Goal: Task Accomplishment & Management: Manage account settings

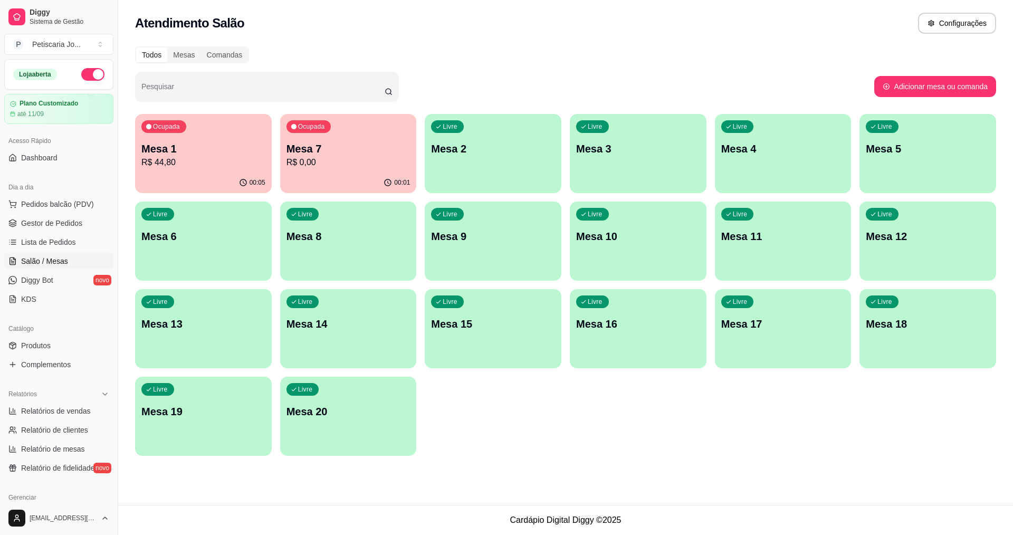
click at [219, 173] on div "00:05" at bounding box center [203, 182] width 137 height 21
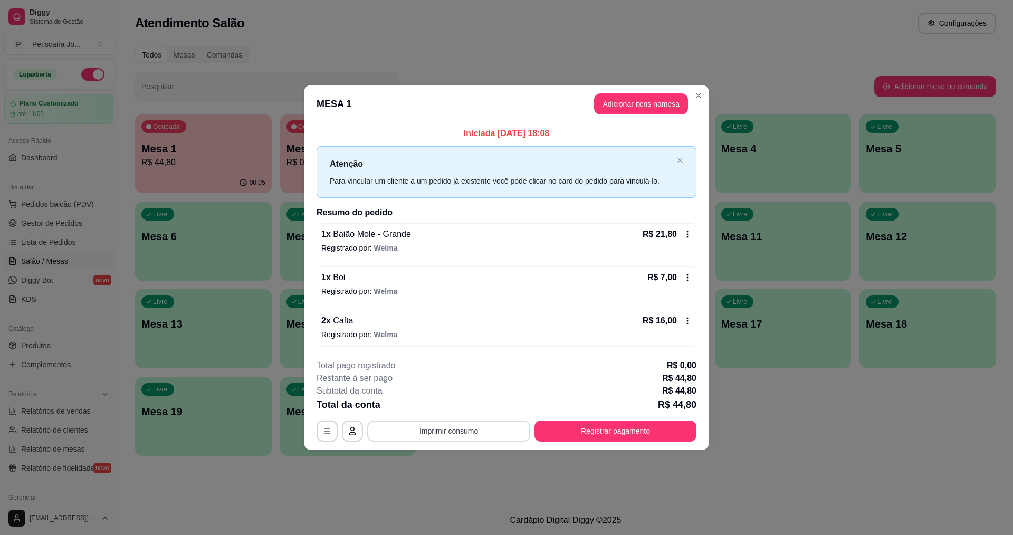
click at [456, 431] on button "Imprimir consumo" at bounding box center [448, 430] width 163 height 21
click at [440, 408] on button "IMPRESSORA" at bounding box center [451, 406] width 76 height 17
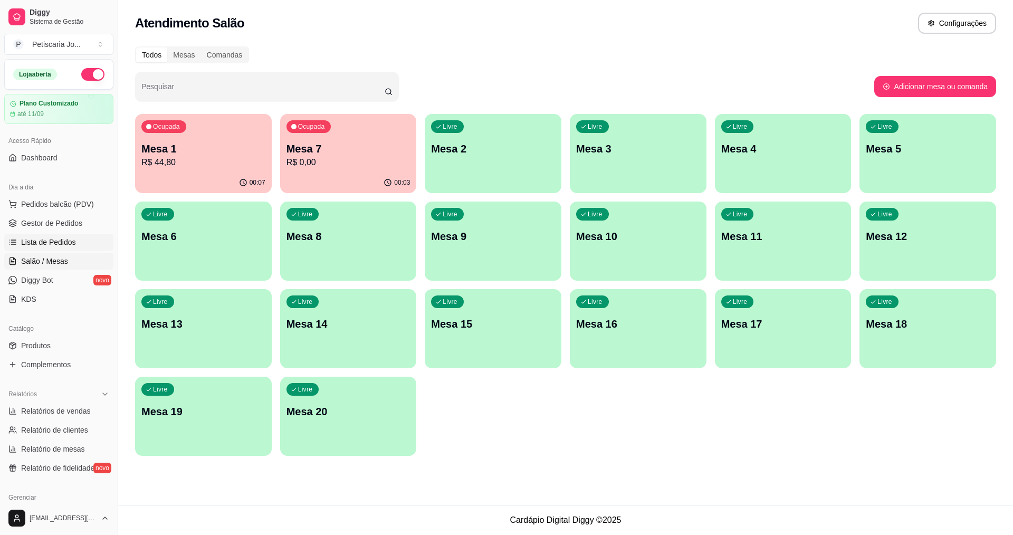
click at [52, 245] on span "Lista de Pedidos" at bounding box center [48, 242] width 55 height 11
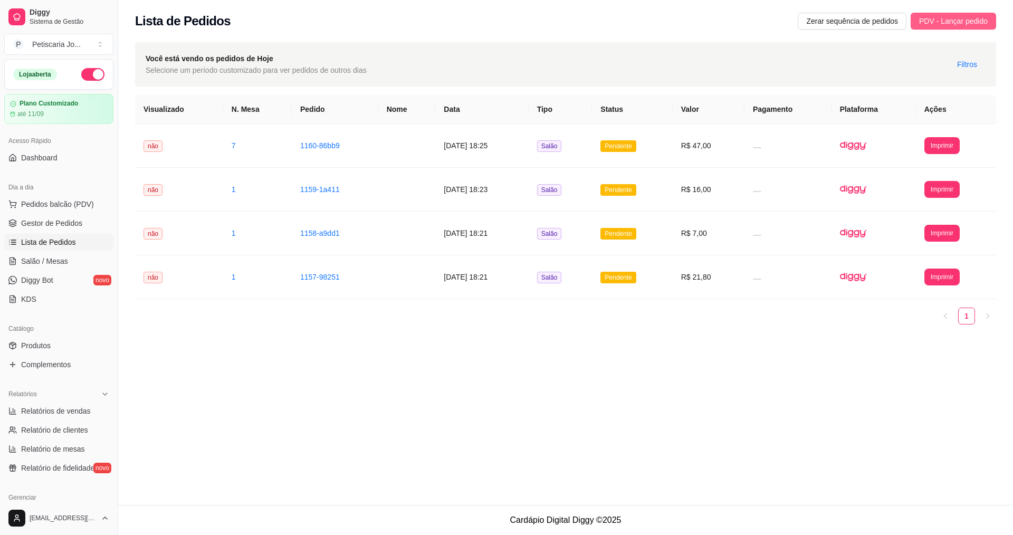
click at [965, 23] on span "PDV - Lançar pedido" at bounding box center [953, 21] width 69 height 12
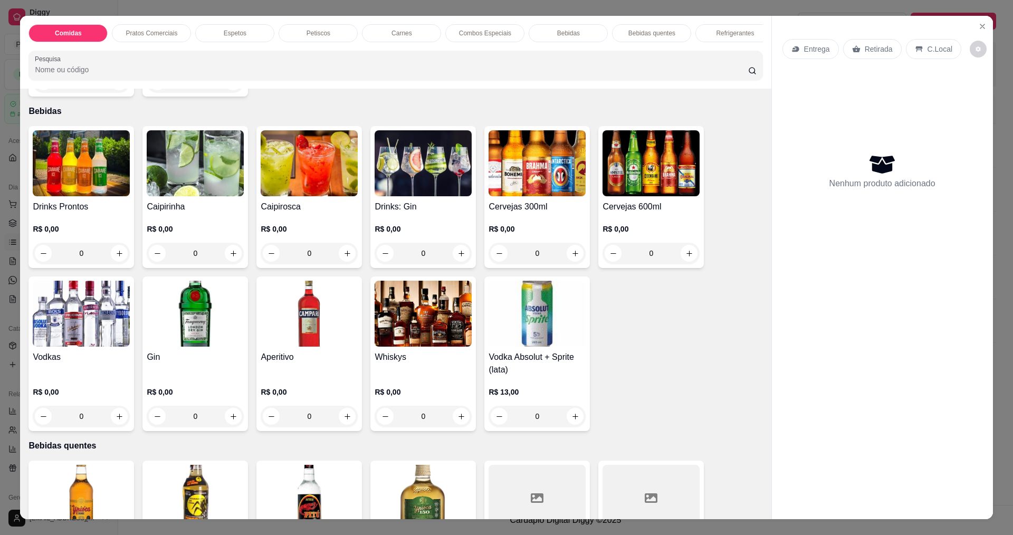
scroll to position [1529, 0]
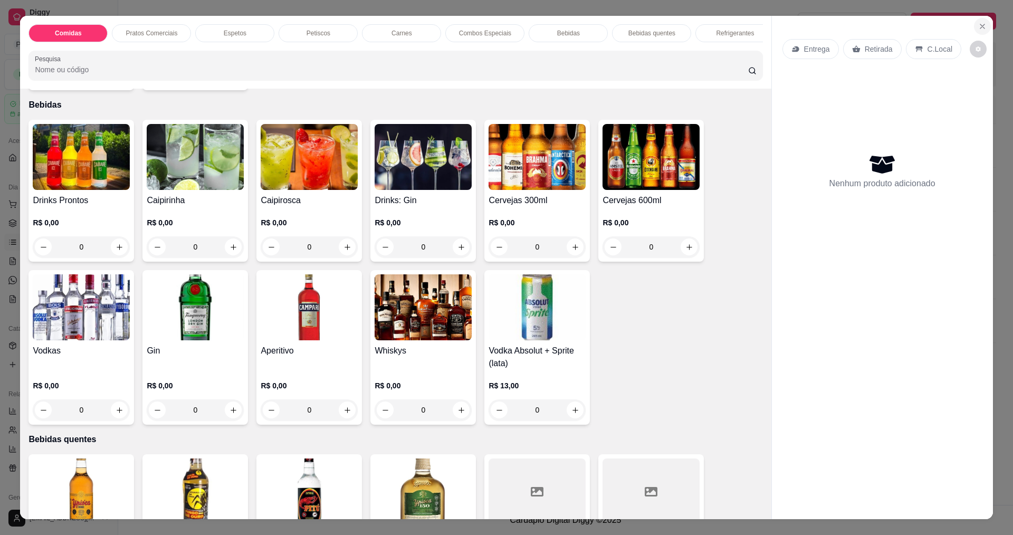
click at [980, 28] on icon "Close" at bounding box center [982, 26] width 4 height 4
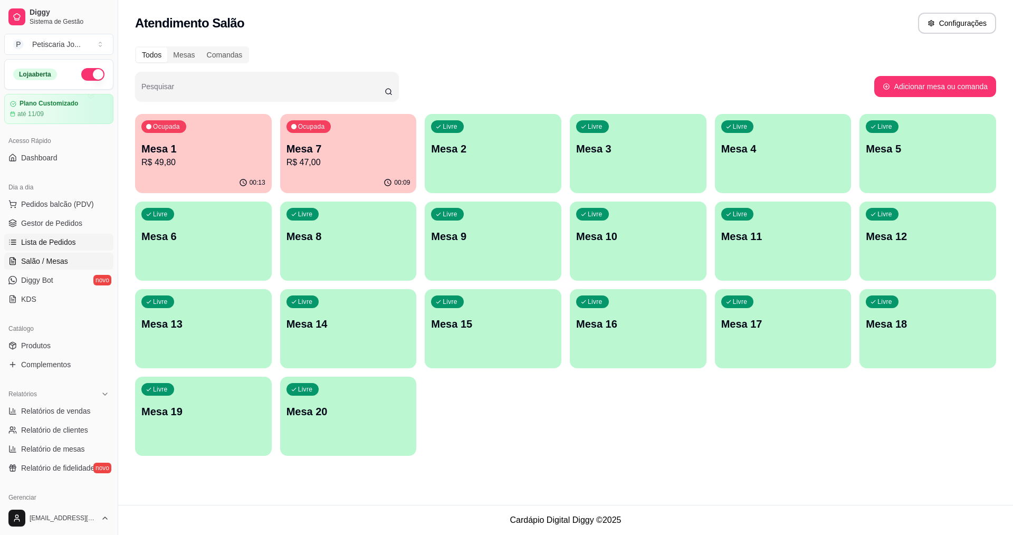
click at [37, 240] on span "Lista de Pedidos" at bounding box center [48, 242] width 55 height 11
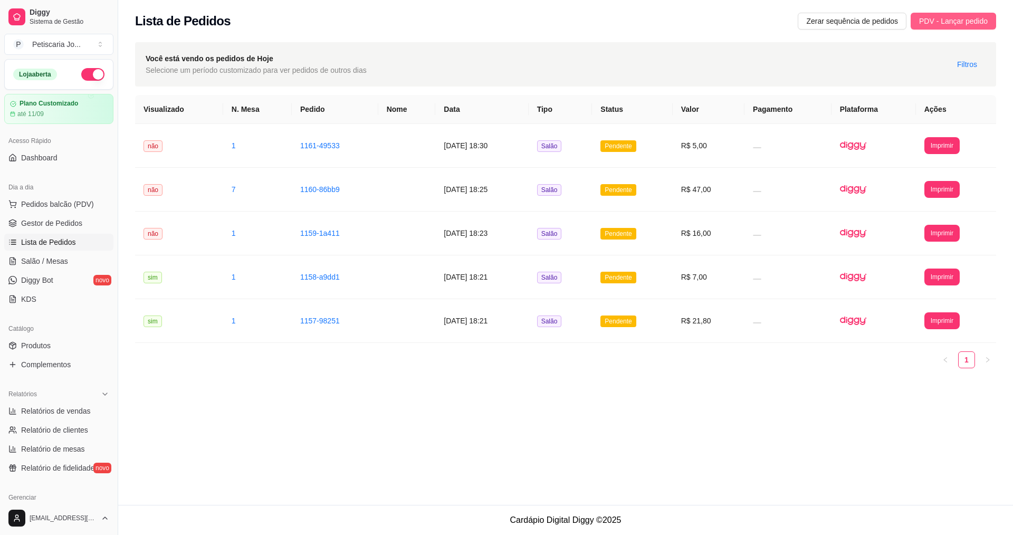
click at [952, 20] on span "PDV - Lançar pedido" at bounding box center [953, 21] width 69 height 12
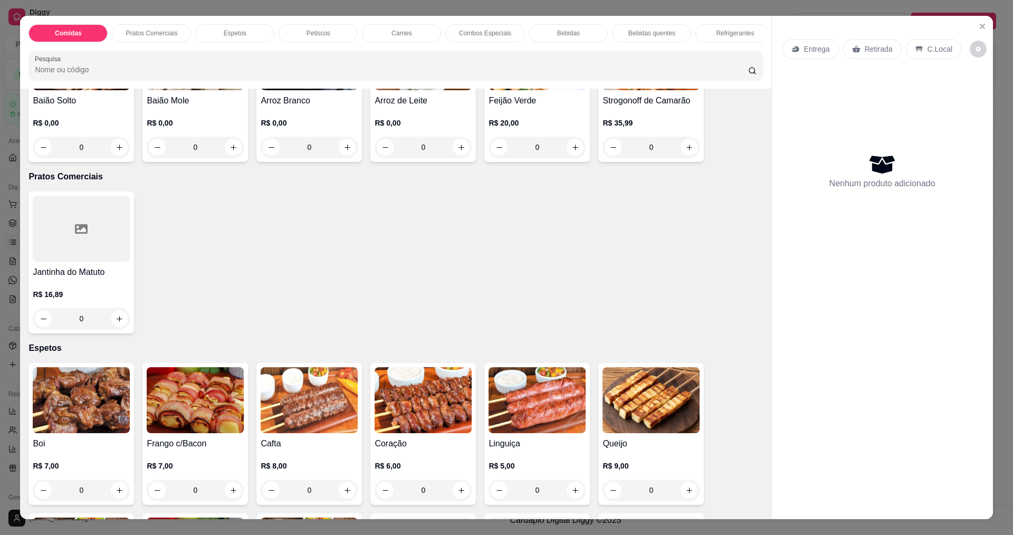
scroll to position [211, 0]
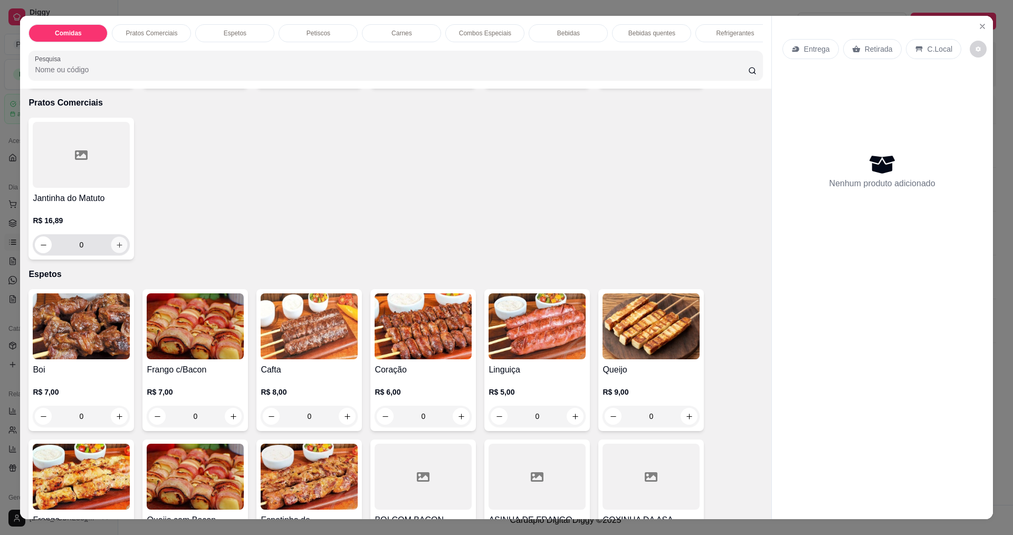
click at [115, 249] on icon "increase-product-quantity" at bounding box center [119, 245] width 8 height 8
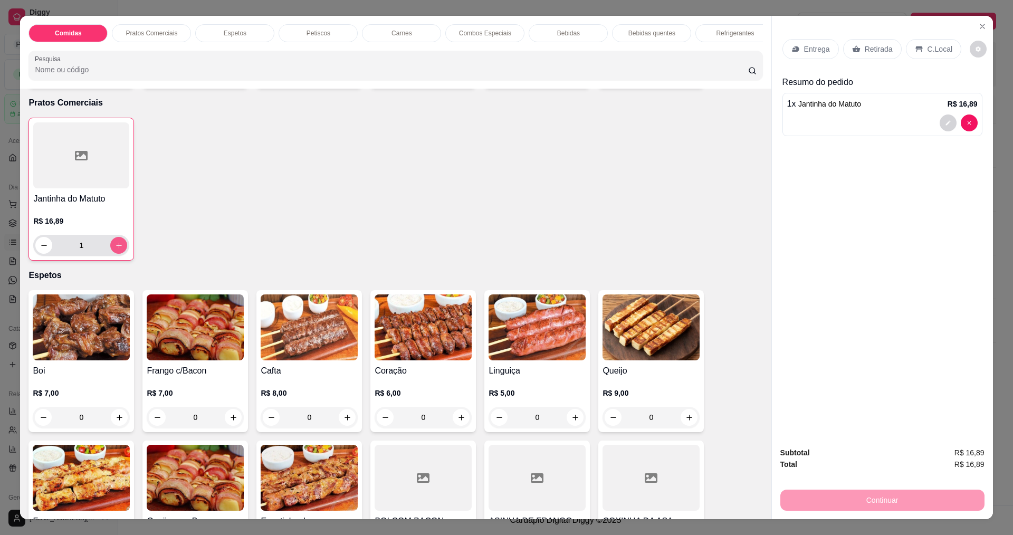
click at [114, 254] on button "increase-product-quantity" at bounding box center [118, 245] width 17 height 17
click at [115, 249] on icon "increase-product-quantity" at bounding box center [119, 246] width 8 height 8
type input "3"
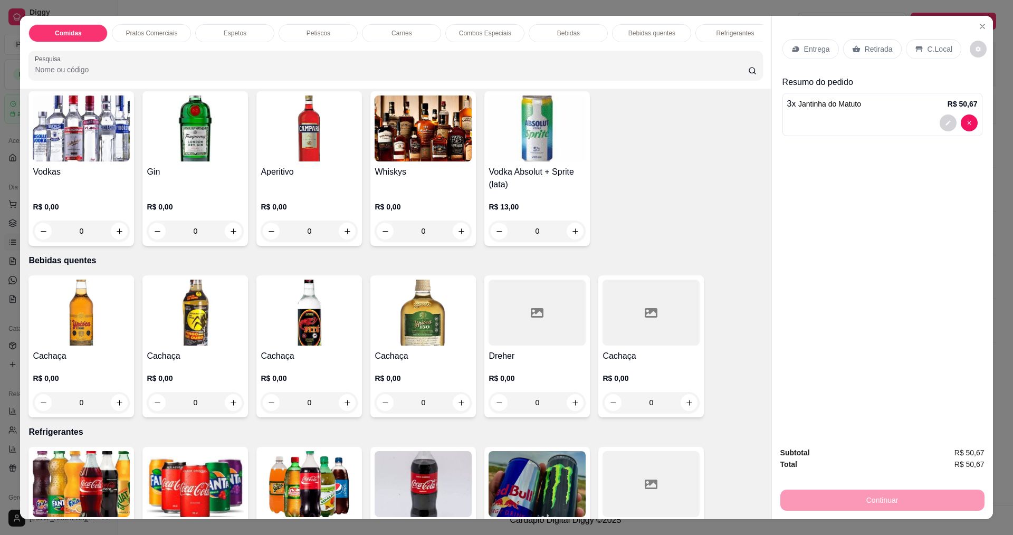
scroll to position [1793, 0]
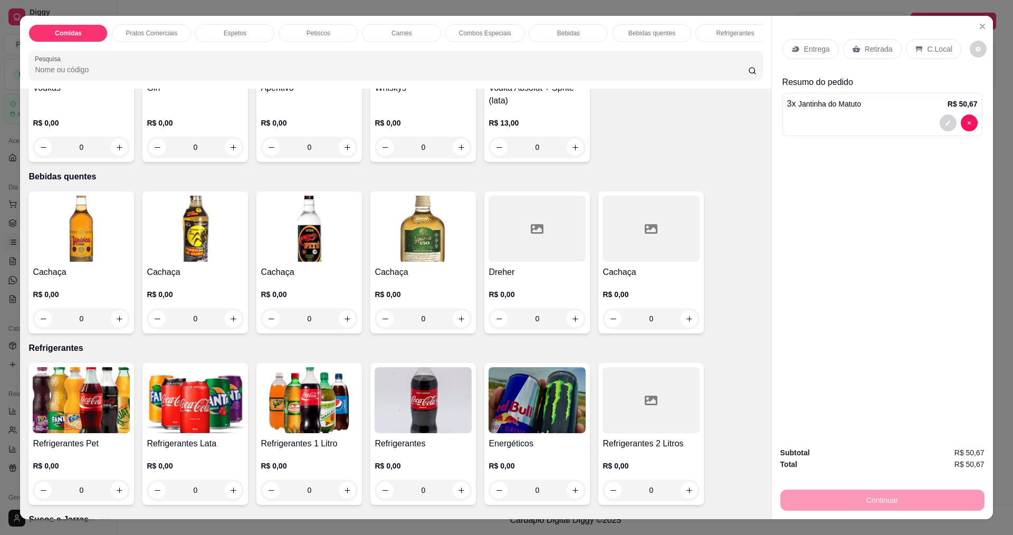
click at [341, 481] on div "0" at bounding box center [309, 489] width 97 height 21
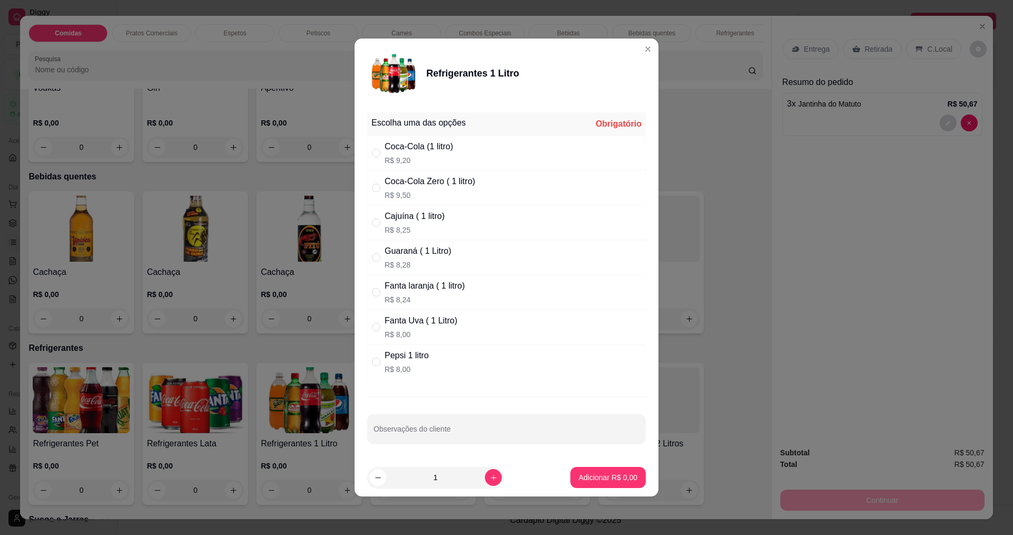
click at [396, 217] on div "Cajuína ( 1 litro)" at bounding box center [414, 216] width 60 height 13
radio input "true"
click at [586, 478] on p "Adicionar R$ 8,25" at bounding box center [608, 477] width 59 height 11
type input "1"
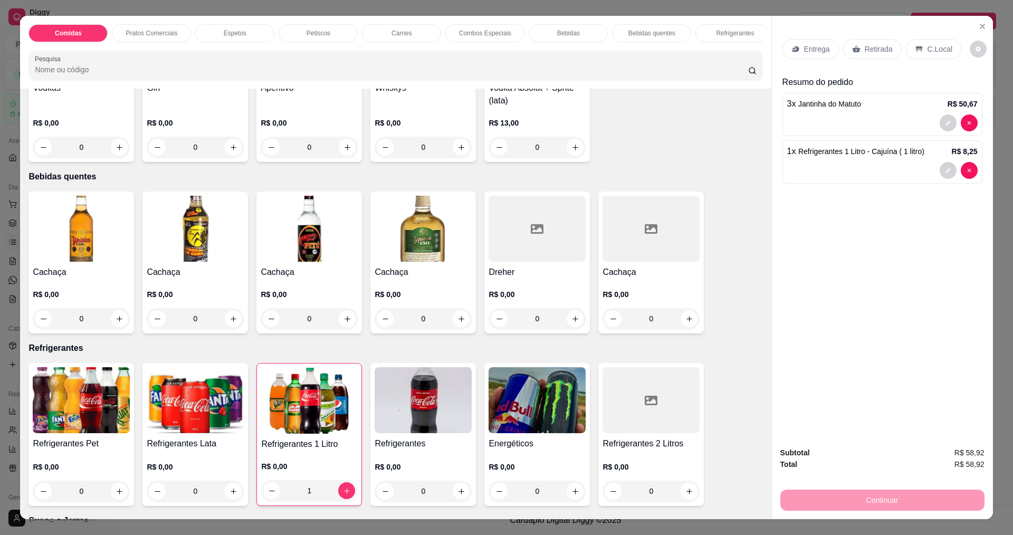
click at [816, 49] on p "Entrega" at bounding box center [817, 49] width 26 height 11
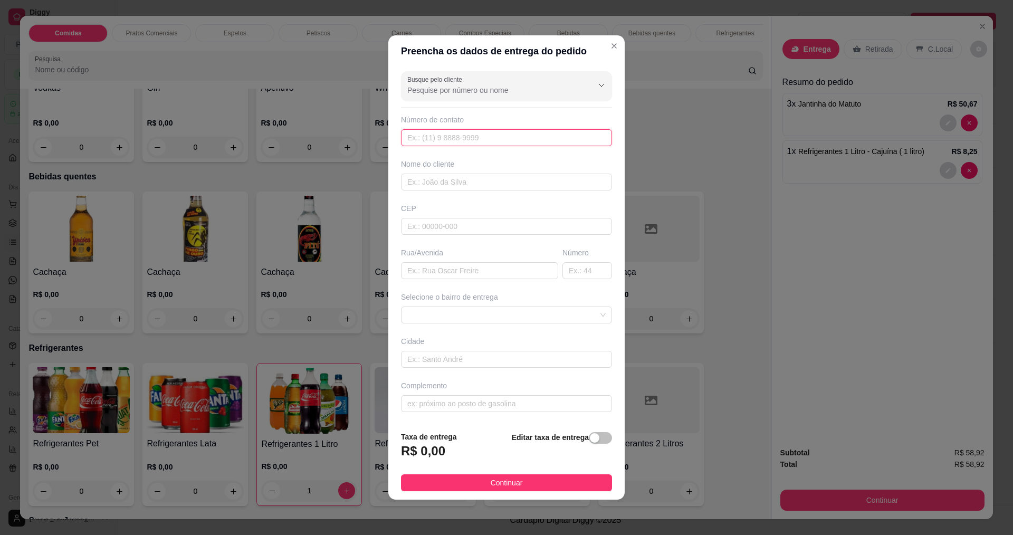
click at [559, 139] on input "text" at bounding box center [506, 137] width 211 height 17
type input "8888"
click at [539, 180] on input "text" at bounding box center [506, 182] width 211 height 17
type input "s"
click at [426, 181] on input "[PERSON_NAME]" at bounding box center [506, 182] width 211 height 17
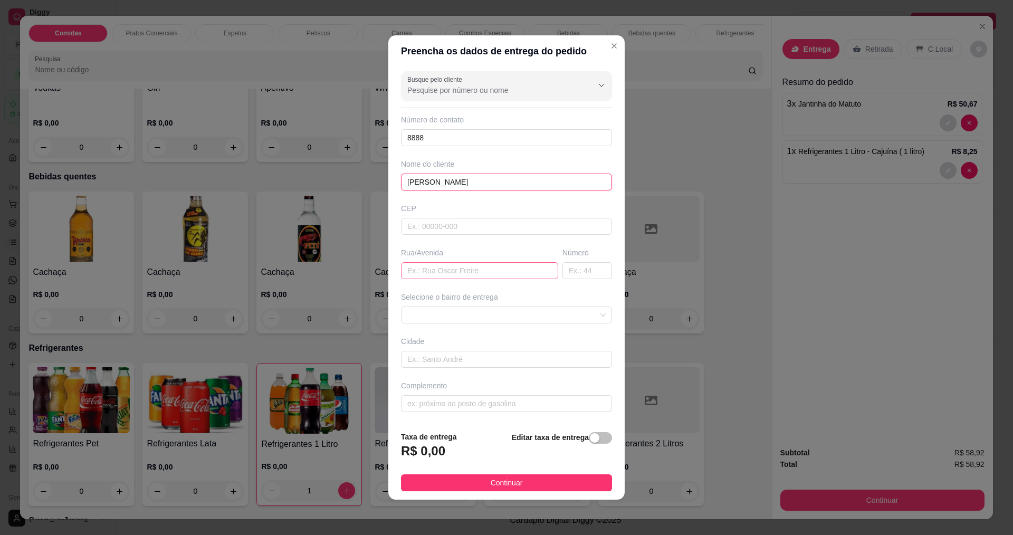
type input "[PERSON_NAME]"
click at [440, 270] on input "text" at bounding box center [479, 270] width 157 height 17
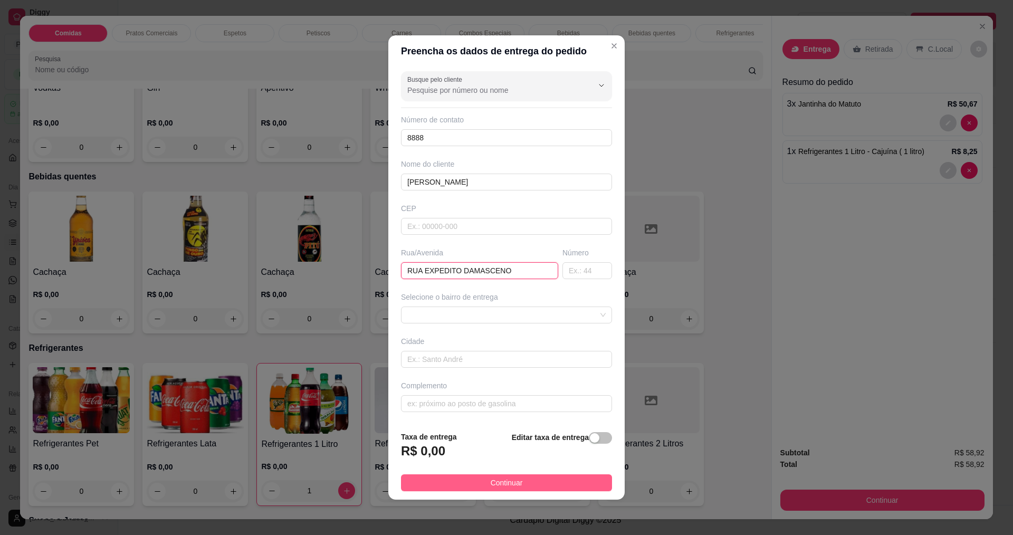
type input "RUA EXPEDITO DAMASCENO"
click at [485, 484] on button "Continuar" at bounding box center [506, 482] width 211 height 17
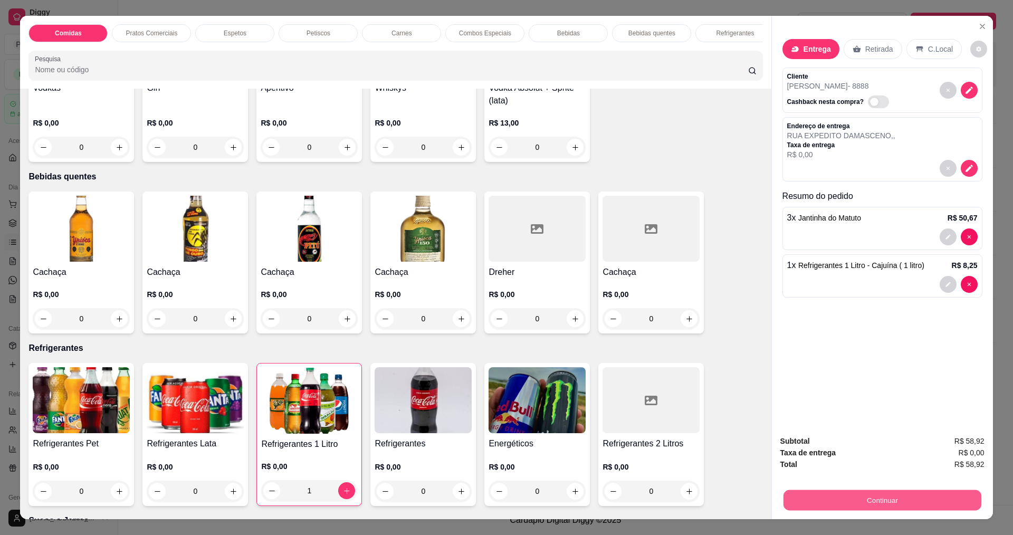
click at [939, 497] on button "Continuar" at bounding box center [882, 499] width 198 height 21
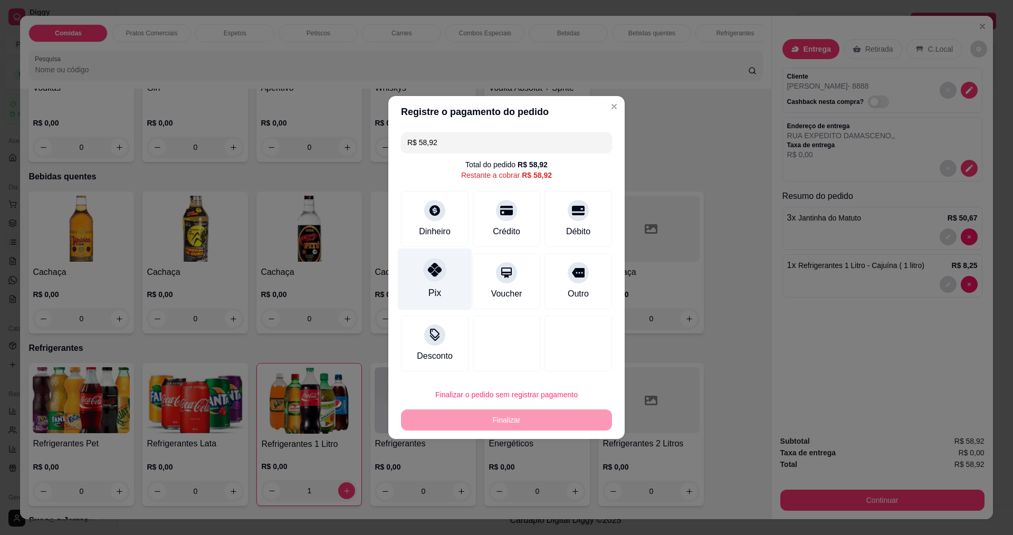
click at [446, 284] on div "Pix" at bounding box center [435, 279] width 74 height 62
type input "R$ 0,00"
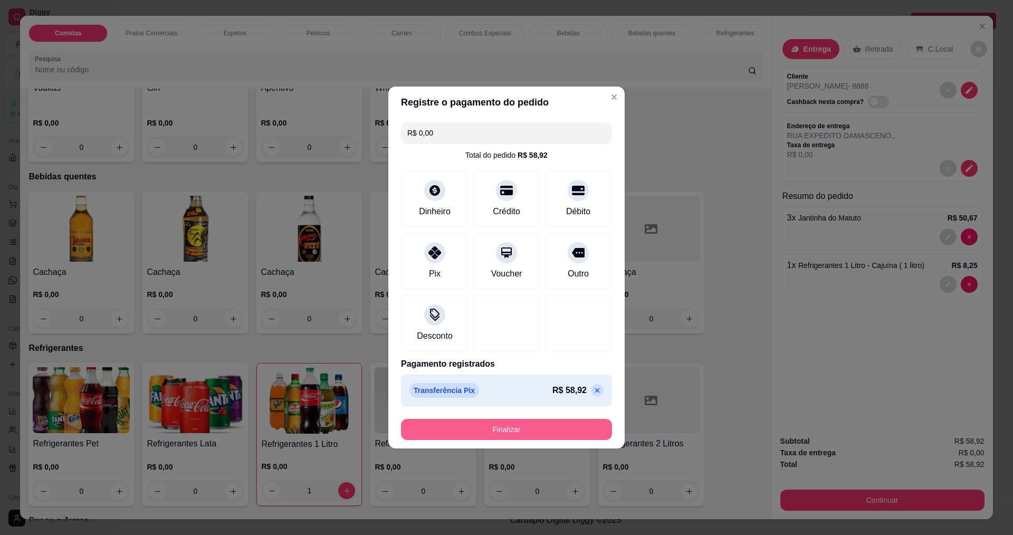
click at [483, 430] on button "Finalizar" at bounding box center [506, 429] width 211 height 21
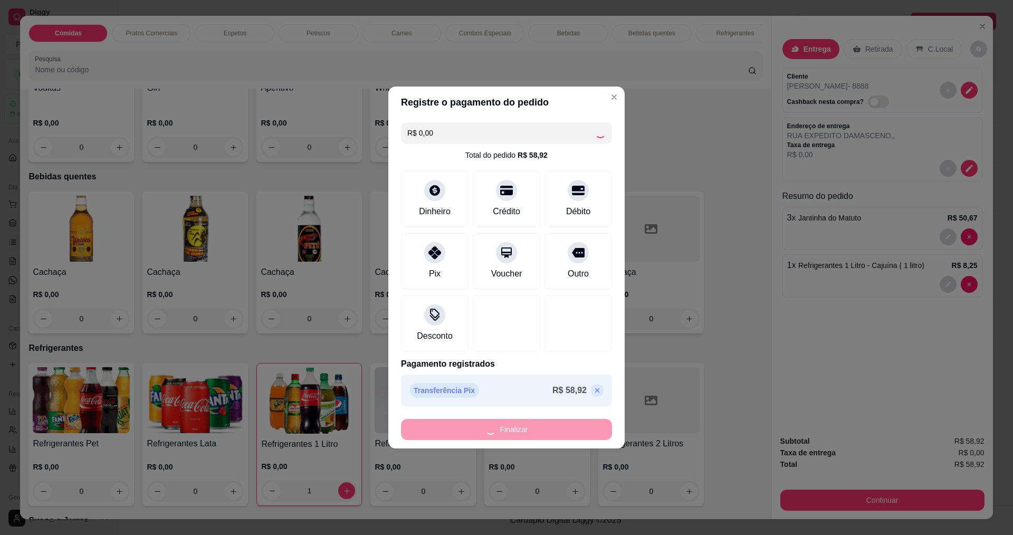
type input "0"
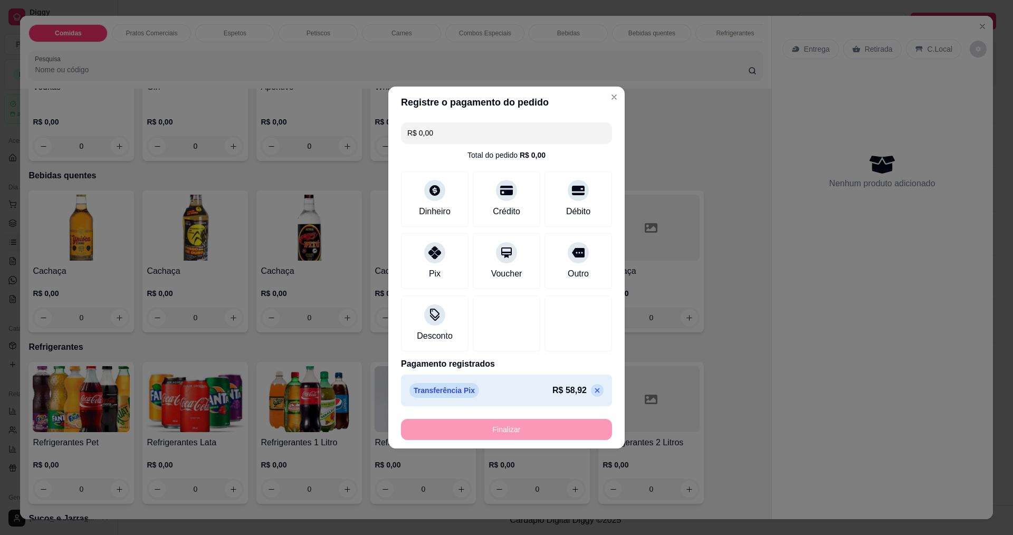
type input "-R$ 58,92"
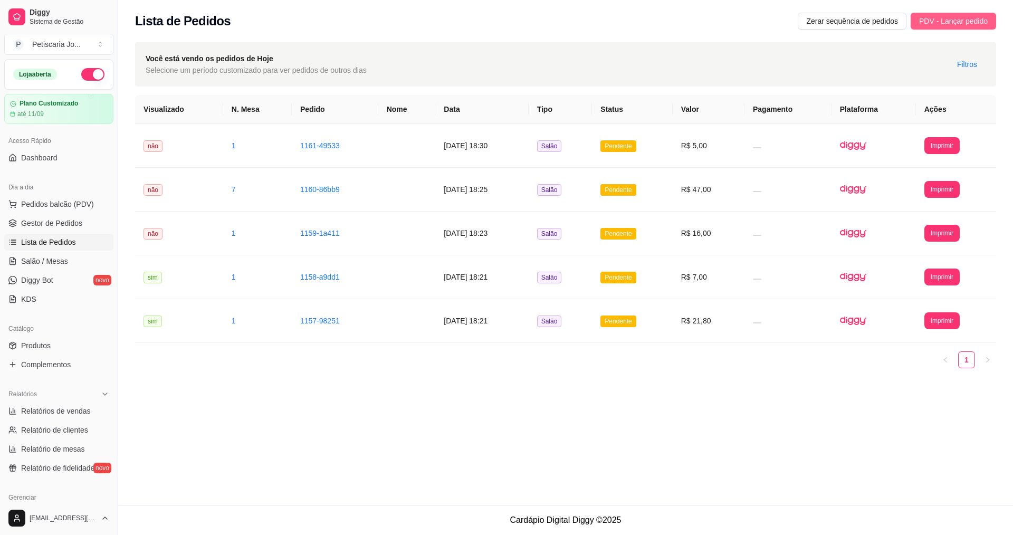
click at [922, 27] on button "PDV - Lançar pedido" at bounding box center [952, 21] width 85 height 17
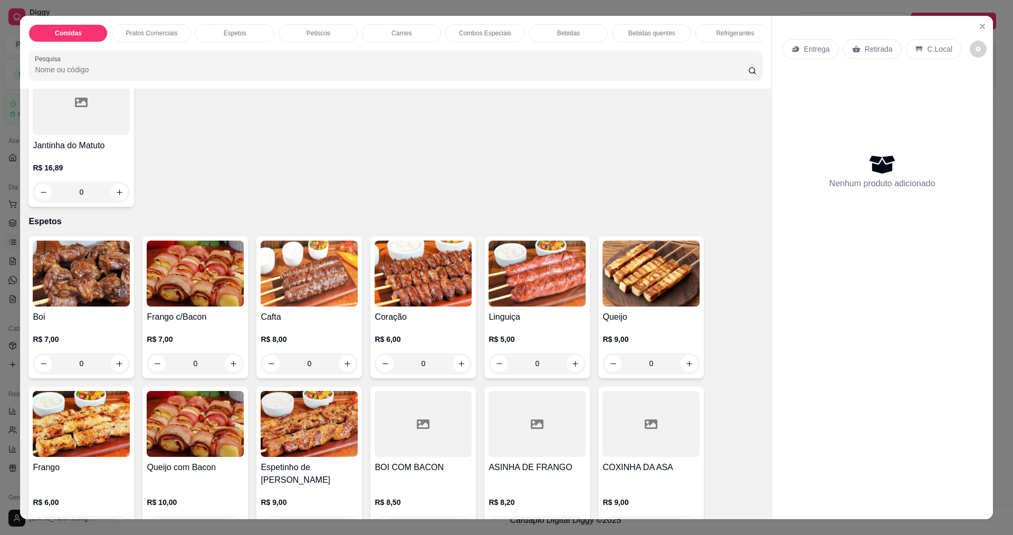
scroll to position [422, 0]
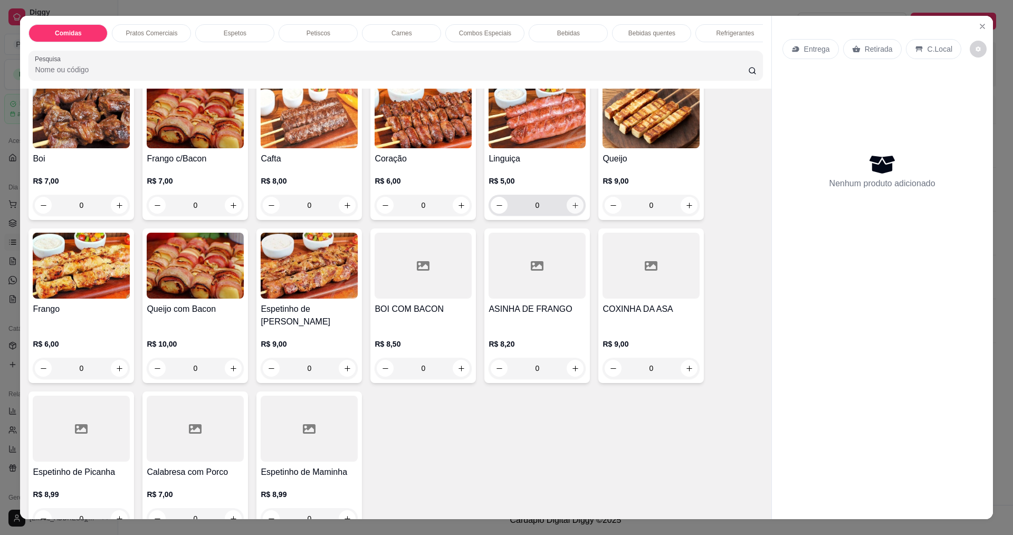
click at [571, 209] on icon "increase-product-quantity" at bounding box center [575, 205] width 8 height 8
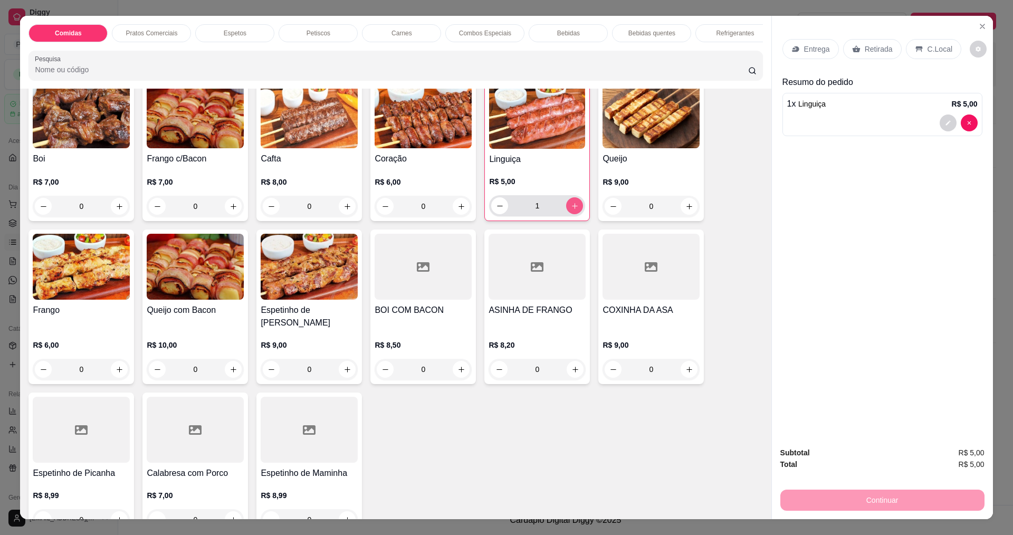
click at [571, 210] on icon "increase-product-quantity" at bounding box center [575, 206] width 8 height 8
type input "2"
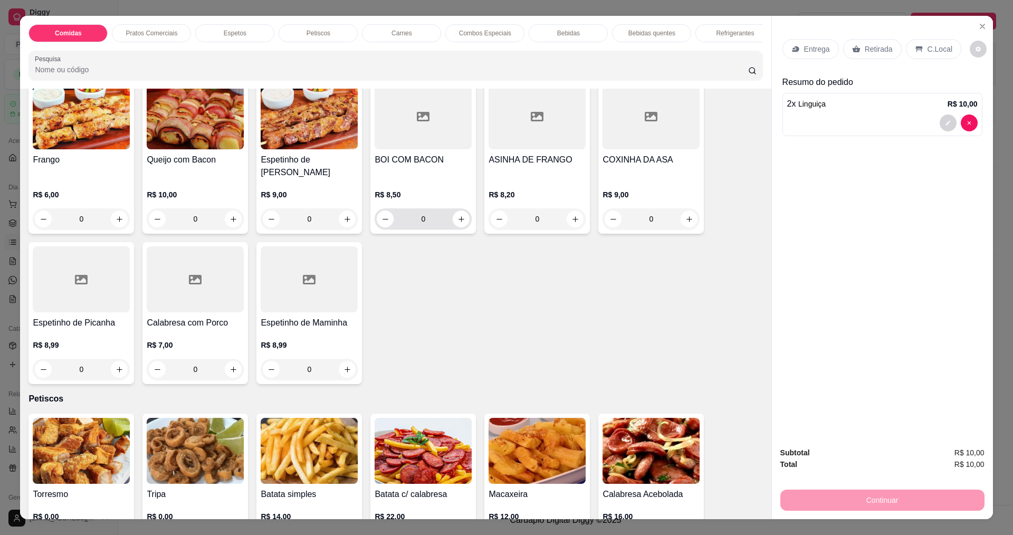
scroll to position [686, 0]
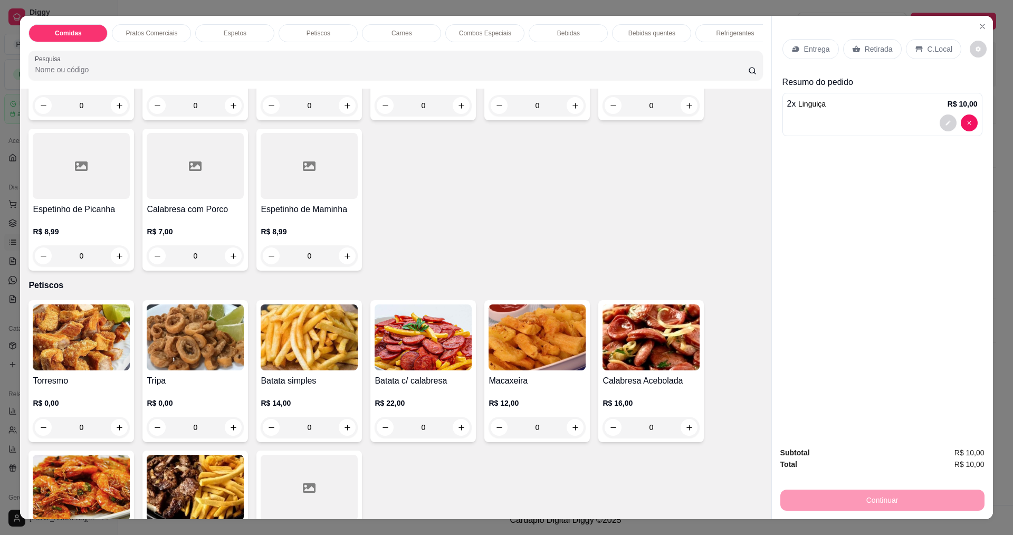
click at [228, 426] on div "0" at bounding box center [195, 427] width 97 height 21
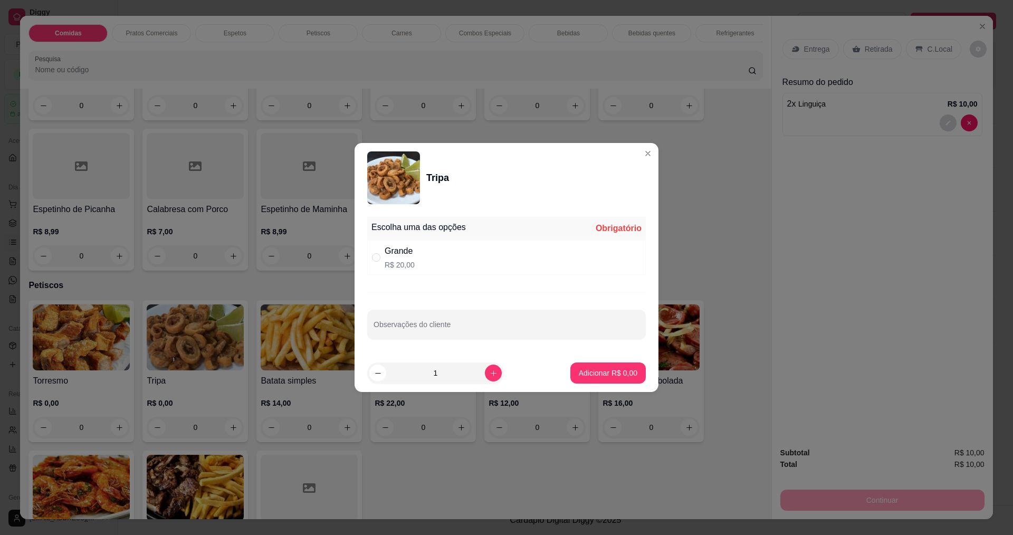
click at [429, 258] on div "Grande R$ 20,00" at bounding box center [506, 257] width 278 height 35
radio input "true"
click at [600, 377] on p "Adicionar R$ 20,00" at bounding box center [605, 373] width 61 height 10
type input "1"
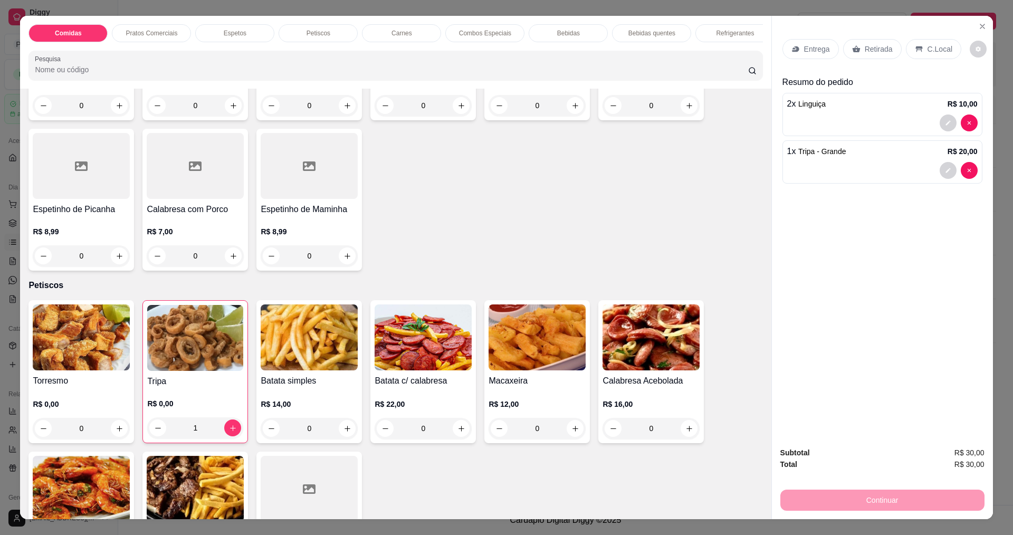
click at [115, 426] on div "0" at bounding box center [81, 428] width 97 height 21
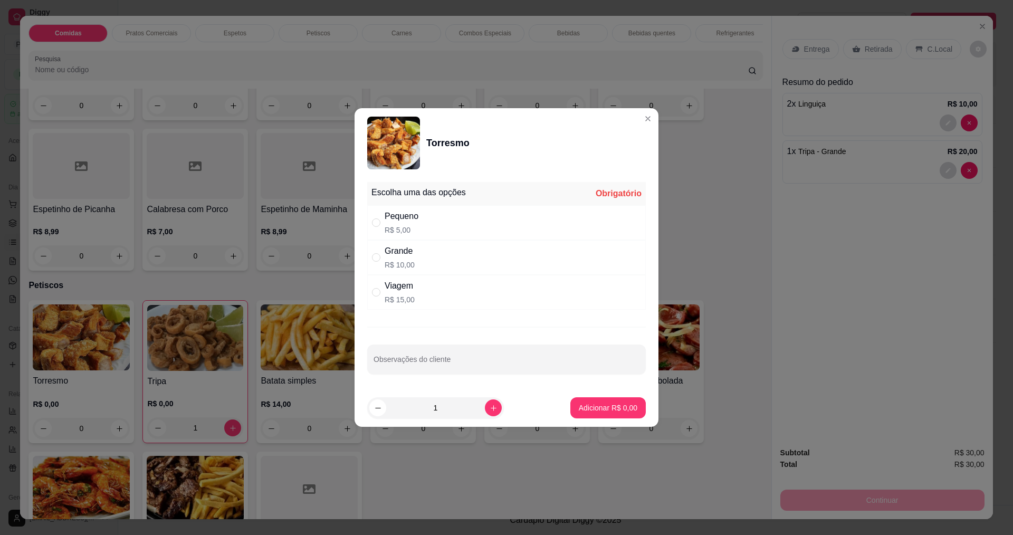
click at [400, 266] on p "R$ 10,00" at bounding box center [399, 264] width 30 height 11
radio input "false"
click at [402, 296] on p "R$ 15,00" at bounding box center [399, 299] width 30 height 11
radio input "true"
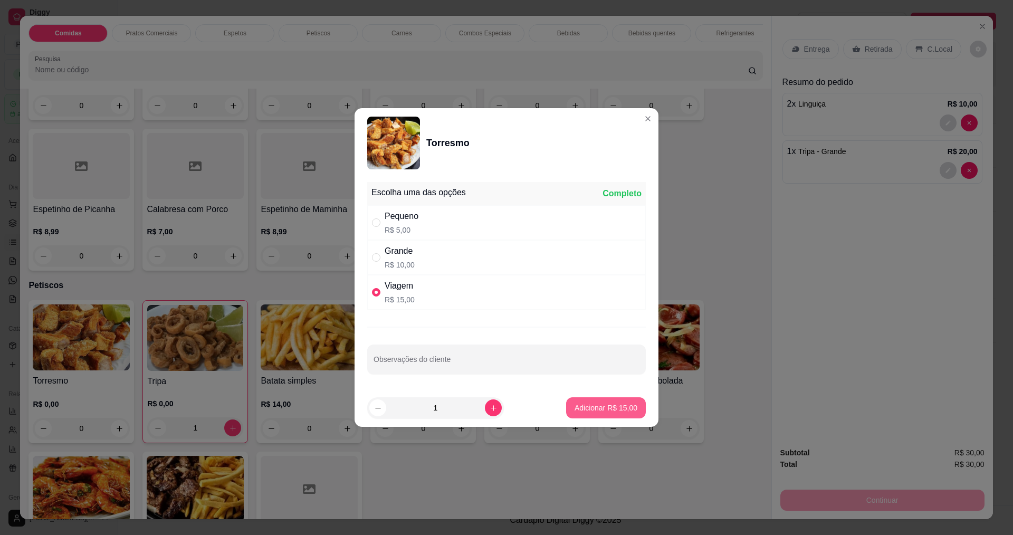
click at [589, 412] on p "Adicionar R$ 15,00" at bounding box center [605, 407] width 63 height 11
type input "1"
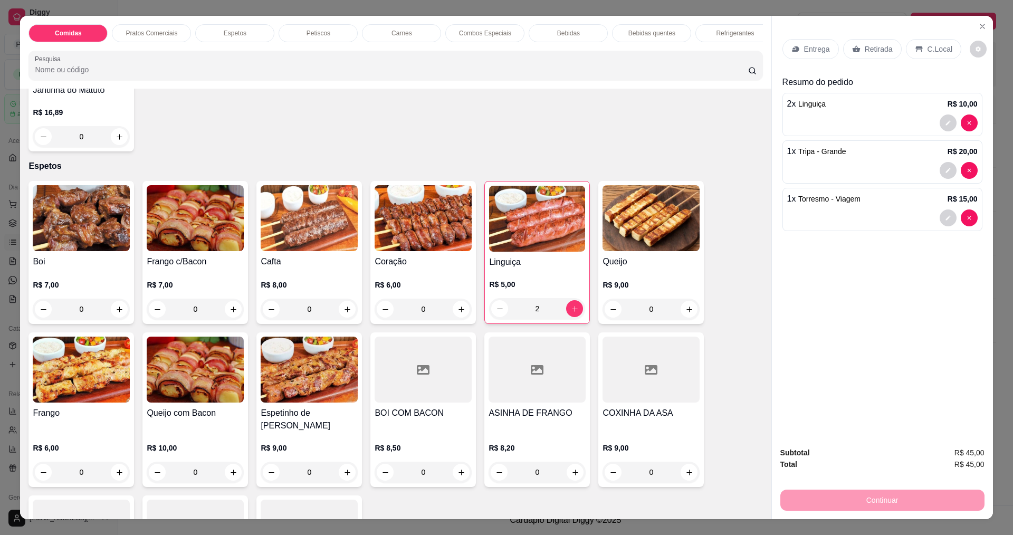
scroll to position [316, 0]
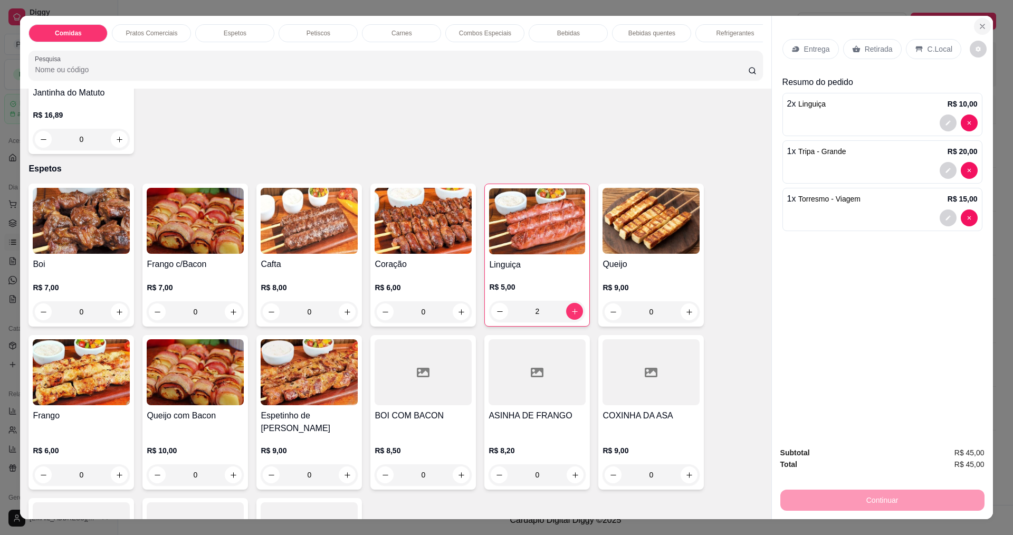
click at [974, 26] on button "Close" at bounding box center [982, 26] width 17 height 17
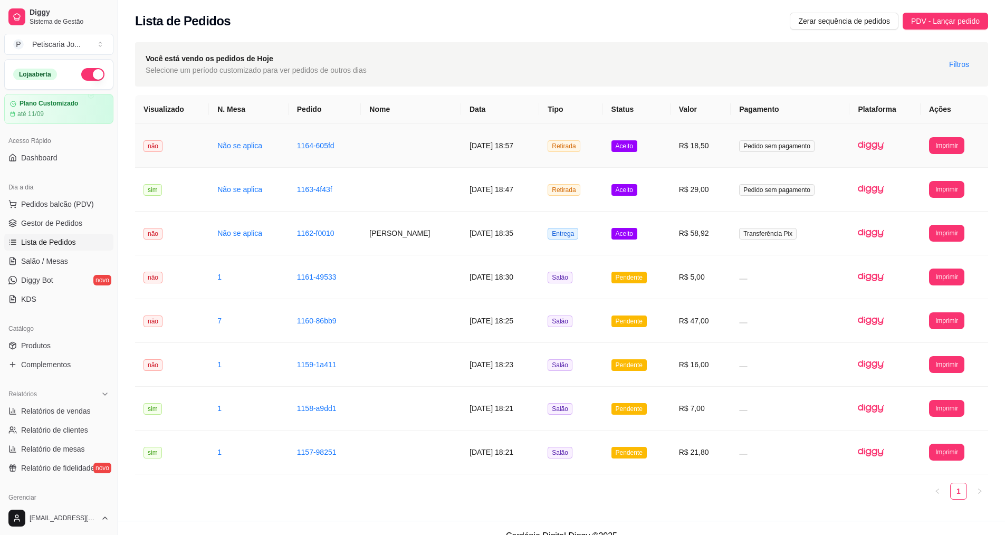
click at [637, 148] on span "Aceito" at bounding box center [624, 146] width 26 height 12
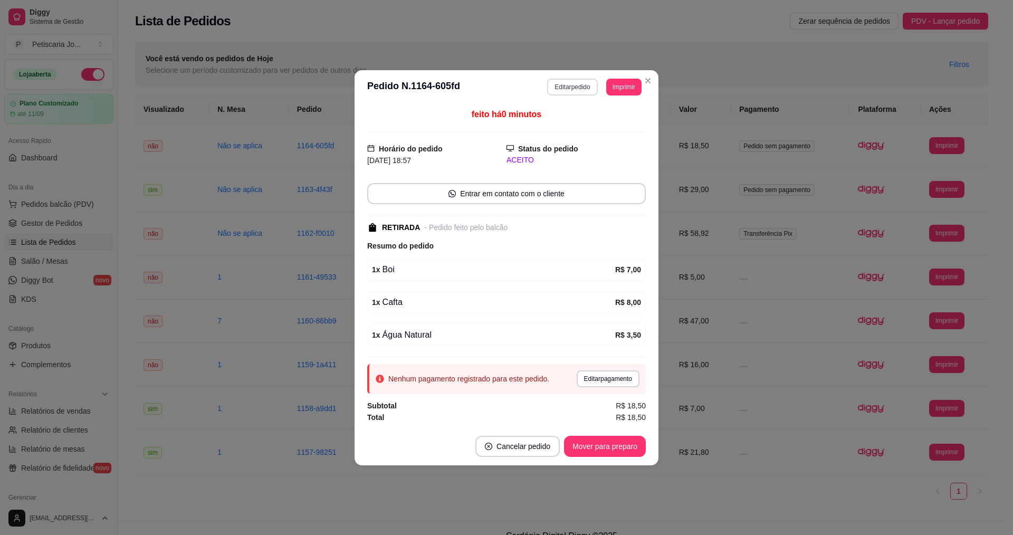
click at [566, 84] on button "Editar pedido" at bounding box center [572, 87] width 50 height 17
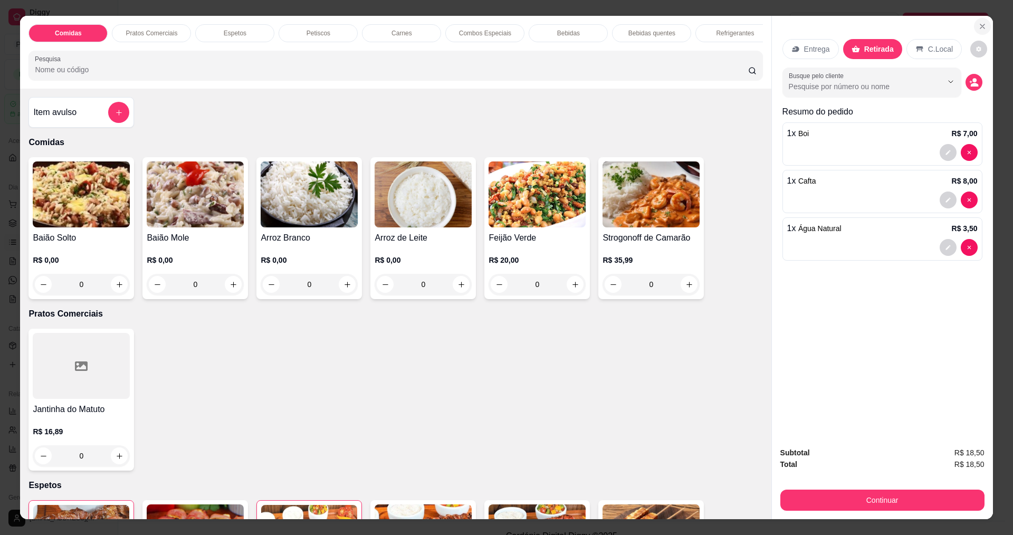
click at [978, 25] on icon "Close" at bounding box center [982, 26] width 8 height 8
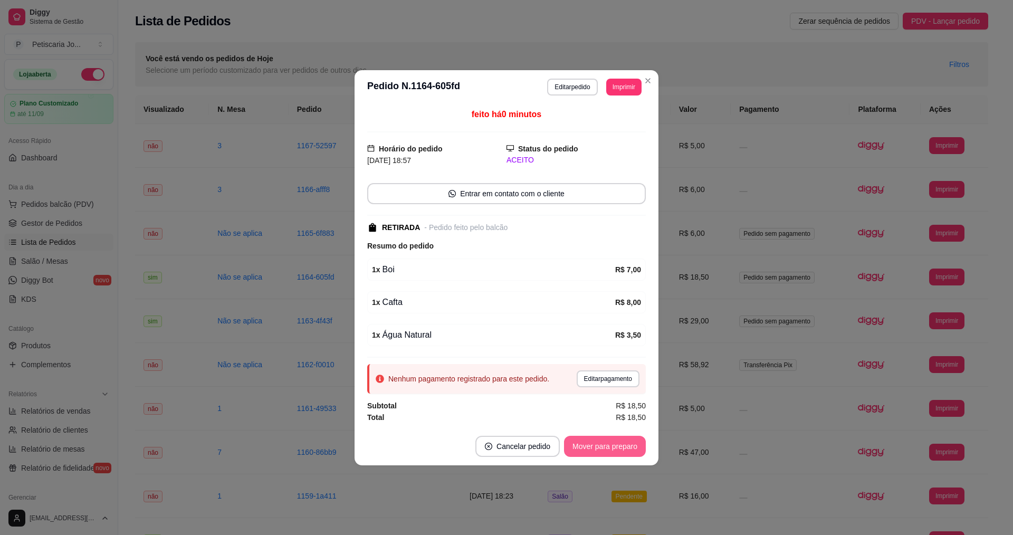
click at [596, 448] on button "Mover para preparo" at bounding box center [605, 446] width 82 height 21
click at [574, 439] on button "Mover para retirada disponível" at bounding box center [587, 446] width 117 height 21
click at [610, 452] on button "Mover para finalizado" at bounding box center [602, 446] width 85 height 21
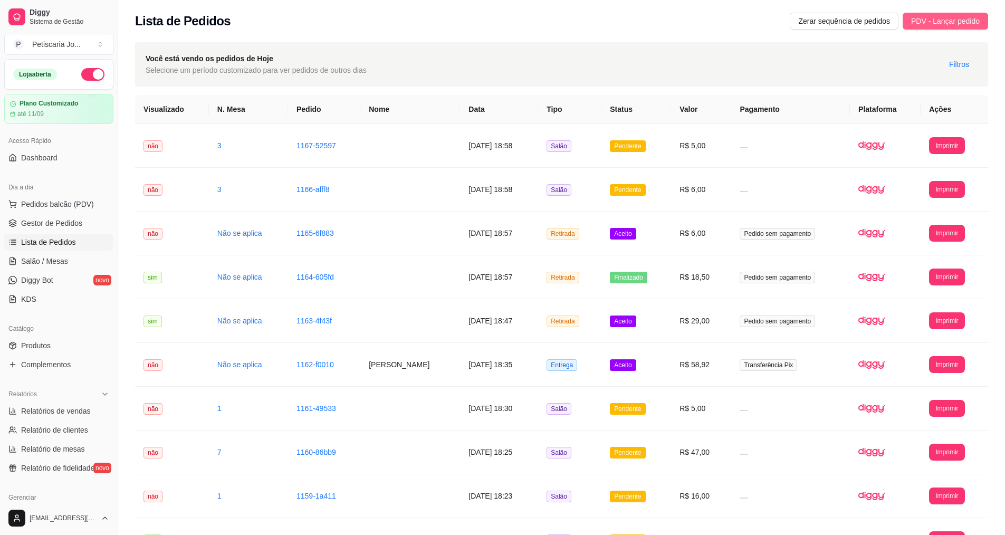
click at [959, 20] on span "PDV - Lançar pedido" at bounding box center [945, 21] width 69 height 12
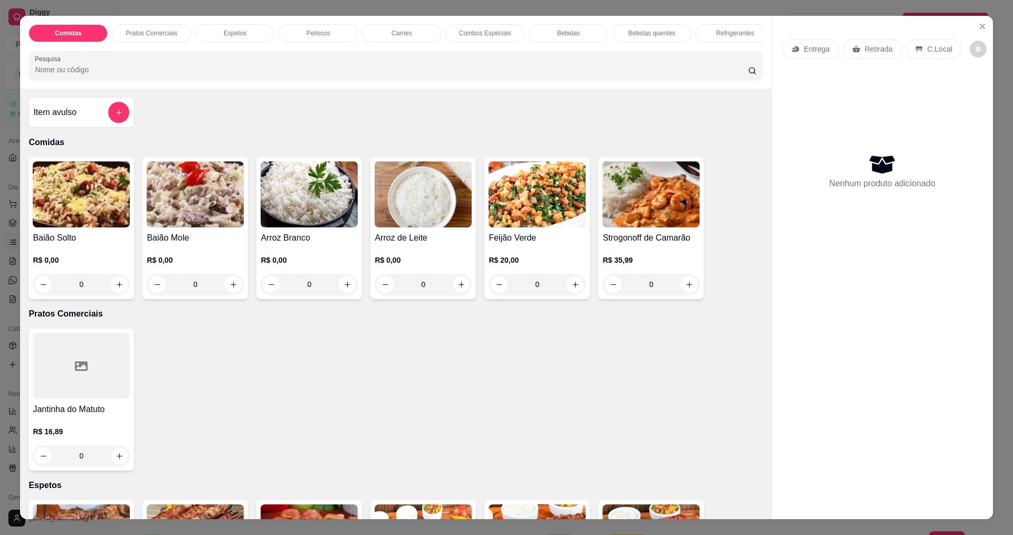
click at [115, 290] on div "0" at bounding box center [81, 284] width 97 height 21
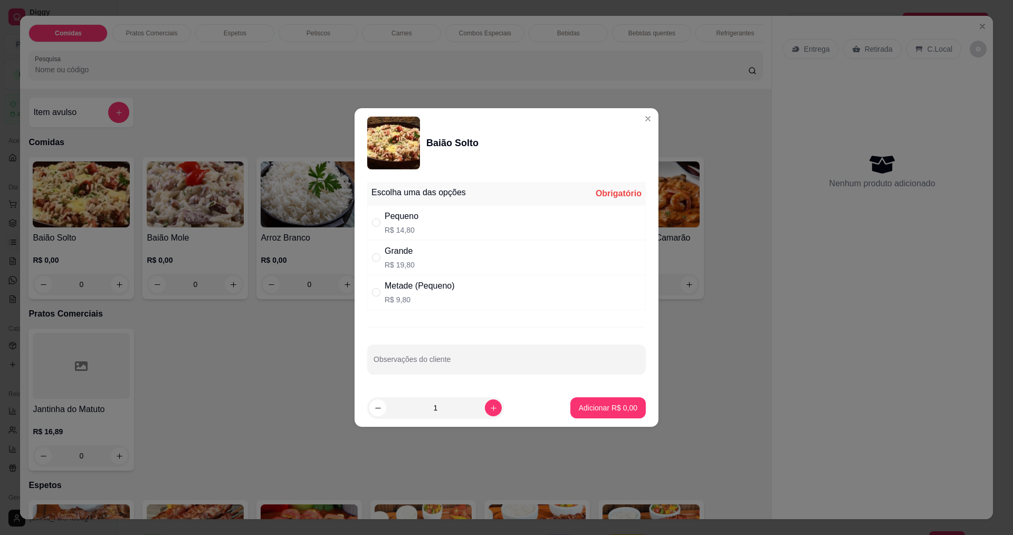
click at [410, 245] on div "Grande" at bounding box center [399, 251] width 30 height 13
radio input "true"
click at [580, 405] on p "Adicionar R$ 19,80" at bounding box center [605, 407] width 63 height 11
type input "1"
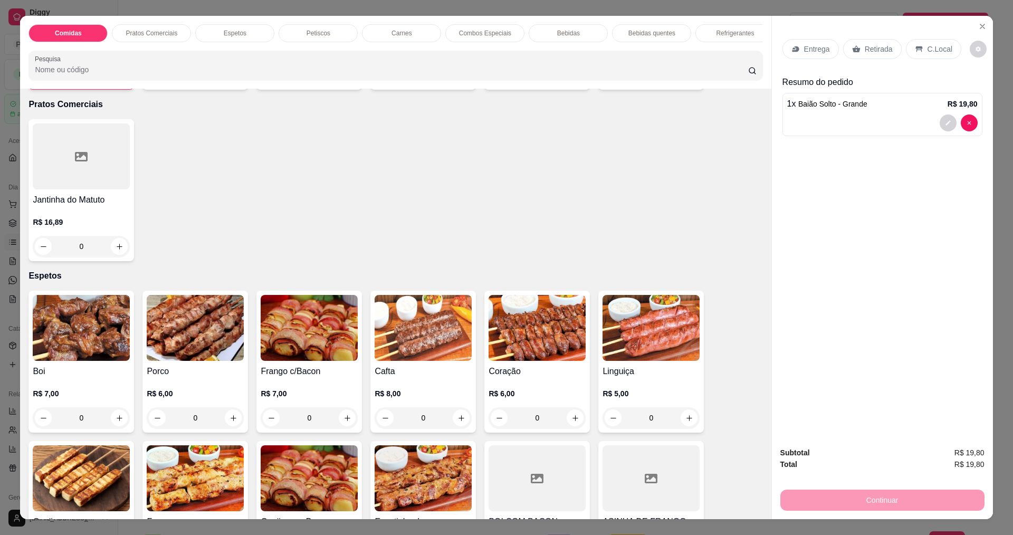
scroll to position [211, 0]
click at [348, 426] on button "increase-product-quantity" at bounding box center [347, 417] width 17 height 17
type input "1"
click at [810, 53] on p "Entrega" at bounding box center [817, 49] width 26 height 11
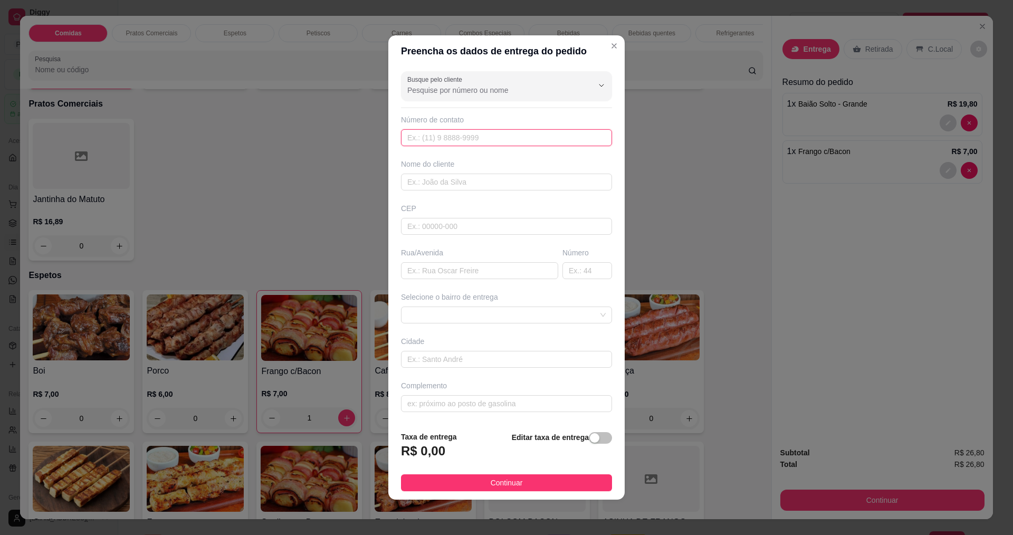
click at [449, 142] on input "text" at bounding box center [506, 137] width 211 height 17
type input "8888"
click at [455, 184] on input "text" at bounding box center [506, 182] width 211 height 17
type input "AMINADÁBIO"
click at [455, 256] on div "Rua/Avenida" at bounding box center [479, 252] width 157 height 11
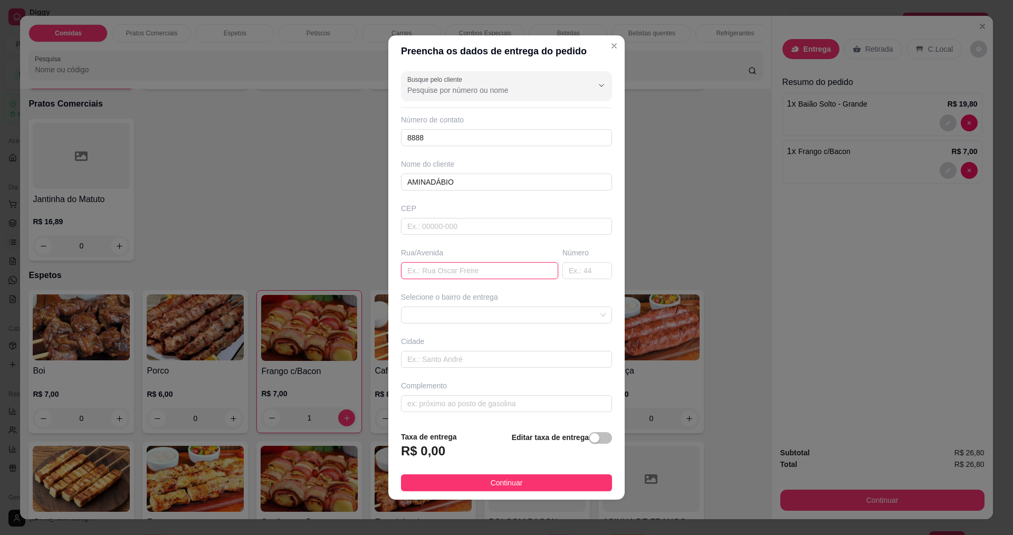
click at [455, 266] on input "text" at bounding box center [479, 270] width 157 height 17
type input "RUA [GEOGRAPHIC_DATA]"
click at [426, 405] on input "text" at bounding box center [506, 403] width 211 height 17
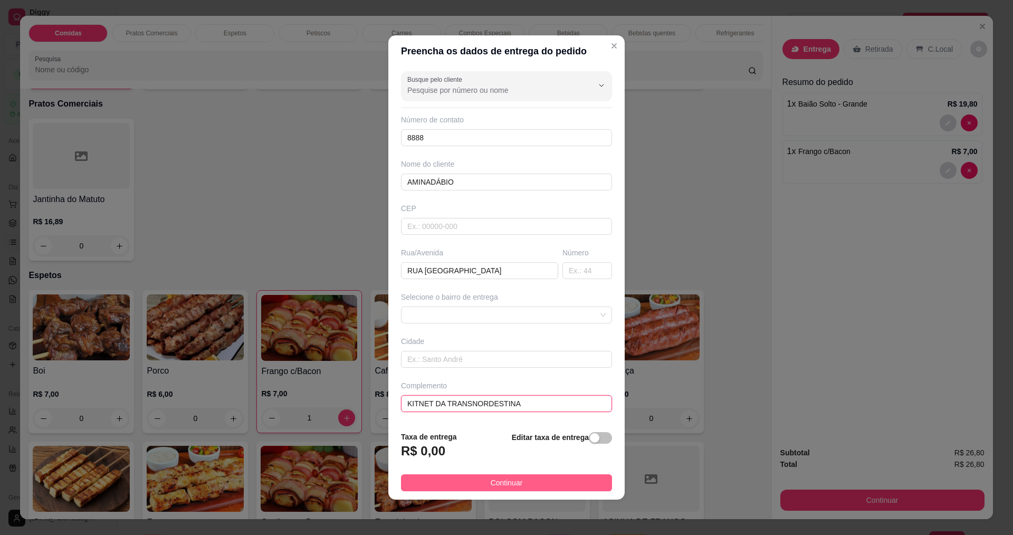
type input "KITNET DA TRANSNORDESTINA"
click at [473, 478] on button "Continuar" at bounding box center [506, 482] width 211 height 17
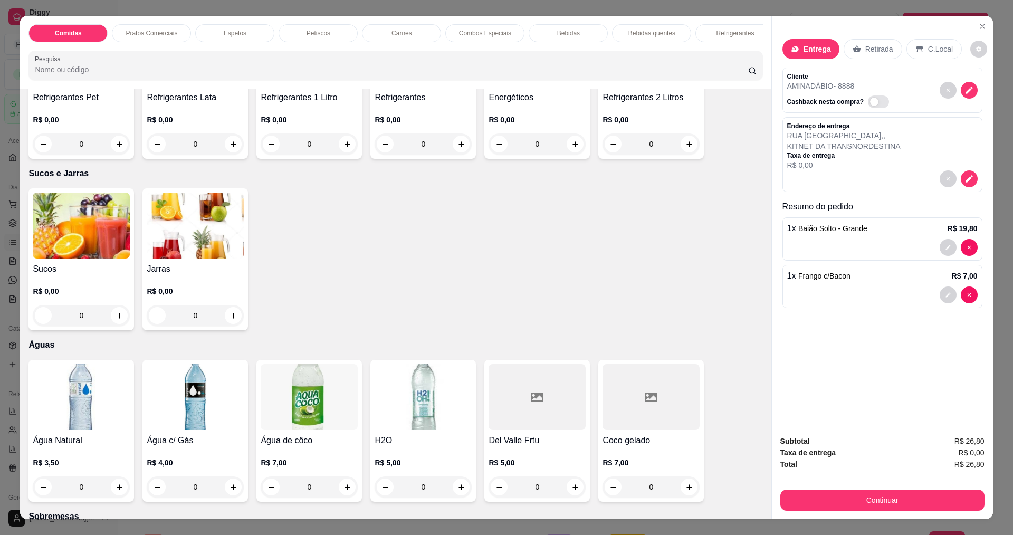
scroll to position [2162, 0]
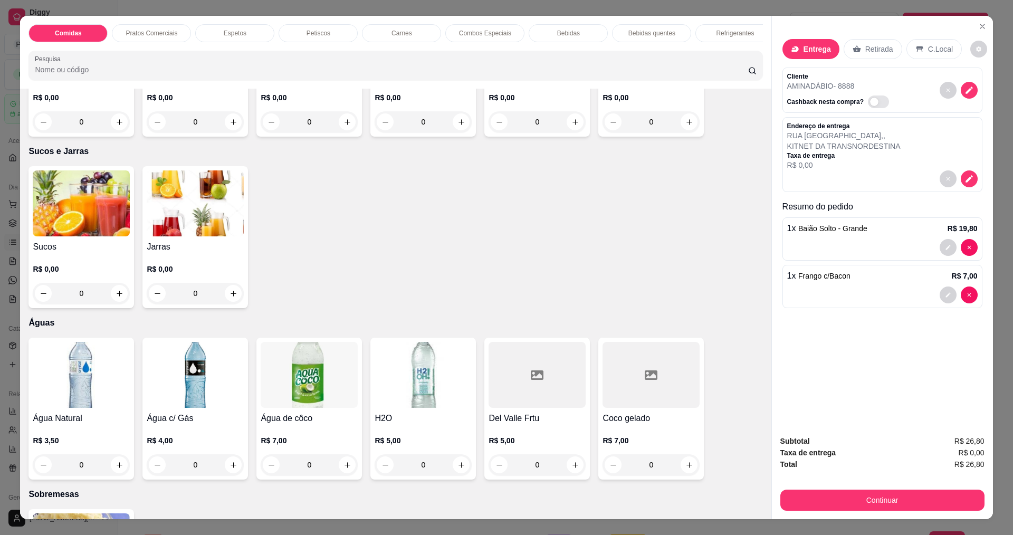
click at [92, 240] on h4 "Sucos" at bounding box center [81, 246] width 97 height 13
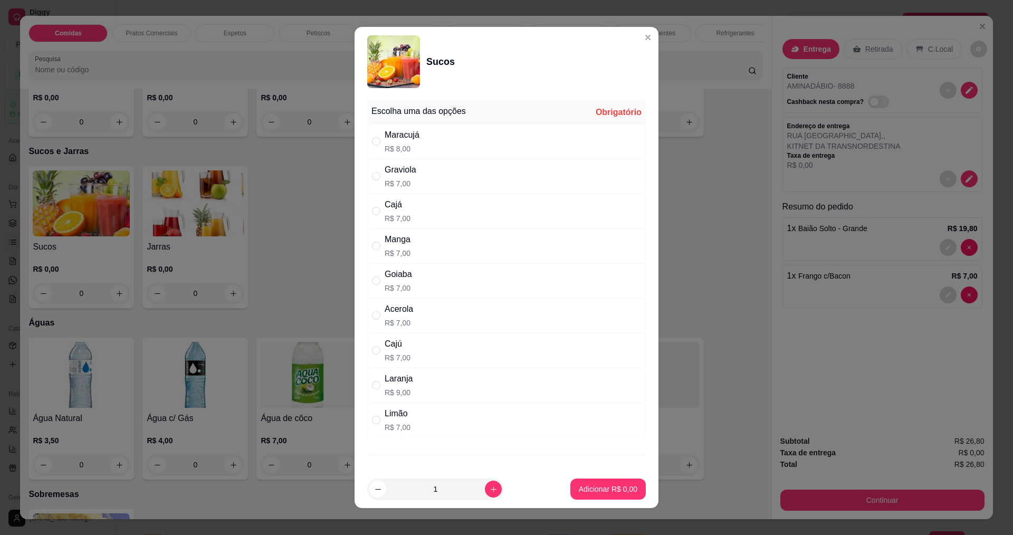
click at [399, 217] on p "R$ 7,00" at bounding box center [397, 218] width 26 height 11
radio input "true"
click at [606, 486] on p "Adicionar R$ 7,00" at bounding box center [608, 489] width 59 height 11
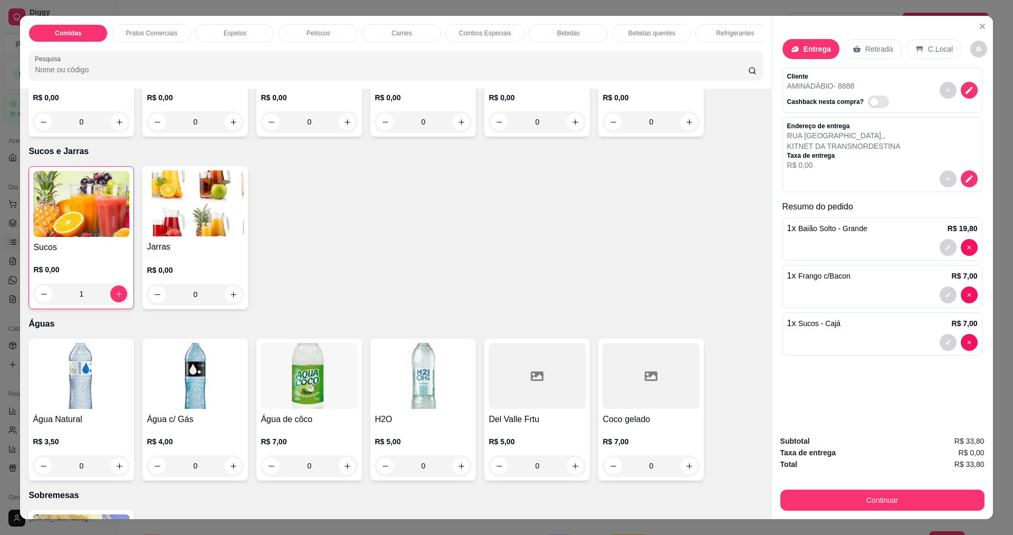
type input "1"
click at [917, 493] on button "Continuar" at bounding box center [882, 499] width 204 height 21
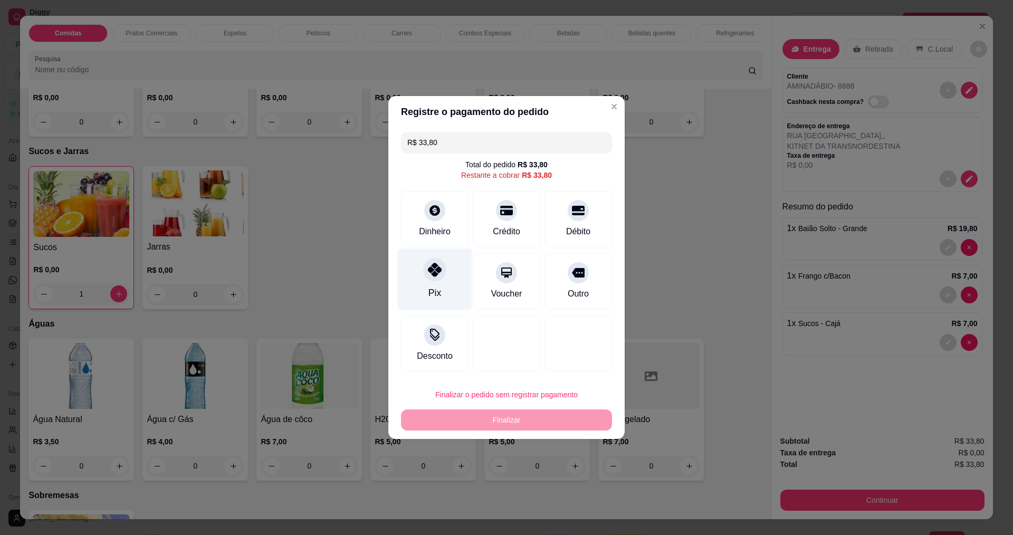
click at [435, 296] on div "Pix" at bounding box center [434, 293] width 13 height 14
type input "R$ 0,00"
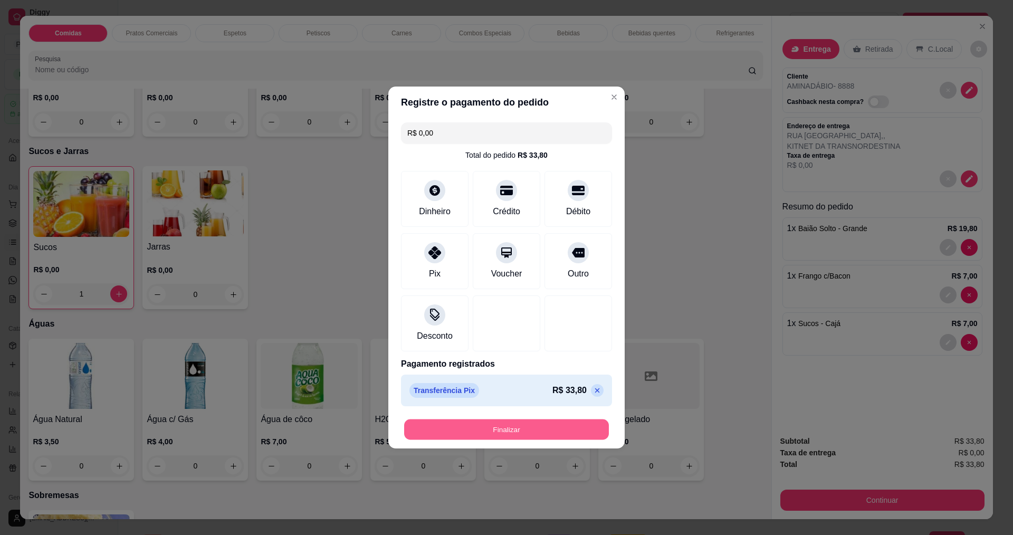
click at [482, 422] on button "Finalizar" at bounding box center [506, 429] width 205 height 21
type input "0"
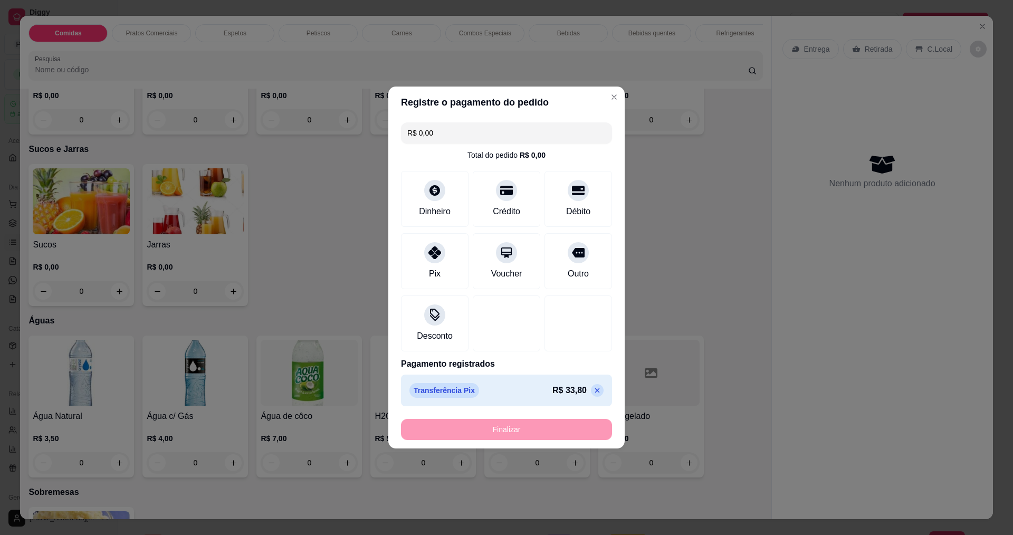
type input "-R$ 33,80"
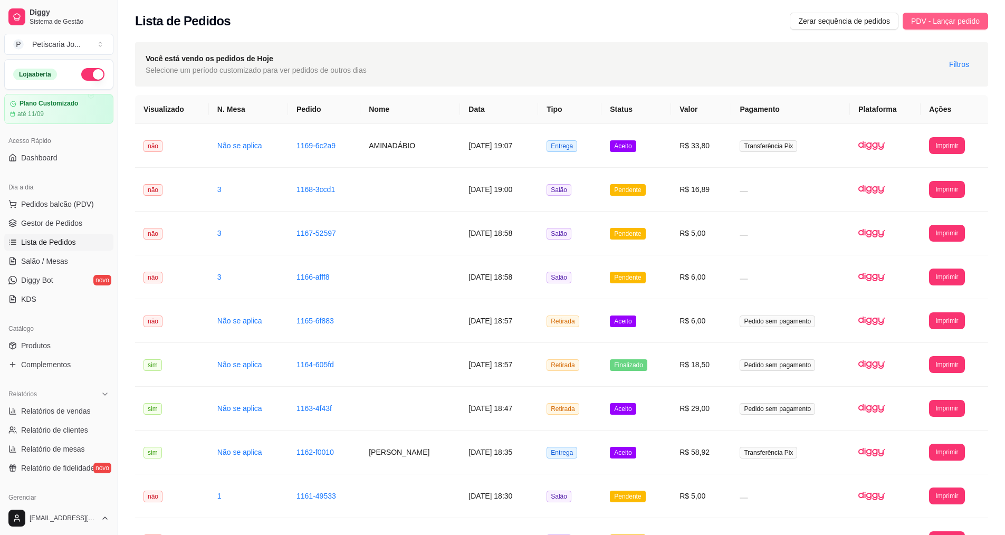
click at [937, 25] on span "PDV - Lançar pedido" at bounding box center [945, 21] width 69 height 12
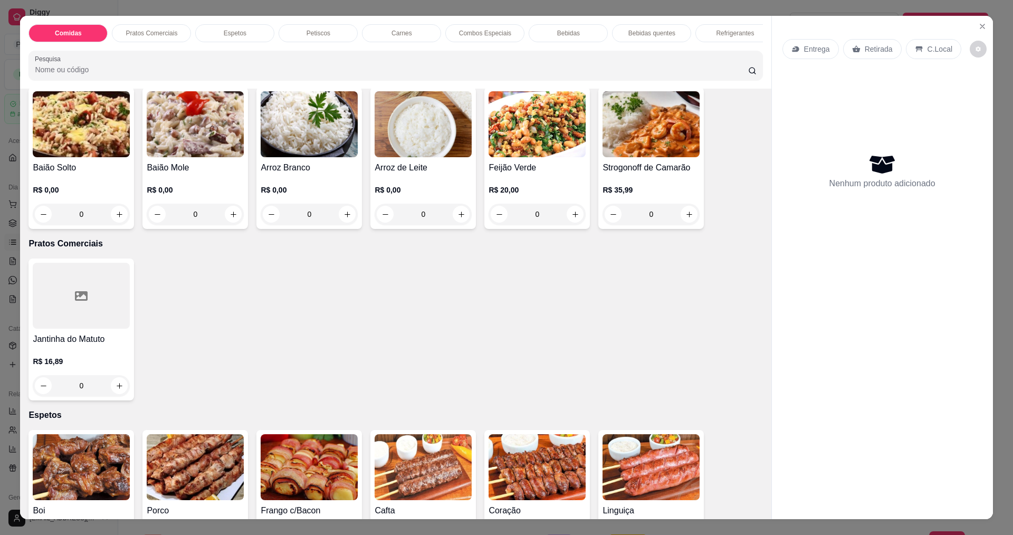
scroll to position [53, 0]
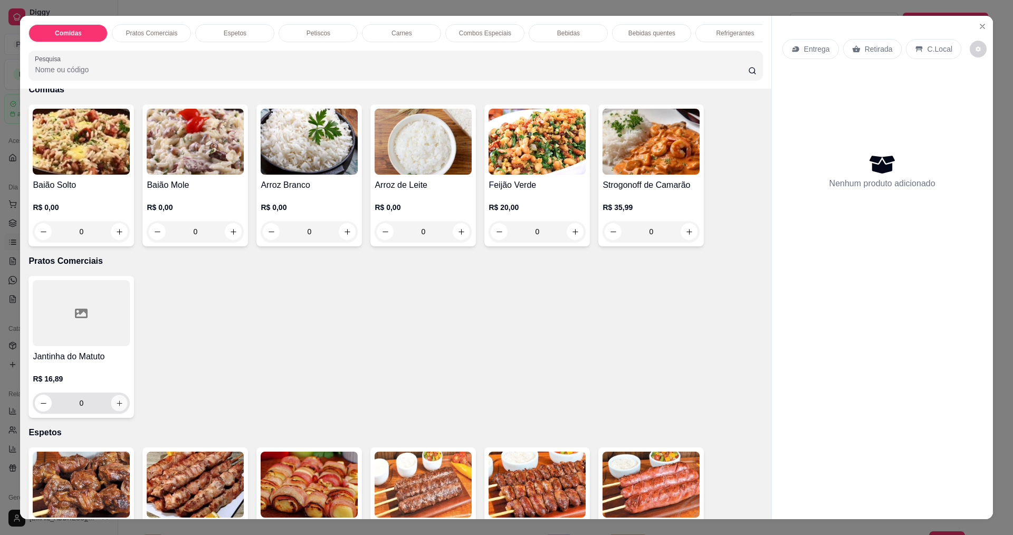
click at [111, 411] on button "increase-product-quantity" at bounding box center [119, 403] width 16 height 16
type input "1"
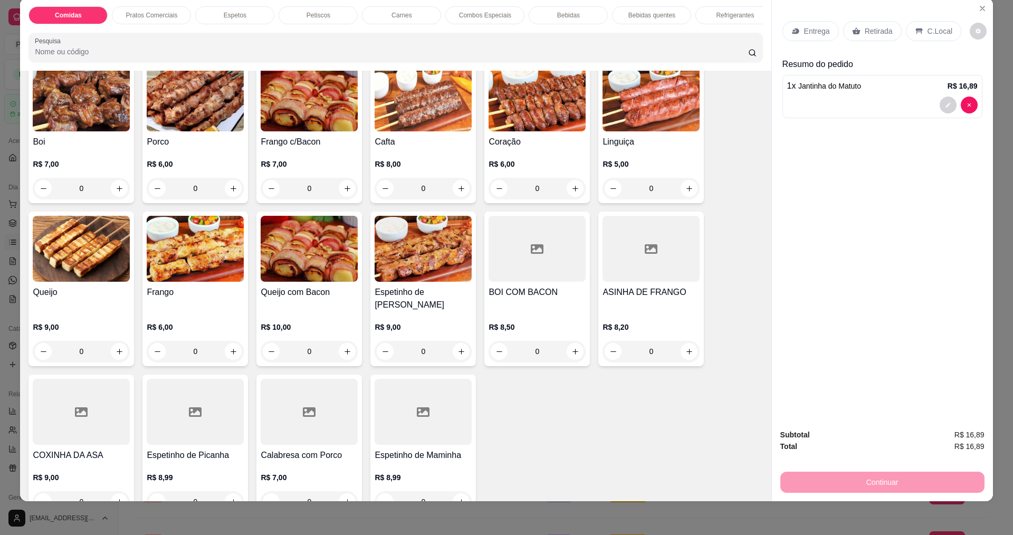
scroll to position [475, 0]
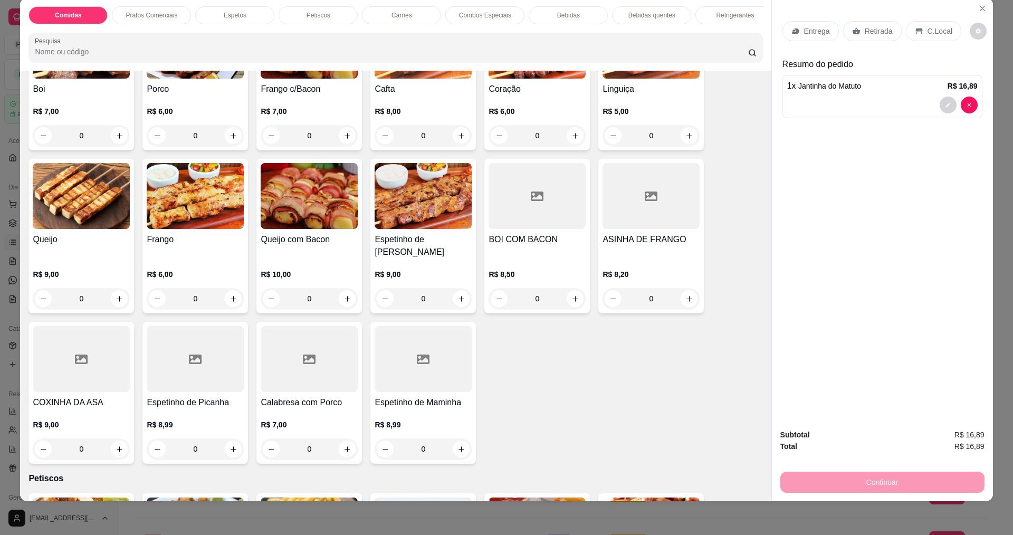
click at [220, 441] on input "0" at bounding box center [195, 448] width 59 height 21
click at [231, 446] on icon "increase-product-quantity" at bounding box center [233, 449] width 8 height 8
type input "1"
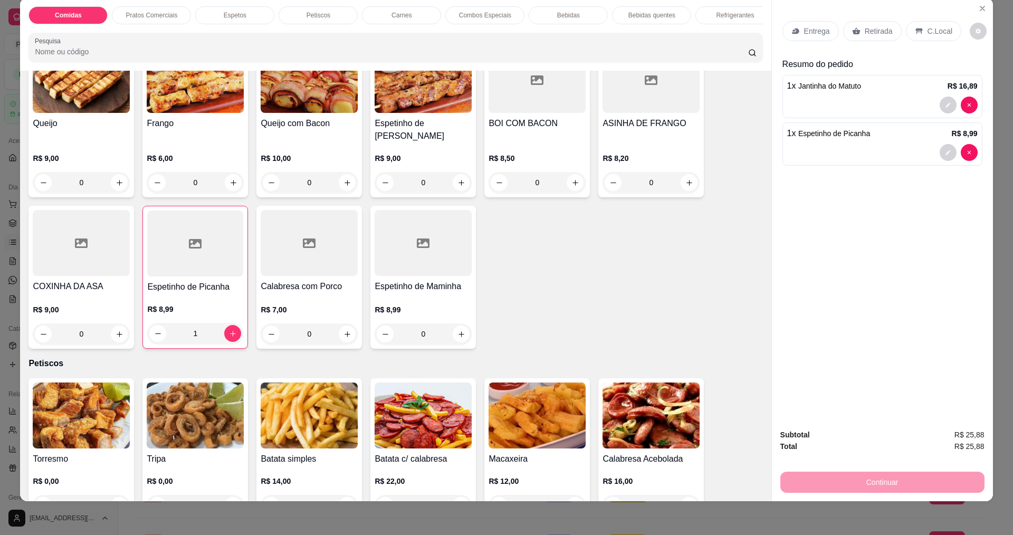
scroll to position [686, 0]
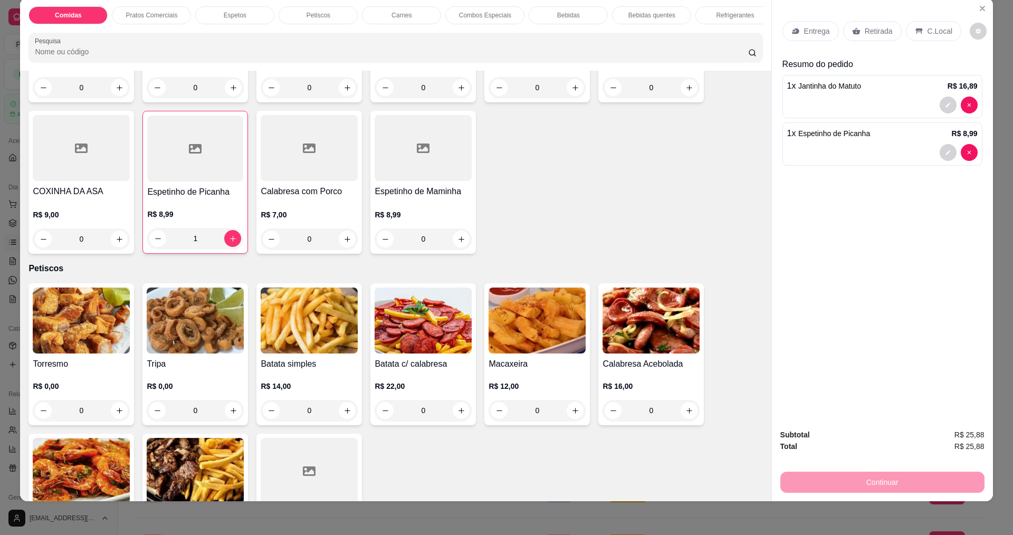
click at [807, 28] on p "Entrega" at bounding box center [817, 31] width 26 height 11
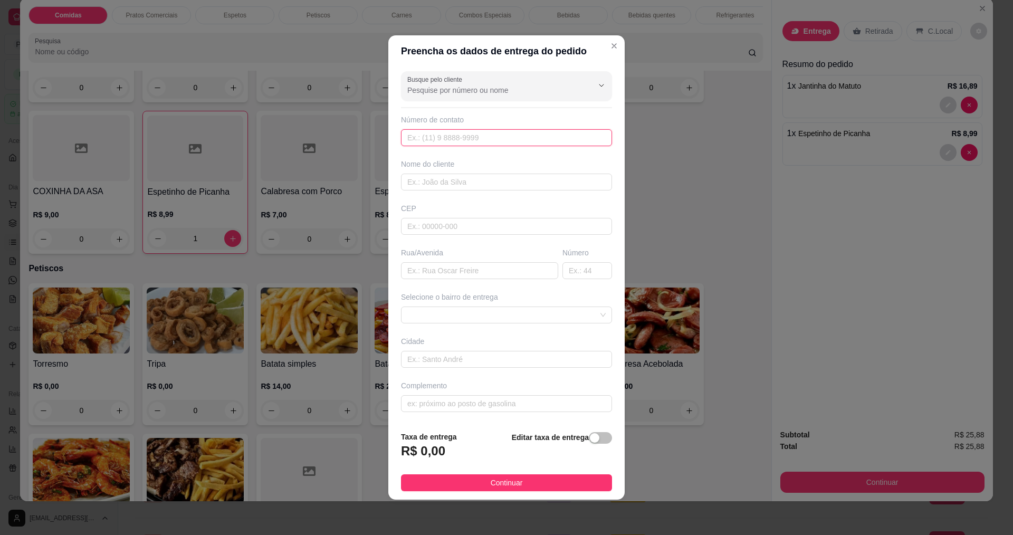
click at [498, 137] on input "text" at bounding box center [506, 137] width 211 height 17
type input "888"
click at [426, 185] on input "text" at bounding box center [506, 182] width 211 height 17
type input "[PERSON_NAME]"
click at [464, 276] on input "text" at bounding box center [479, 270] width 157 height 17
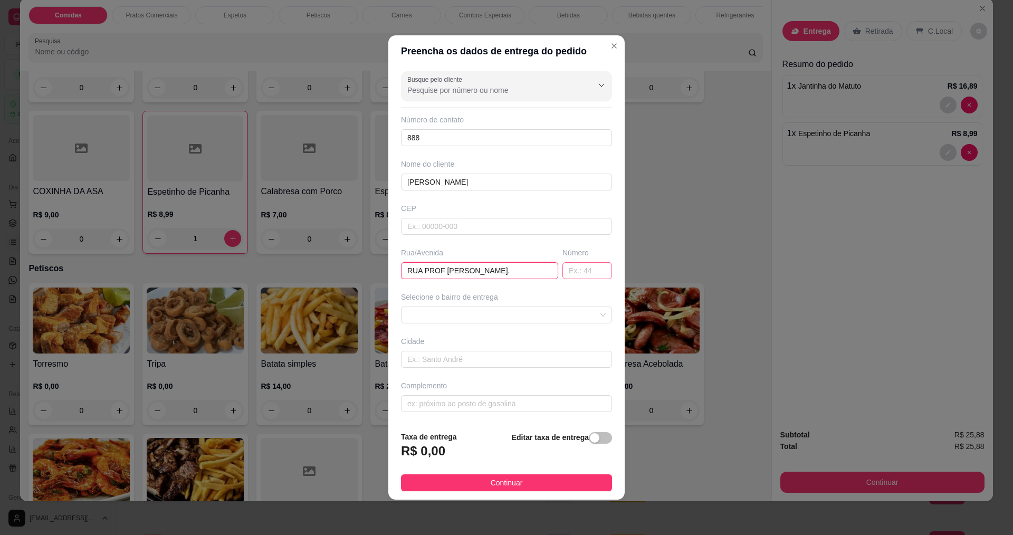
type input "RUA PROF [PERSON_NAME]."
click at [565, 273] on input "text" at bounding box center [587, 270] width 50 height 17
type input "783"
click at [433, 397] on input "text" at bounding box center [506, 403] width 211 height 17
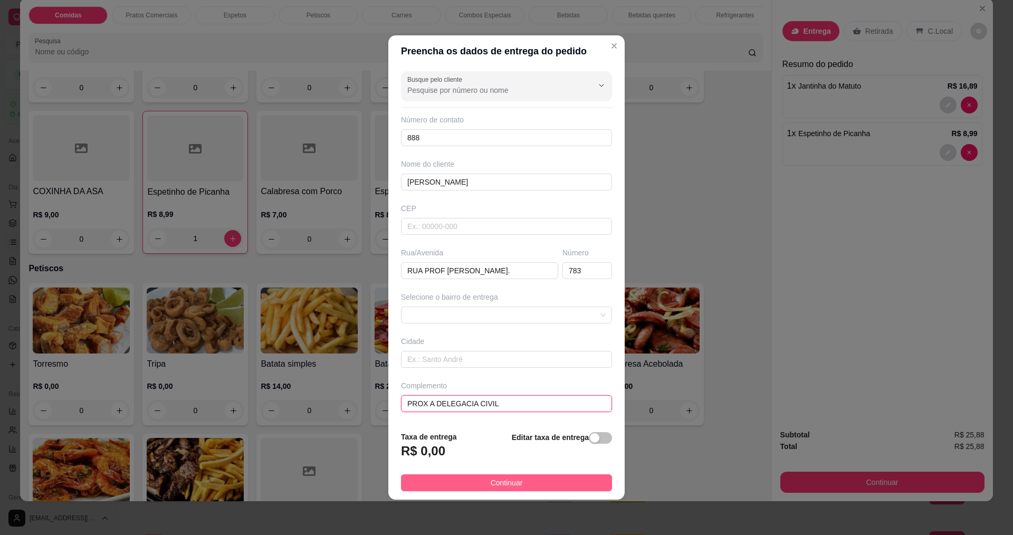
type input "PROX A DELEGACIA CIVIL"
click at [525, 480] on button "Continuar" at bounding box center [506, 482] width 211 height 17
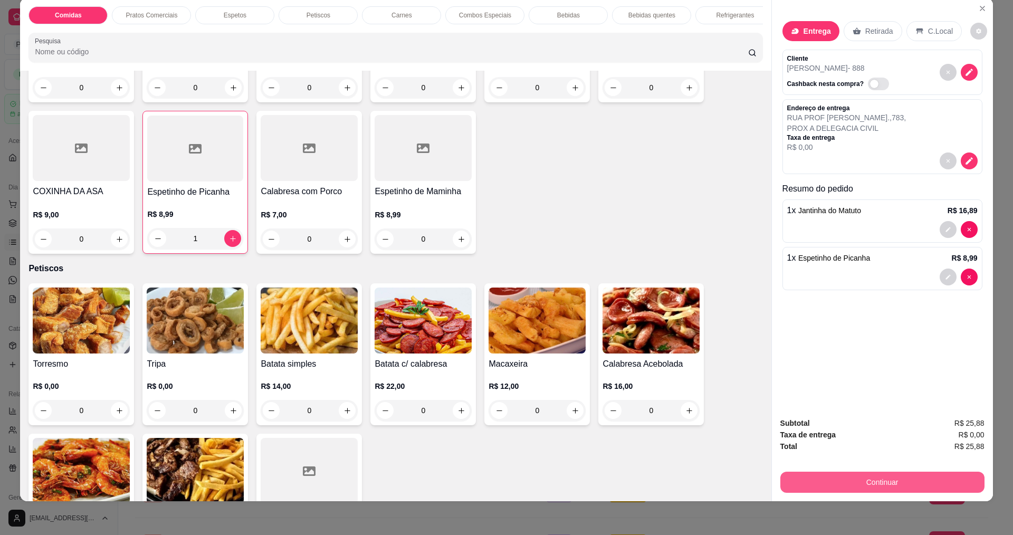
click at [891, 483] on button "Continuar" at bounding box center [882, 481] width 204 height 21
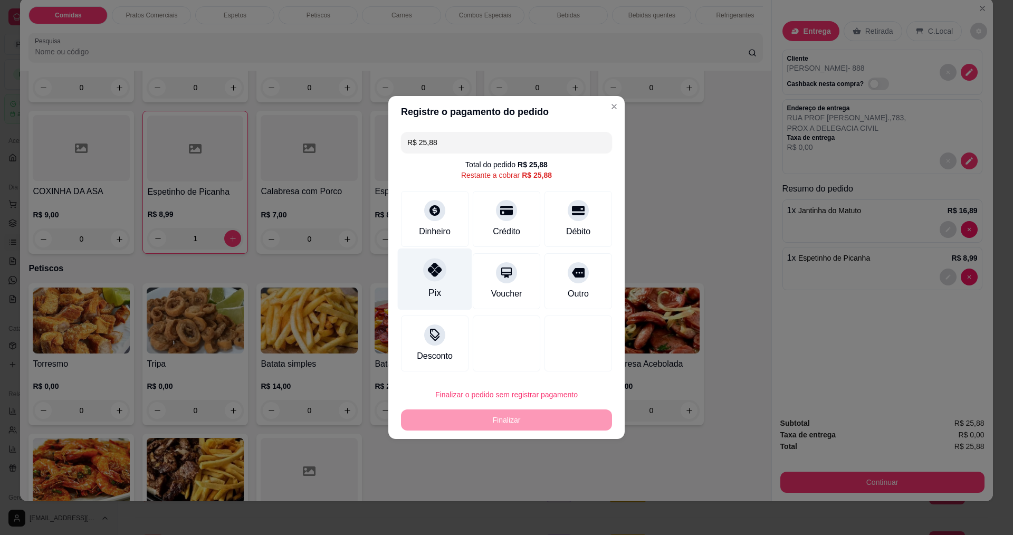
click at [436, 274] on icon at bounding box center [435, 270] width 14 height 14
type input "R$ 0,00"
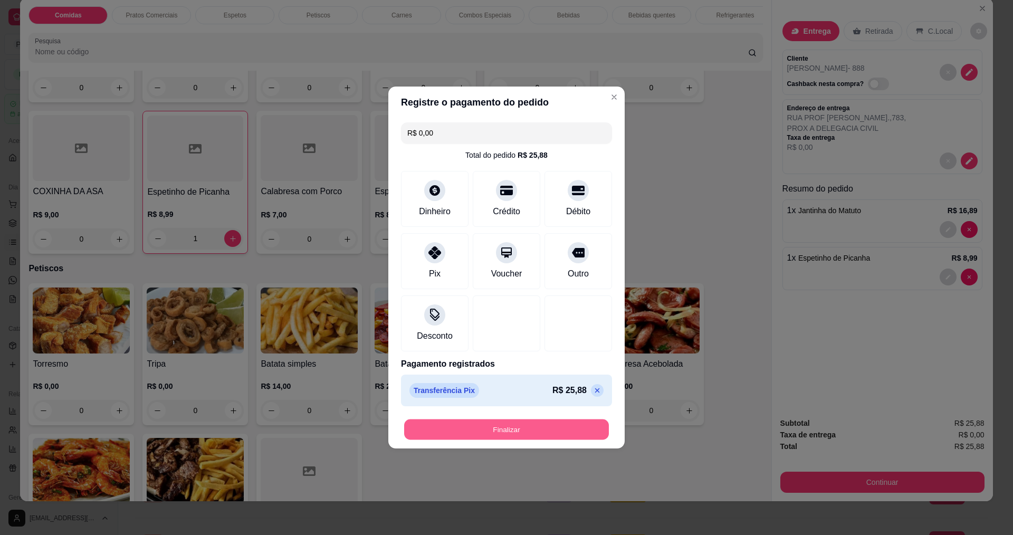
click at [480, 426] on button "Finalizar" at bounding box center [506, 429] width 205 height 21
type input "0"
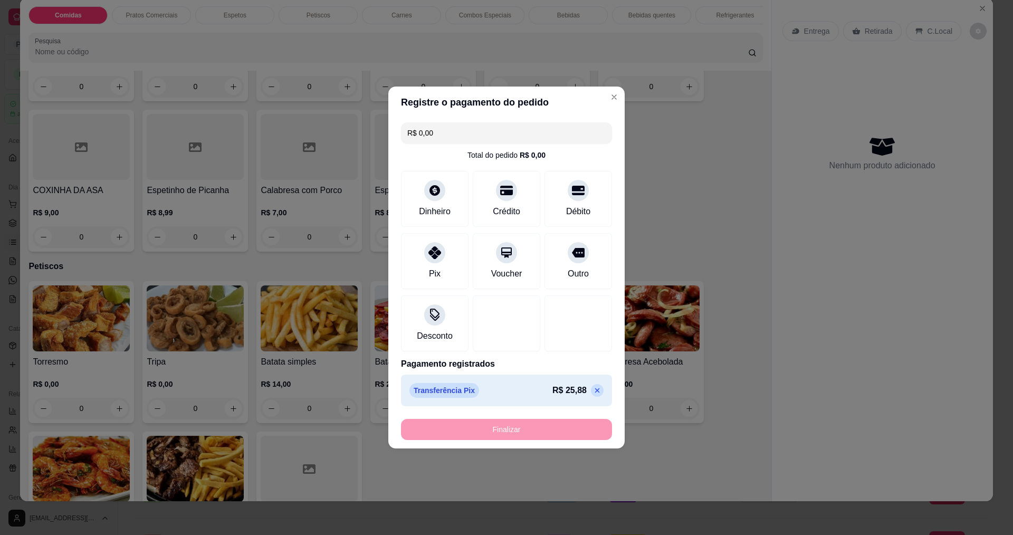
type input "-R$ 25,88"
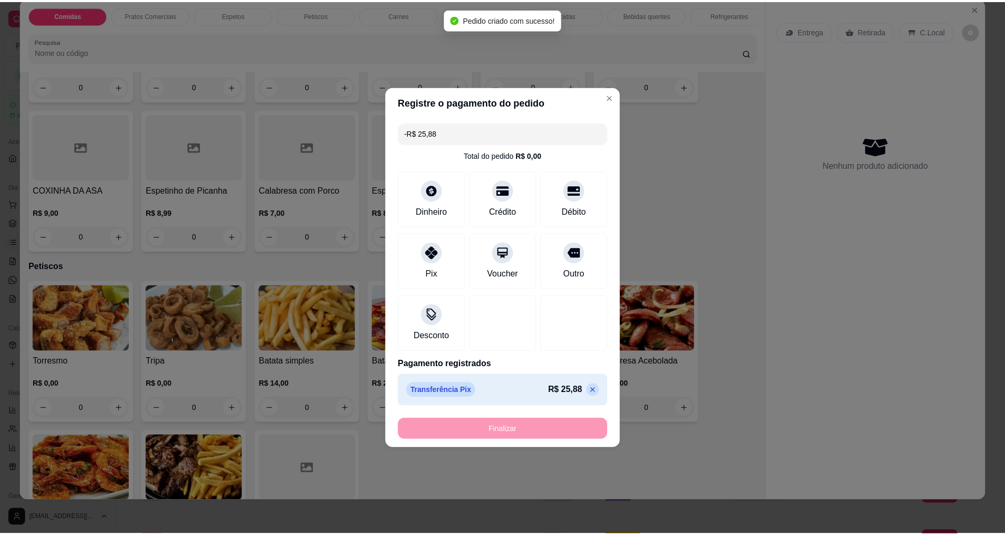
scroll to position [685, 0]
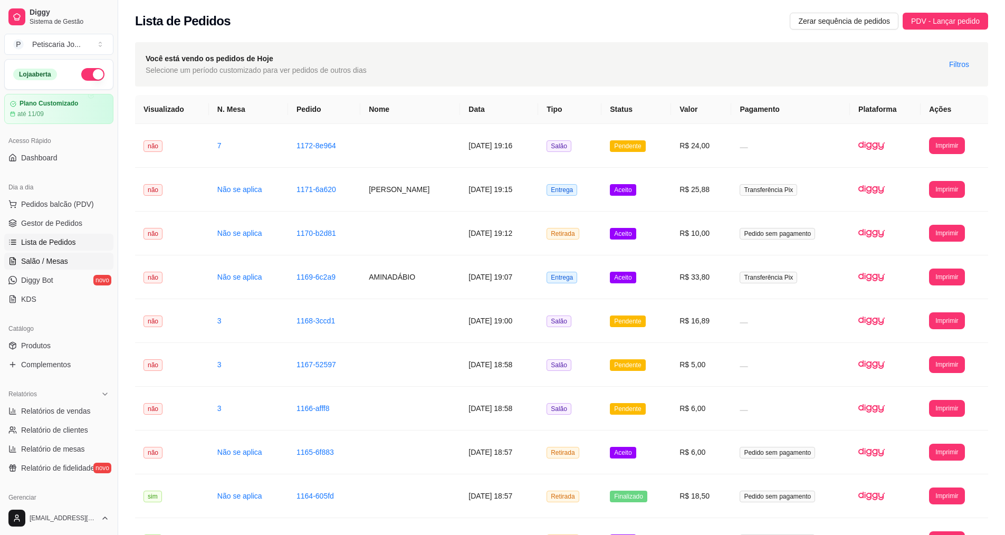
click at [50, 256] on span "Salão / Mesas" at bounding box center [44, 261] width 47 height 11
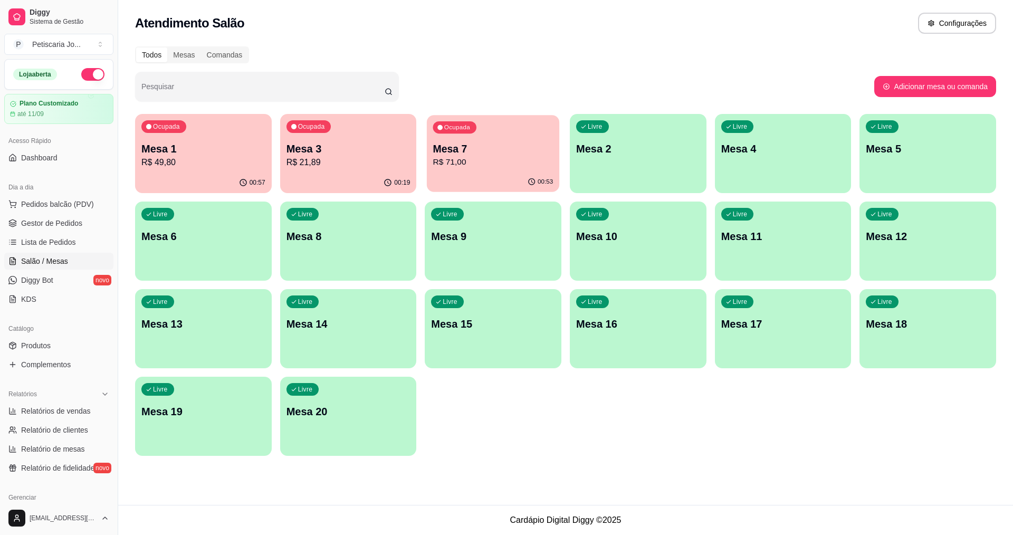
click at [458, 148] on p "Mesa 7" at bounding box center [493, 149] width 120 height 14
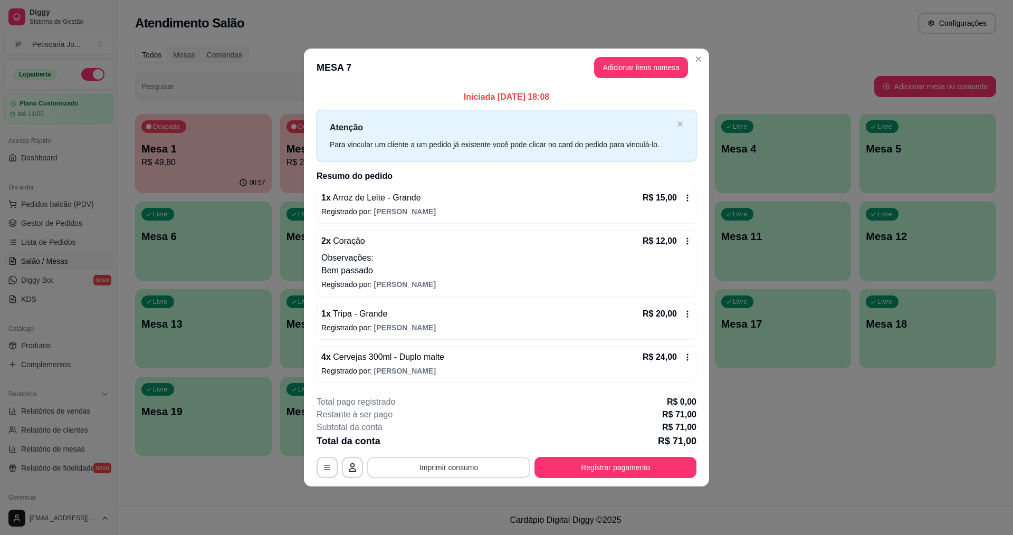
click at [431, 468] on button "Imprimir consumo" at bounding box center [448, 467] width 163 height 21
click at [444, 446] on button "IMPRESSORA" at bounding box center [452, 443] width 74 height 16
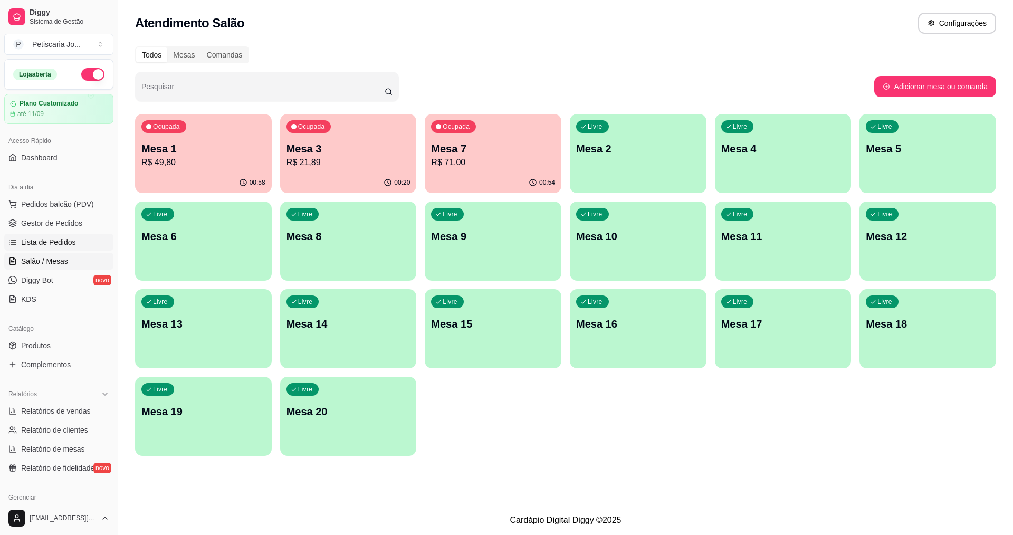
click at [69, 236] on link "Lista de Pedidos" at bounding box center [58, 242] width 109 height 17
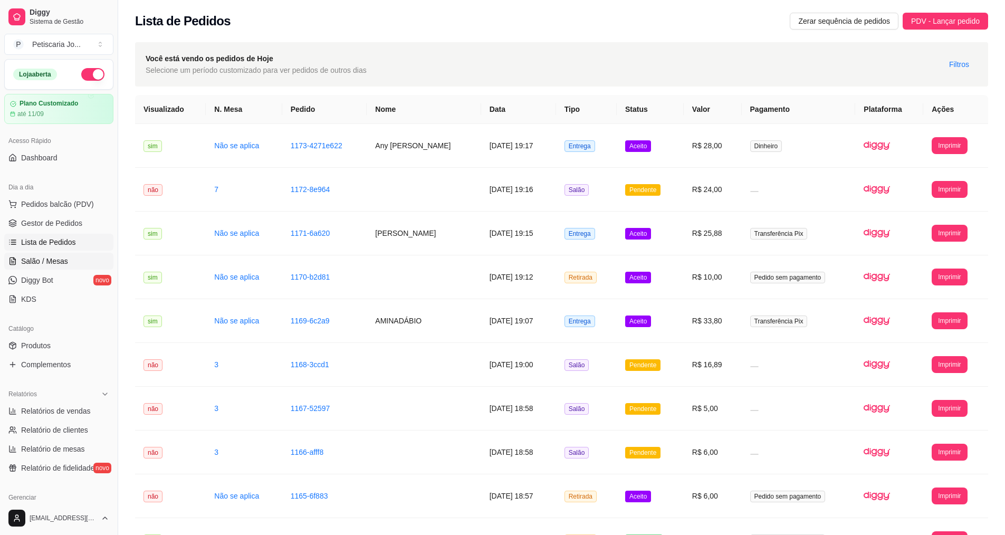
click at [62, 261] on span "Salão / Mesas" at bounding box center [44, 261] width 47 height 11
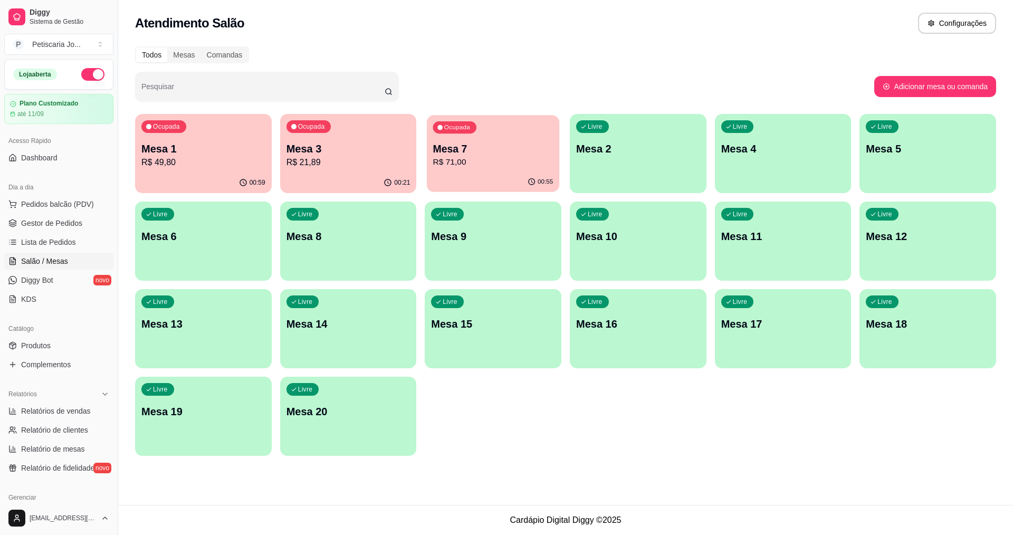
click at [490, 161] on p "R$ 71,00" at bounding box center [493, 162] width 120 height 12
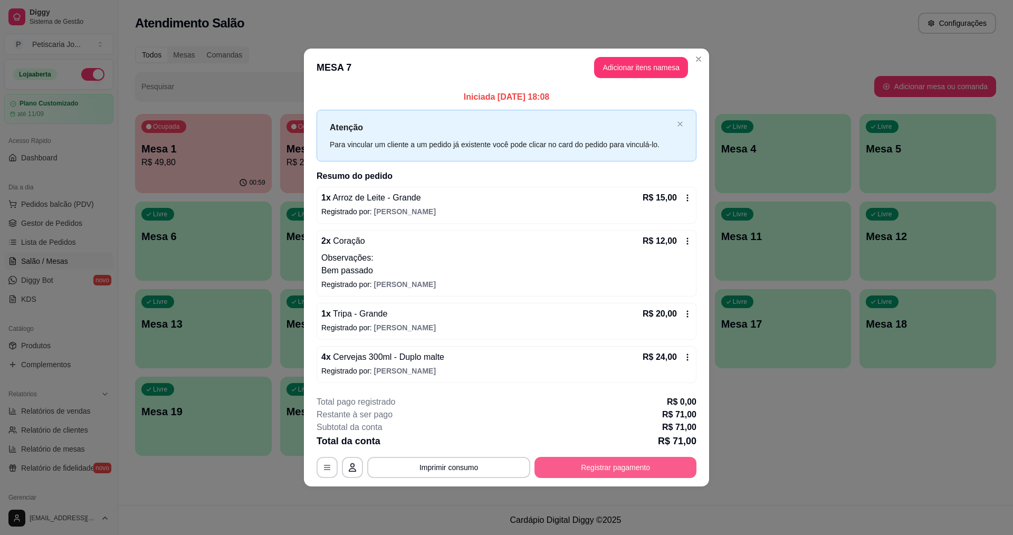
click at [601, 465] on button "Registrar pagamento" at bounding box center [615, 467] width 162 height 21
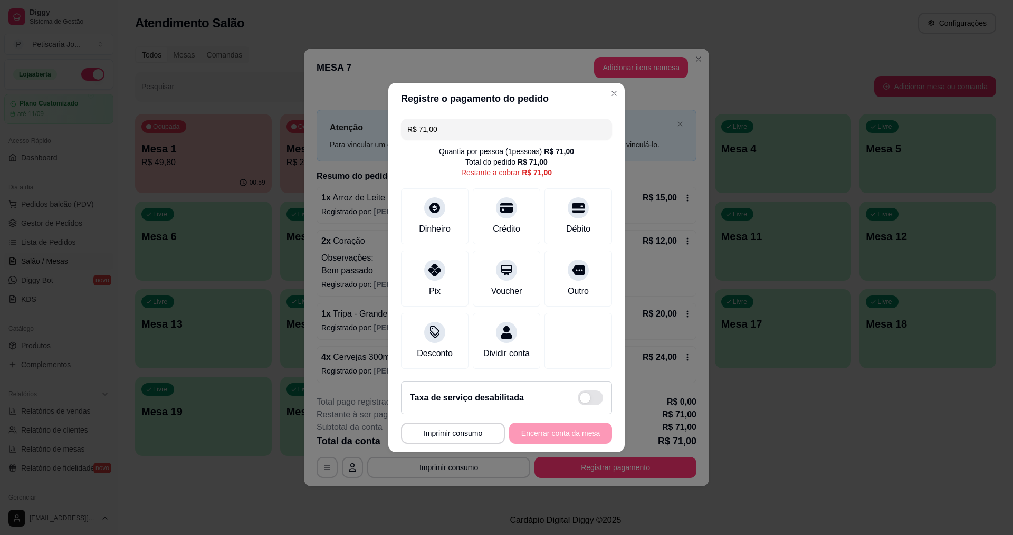
drag, startPoint x: 448, startPoint y: 123, endPoint x: 245, endPoint y: 98, distance: 204.6
click at [245, 98] on div "**********" at bounding box center [506, 267] width 1013 height 535
click at [430, 211] on div "Dinheiro" at bounding box center [435, 215] width 74 height 62
click at [484, 136] on div "R$ 100,00 Quantia por pessoa ( 1 pessoas) R$ 71,00 Total do pedido R$ 71,00 Res…" at bounding box center [506, 243] width 236 height 258
drag, startPoint x: 482, startPoint y: 122, endPoint x: 198, endPoint y: 82, distance: 287.0
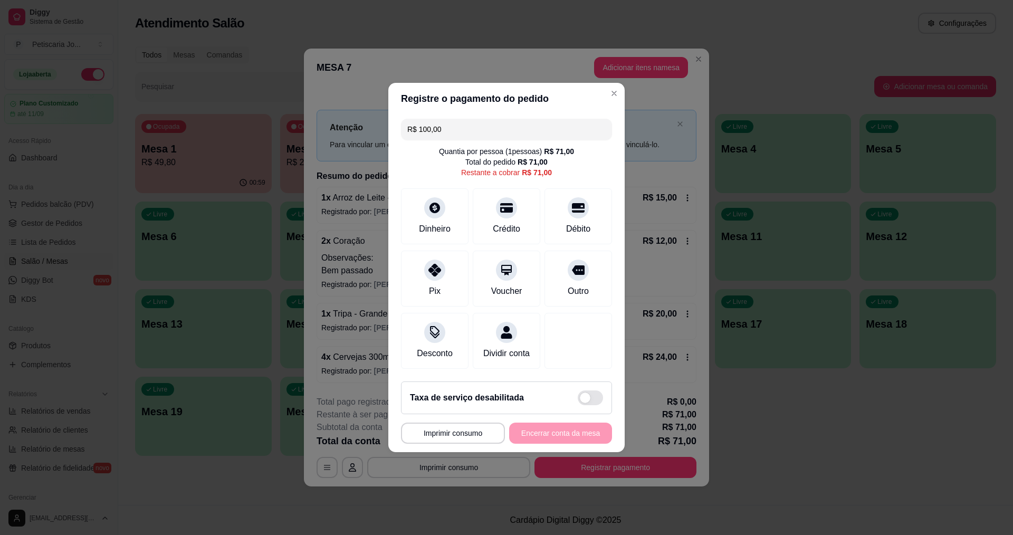
click at [198, 82] on div "**********" at bounding box center [506, 267] width 1013 height 535
type input "R$ 71,00"
click at [439, 221] on div "Dinheiro" at bounding box center [434, 228] width 35 height 14
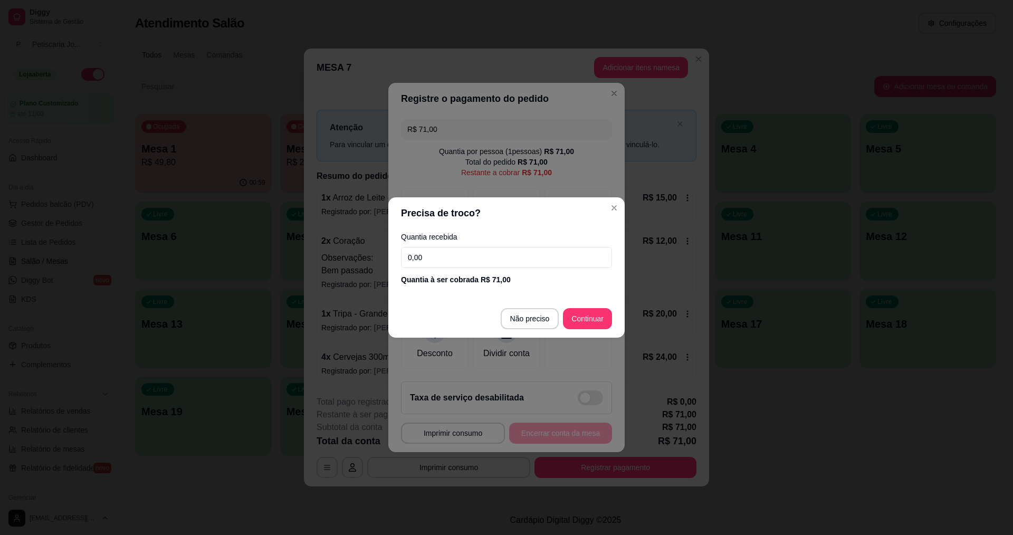
click at [428, 259] on input "0,00" at bounding box center [506, 257] width 211 height 21
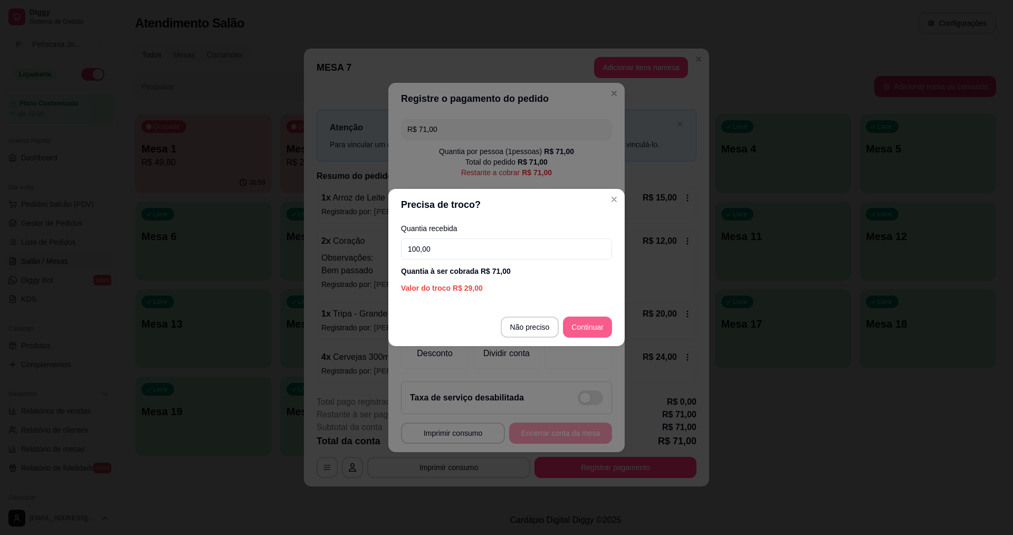
type input "100,00"
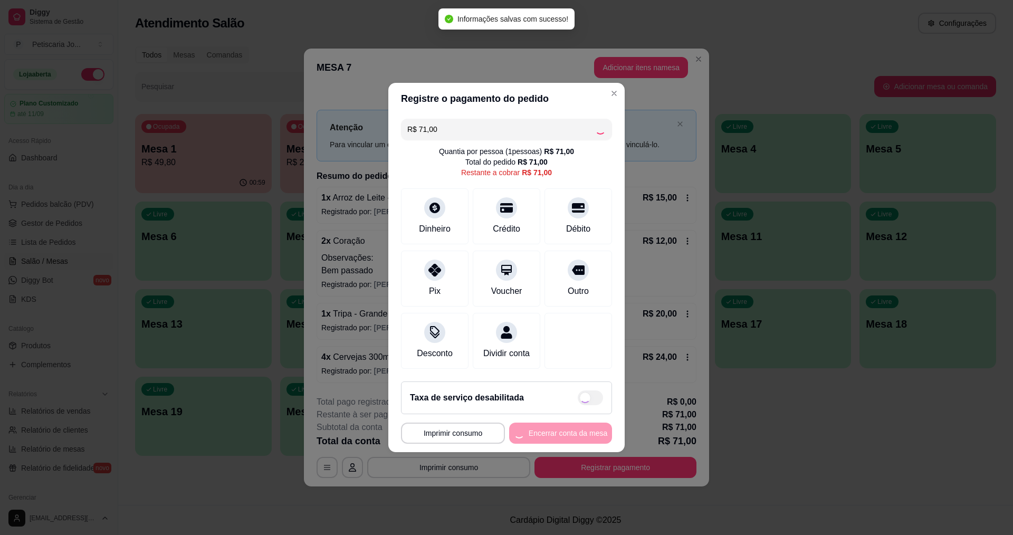
type input "R$ 0,00"
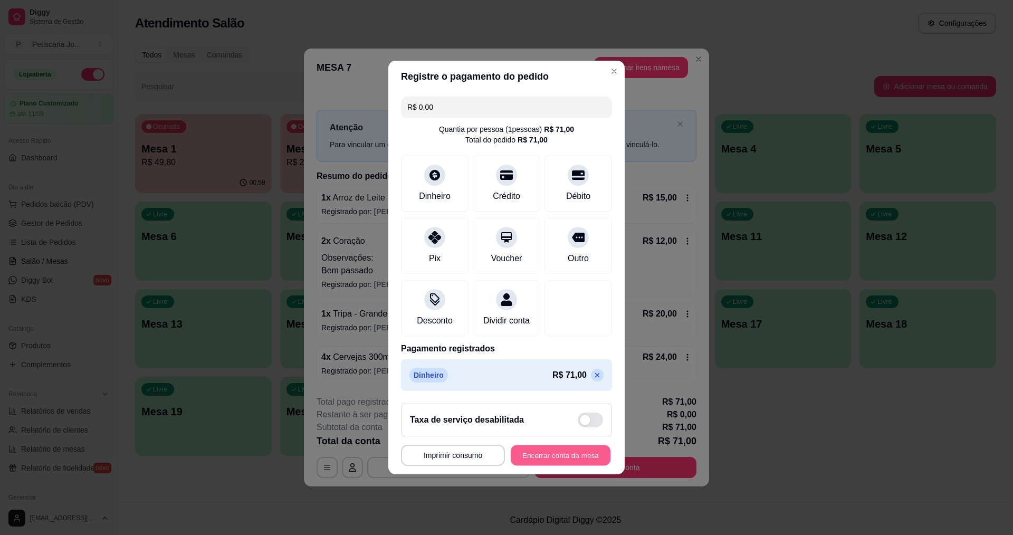
click at [551, 459] on button "Encerrar conta da mesa" at bounding box center [560, 455] width 100 height 21
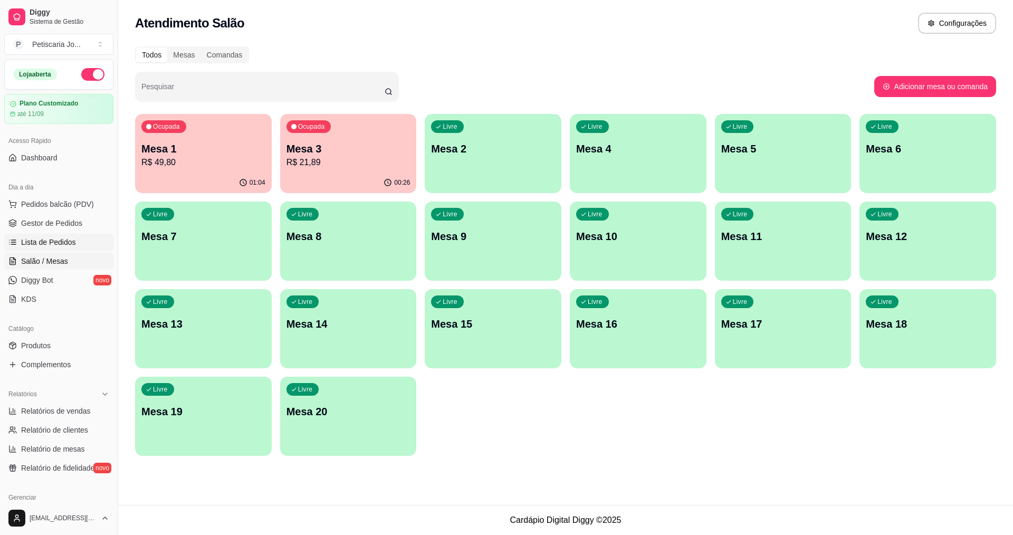
click at [54, 243] on span "Lista de Pedidos" at bounding box center [48, 242] width 55 height 11
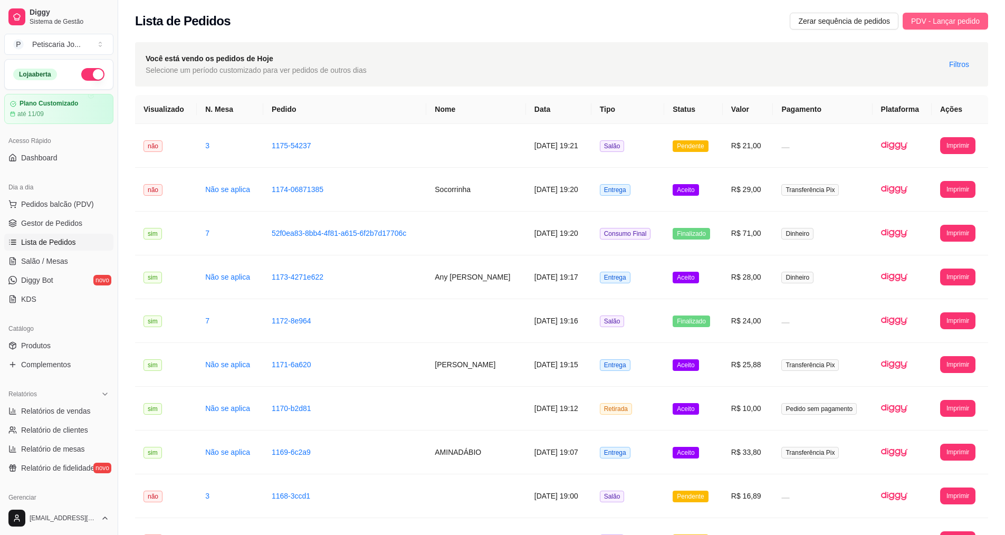
click at [955, 17] on span "PDV - Lançar pedido" at bounding box center [945, 21] width 69 height 12
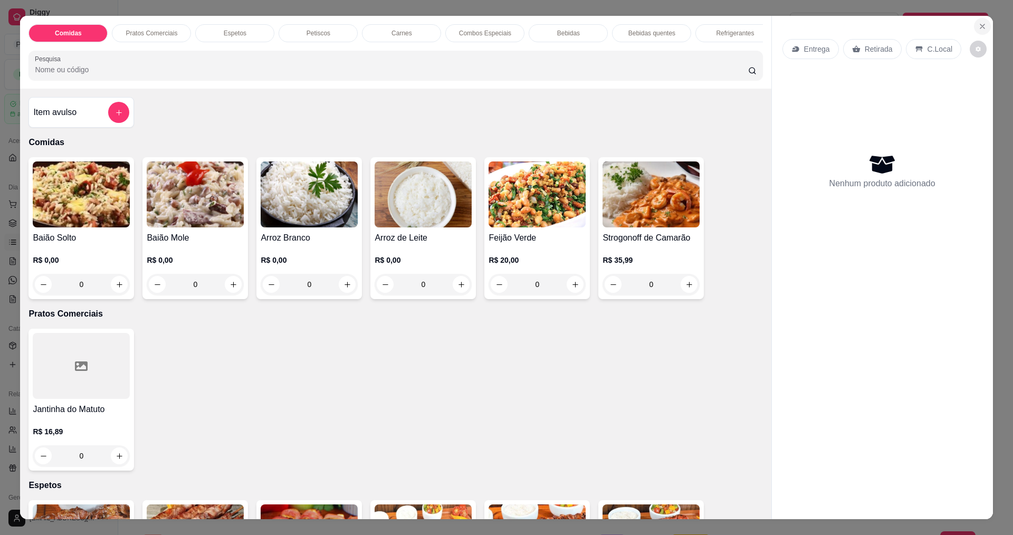
click at [978, 24] on icon "Close" at bounding box center [982, 26] width 8 height 8
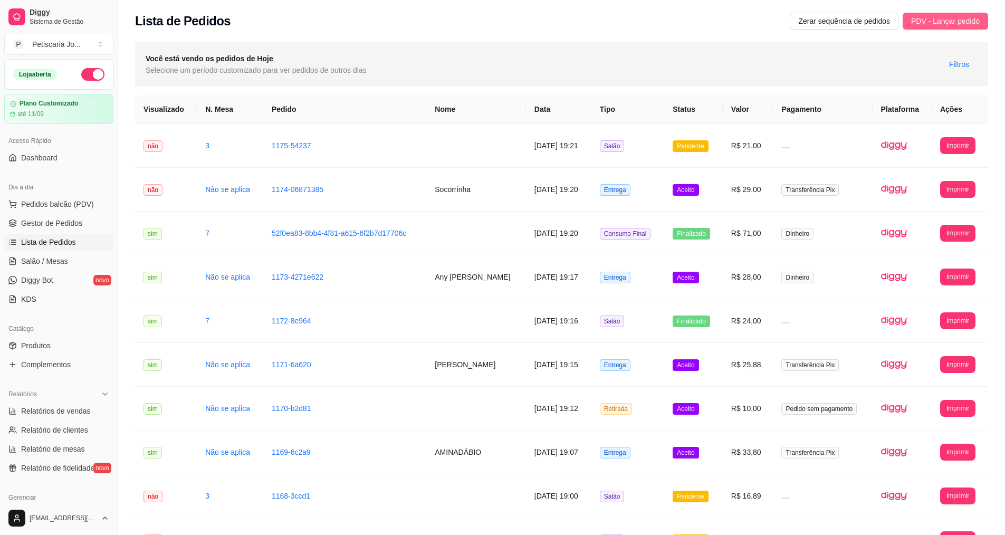
click at [953, 18] on span "PDV - Lançar pedido" at bounding box center [945, 21] width 69 height 12
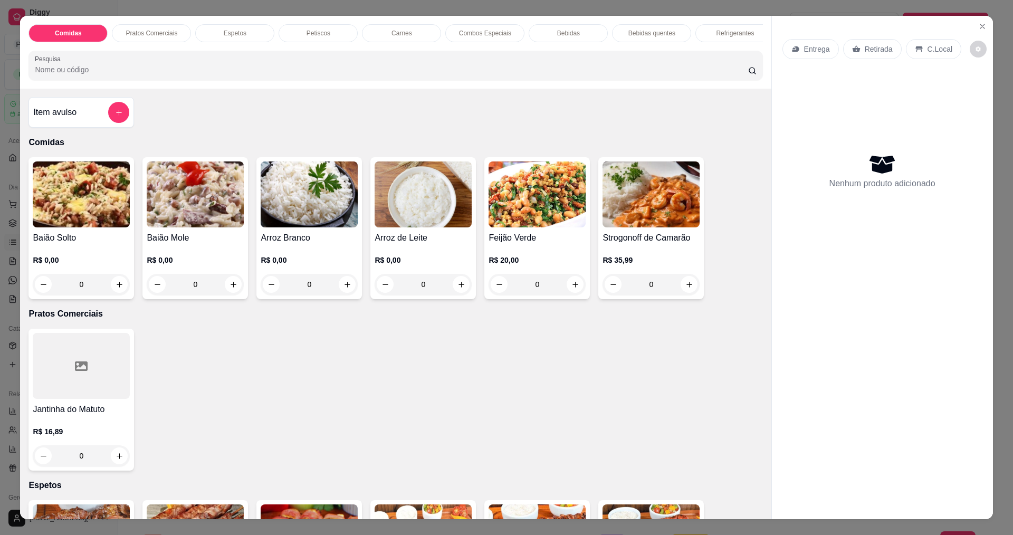
scroll to position [53, 0]
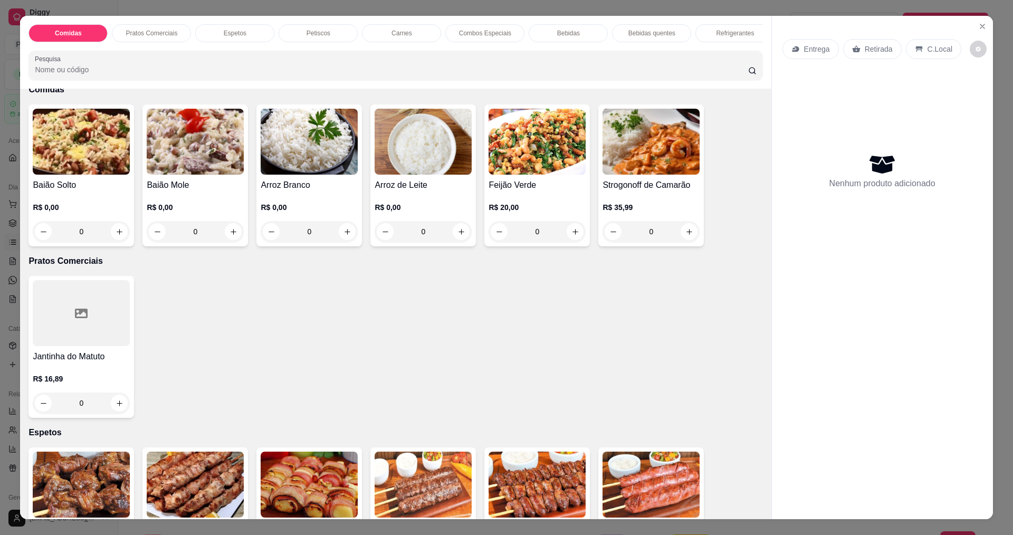
click at [112, 240] on div "0" at bounding box center [81, 231] width 97 height 21
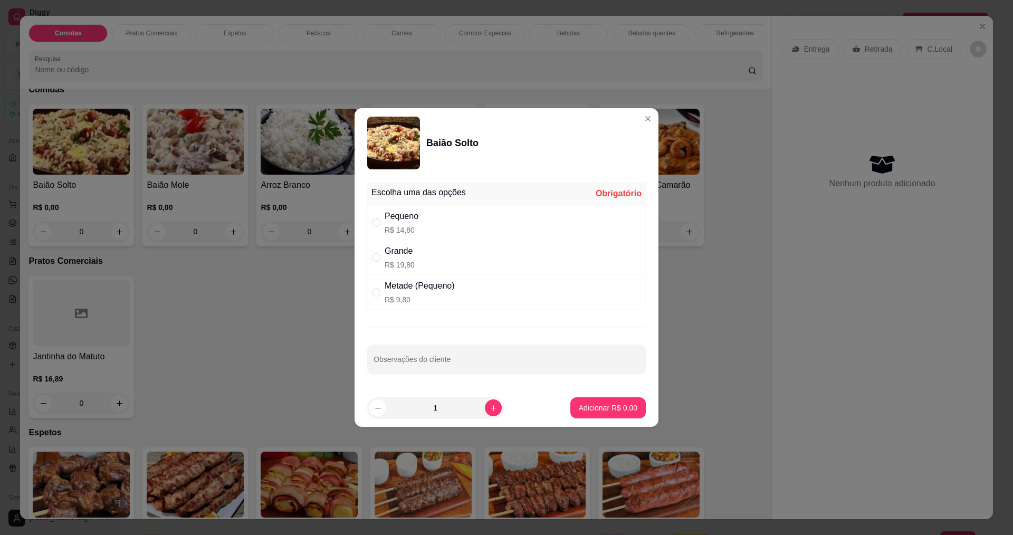
click at [383, 265] on div "Grande R$ 19,80" at bounding box center [506, 257] width 278 height 35
radio input "true"
click at [590, 403] on p "Adicionar R$ 19,80" at bounding box center [605, 407] width 61 height 10
type input "1"
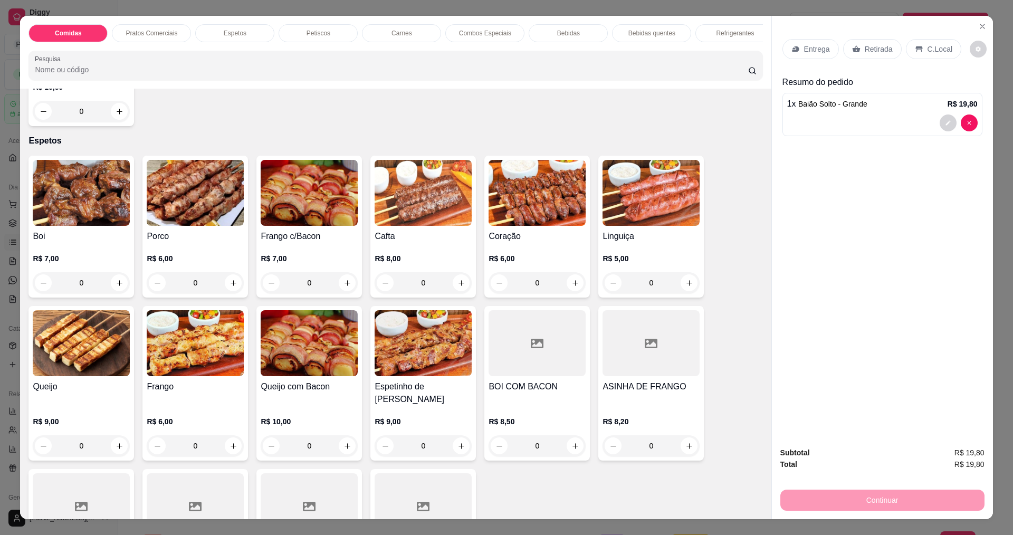
scroll to position [316, 0]
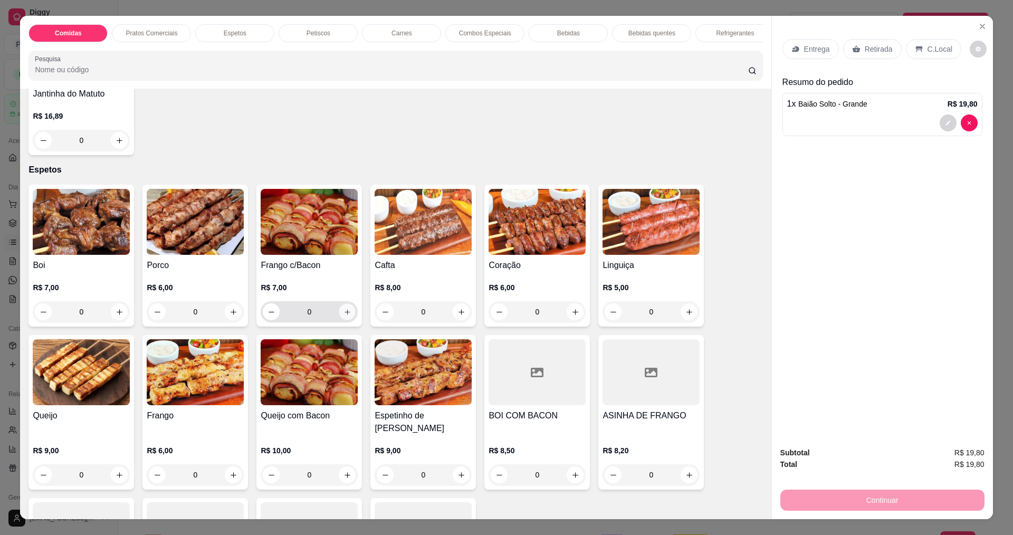
click at [343, 316] on icon "increase-product-quantity" at bounding box center [347, 312] width 8 height 8
type input "1"
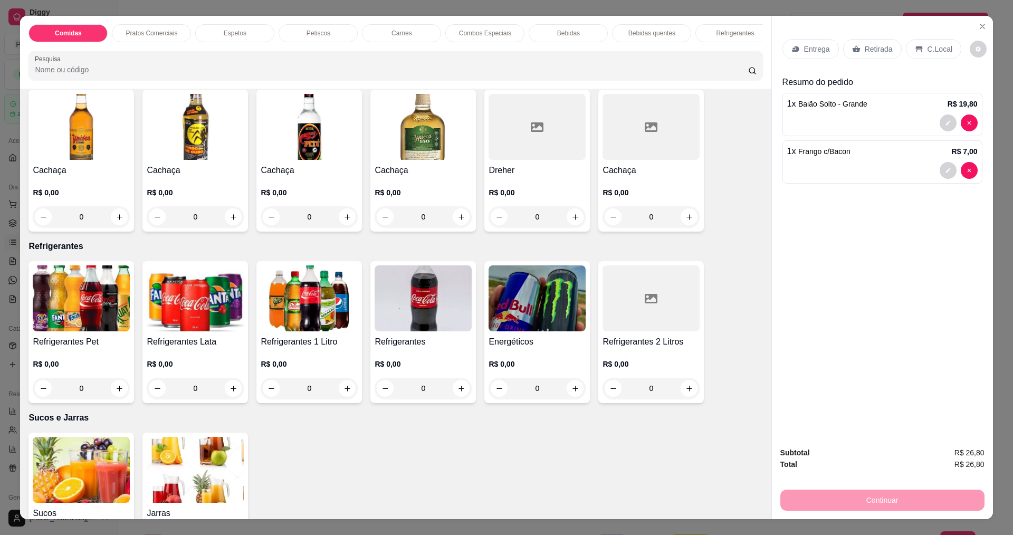
scroll to position [1899, 0]
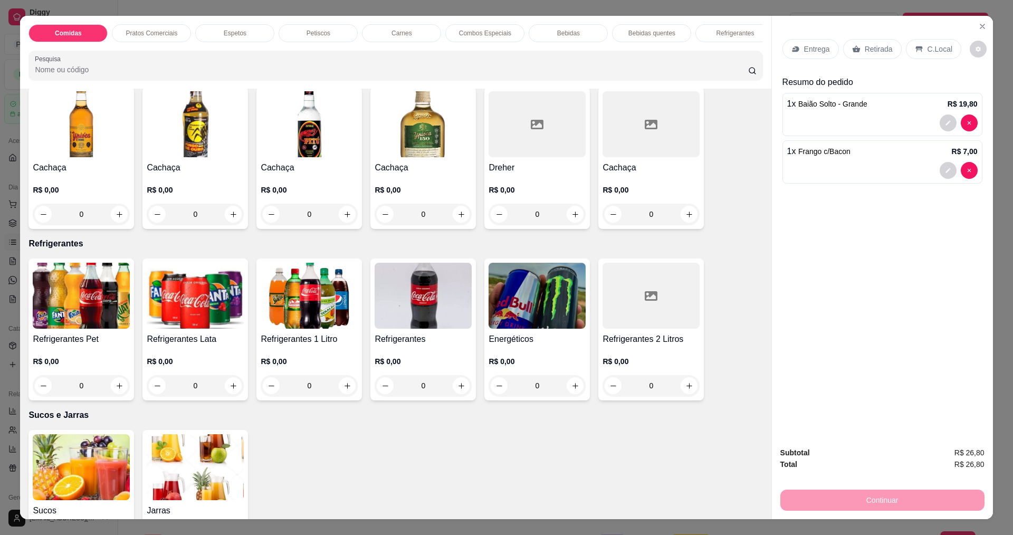
click at [100, 479] on img at bounding box center [81, 467] width 97 height 66
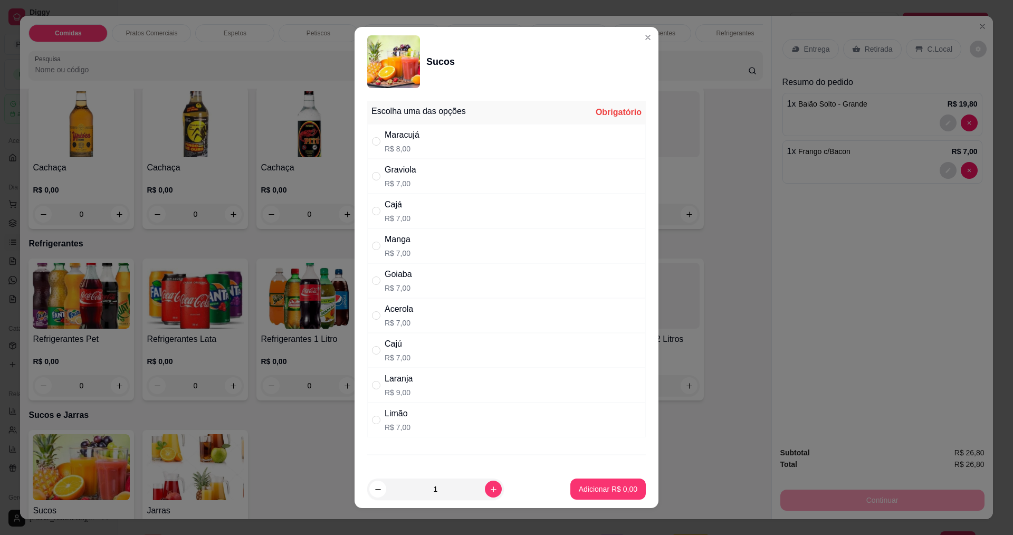
click at [411, 204] on div "Cajá R$ 7,00" at bounding box center [506, 211] width 278 height 35
radio input "true"
click at [597, 489] on p "Adicionar R$ 7,00" at bounding box center [607, 489] width 57 height 10
type input "1"
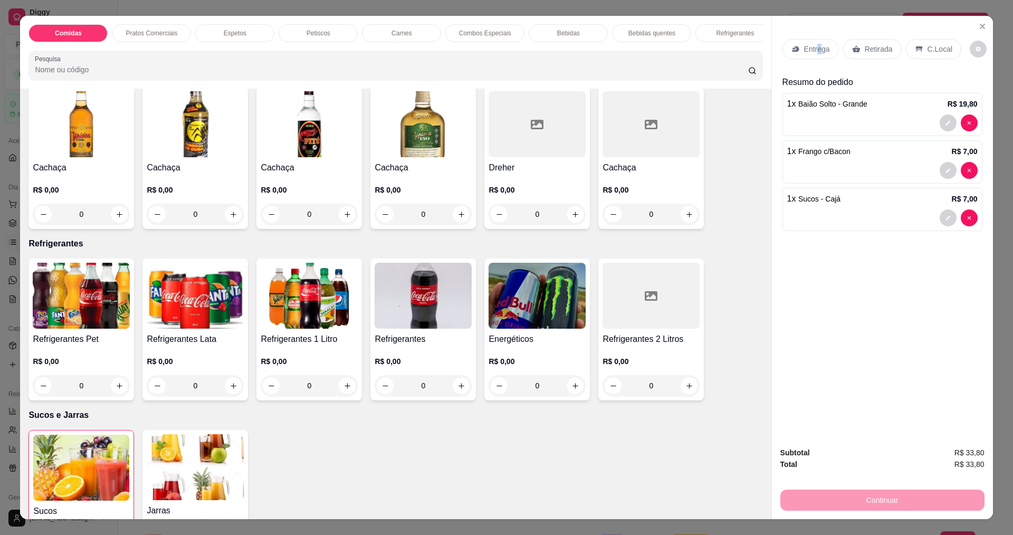
click at [812, 54] on p "Entrega" at bounding box center [817, 49] width 26 height 11
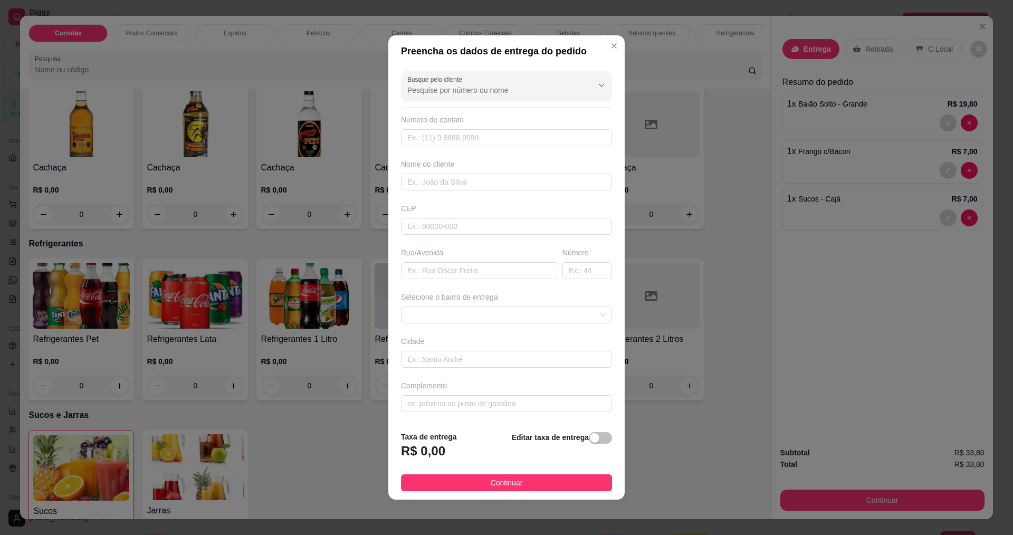
click at [492, 127] on div "Número de contato" at bounding box center [506, 130] width 211 height 32
click at [492, 134] on input "text" at bounding box center [506, 137] width 211 height 17
type input "888"
click at [460, 183] on input "text" at bounding box center [506, 182] width 211 height 17
type input "AMINADABIO"
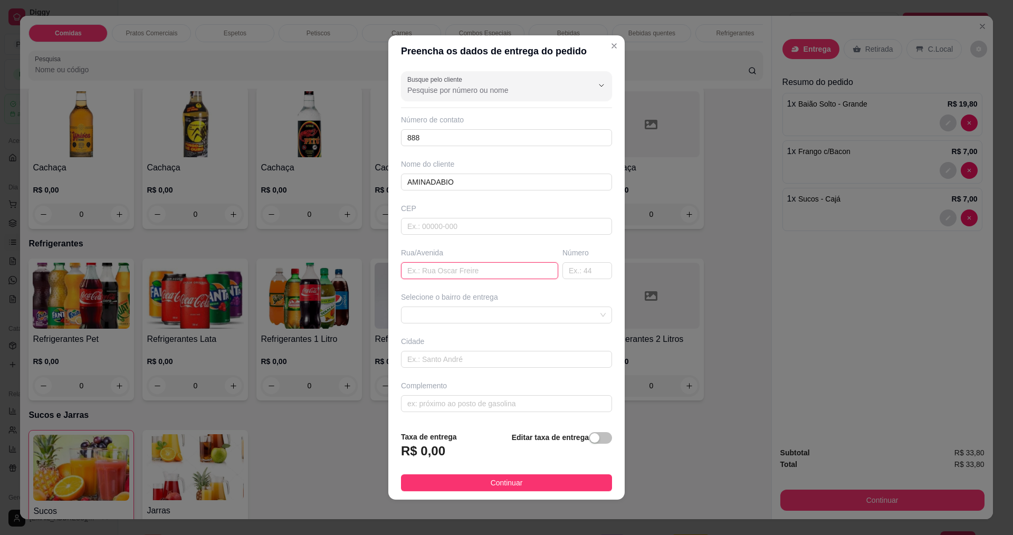
click at [448, 269] on input "text" at bounding box center [479, 270] width 157 height 17
type input "RUA [PERSON_NAME]"
click at [488, 400] on input "text" at bounding box center [506, 403] width 211 height 17
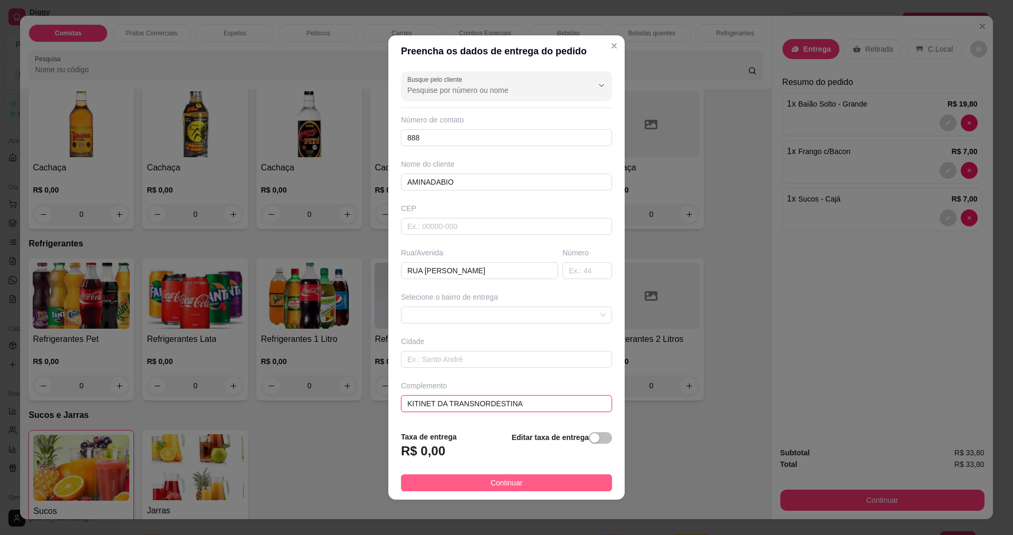
type input "KITINET DA TRANSNORDESTINA"
click at [481, 483] on button "Continuar" at bounding box center [506, 482] width 211 height 17
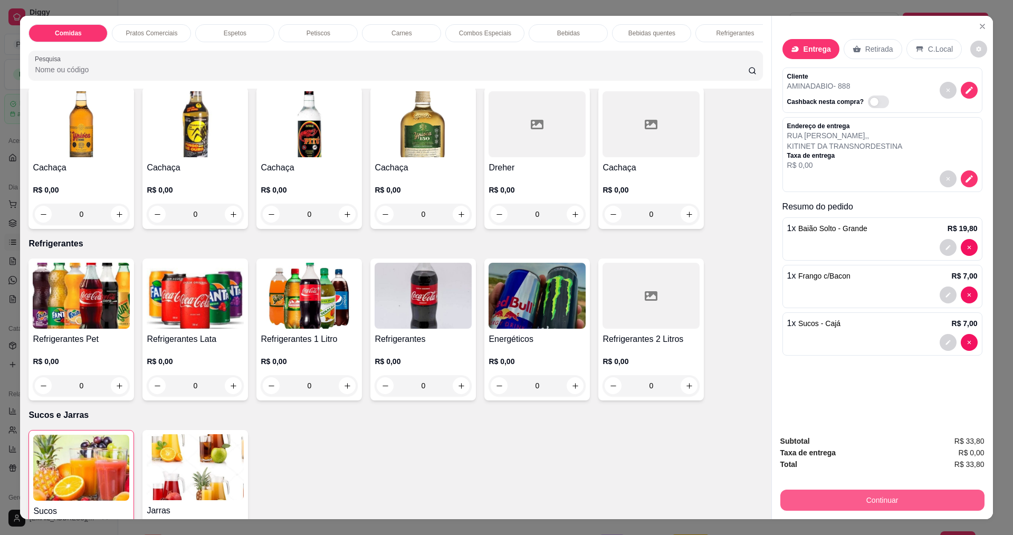
click at [865, 502] on button "Continuar" at bounding box center [882, 499] width 204 height 21
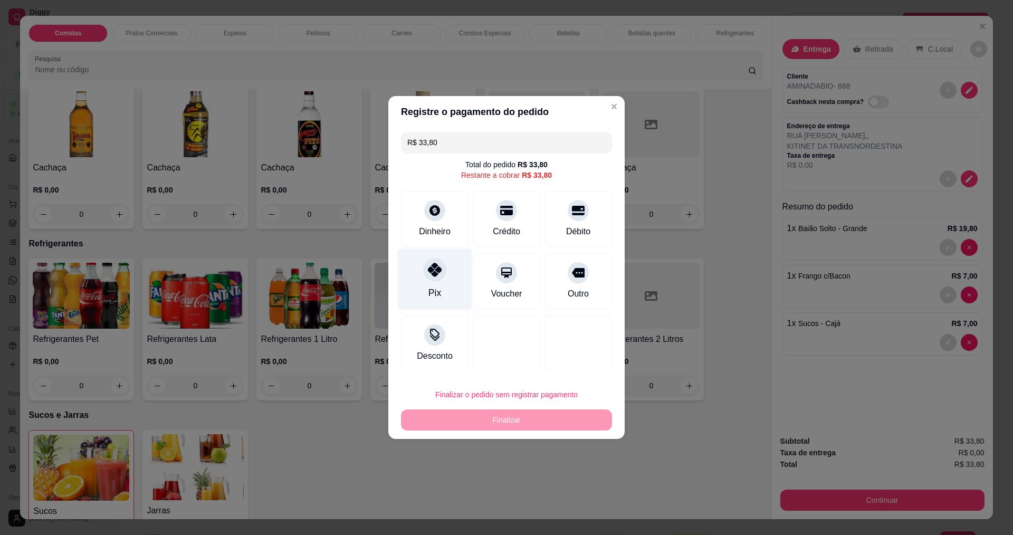
click at [431, 280] on div at bounding box center [434, 269] width 23 height 23
type input "R$ 0,00"
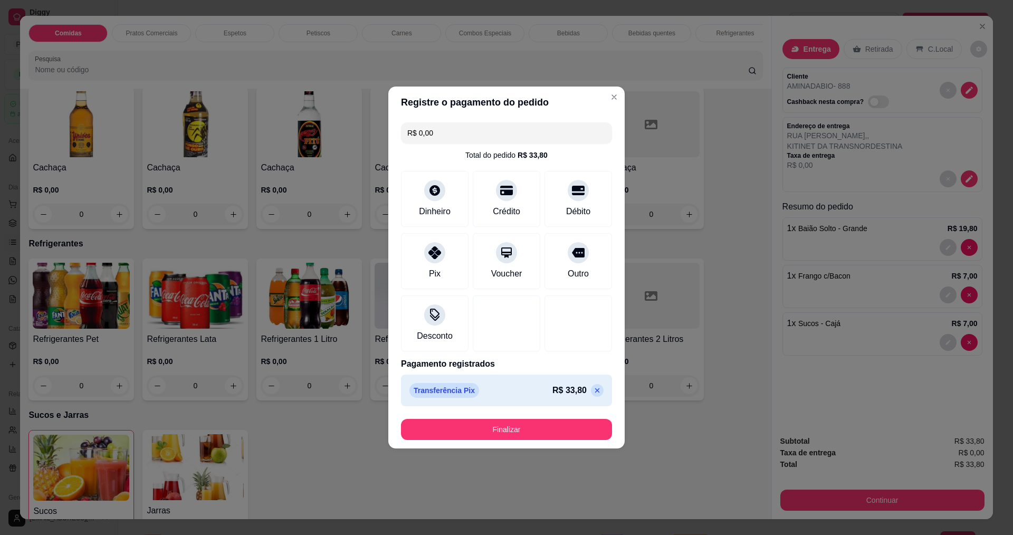
click at [517, 417] on footer "Finalizar" at bounding box center [506, 429] width 236 height 38
click at [517, 427] on button "Finalizar" at bounding box center [506, 429] width 211 height 21
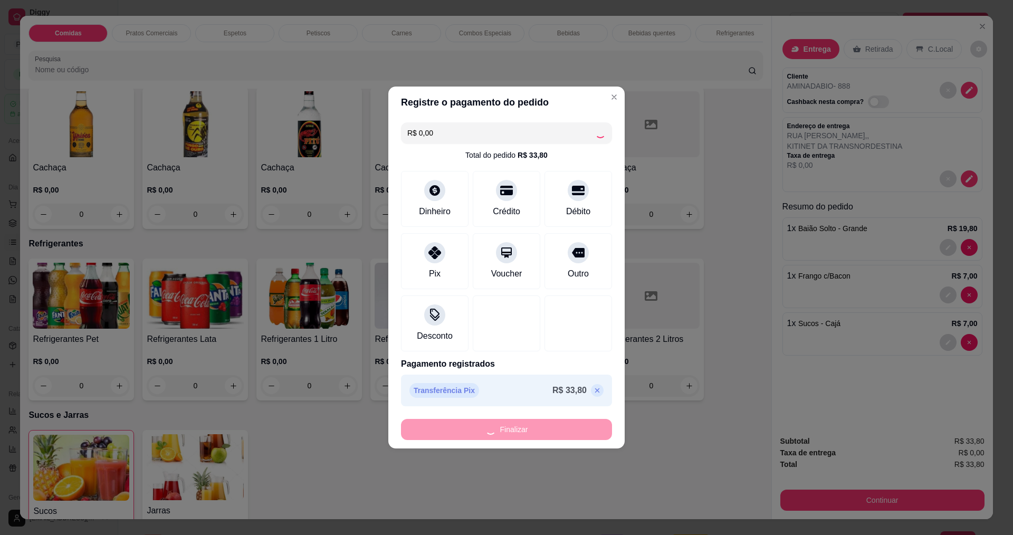
type input "0"
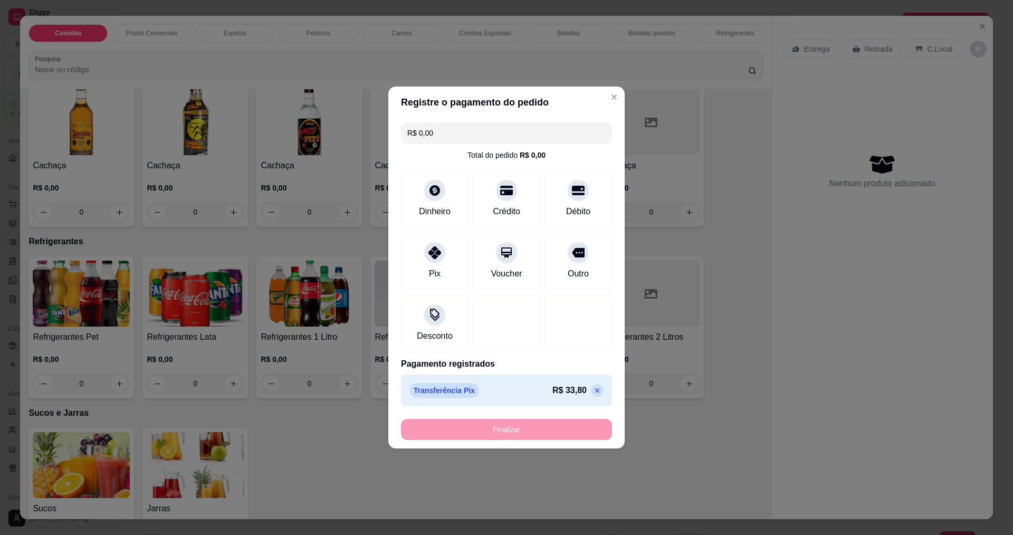
type input "-R$ 33,80"
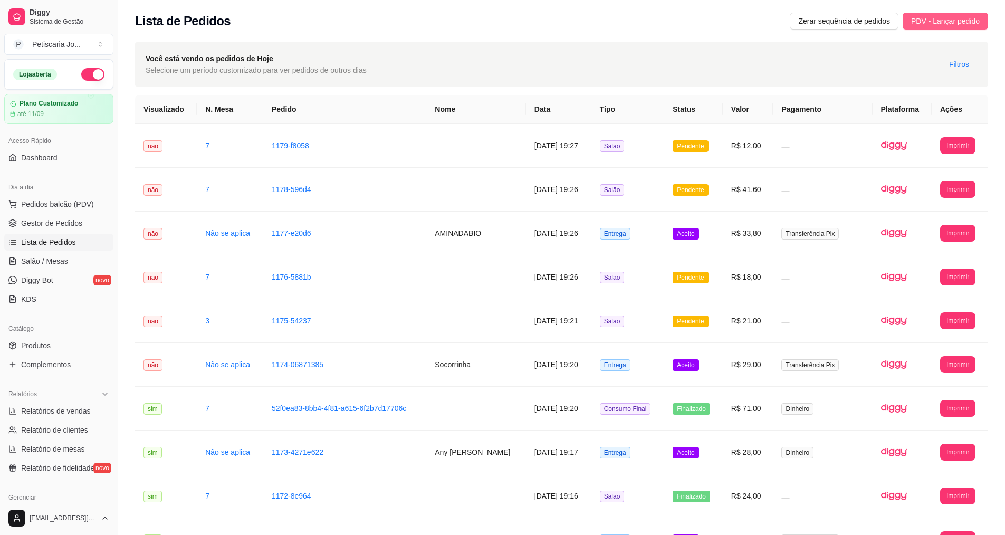
click at [959, 15] on span "PDV - Lançar pedido" at bounding box center [945, 21] width 69 height 12
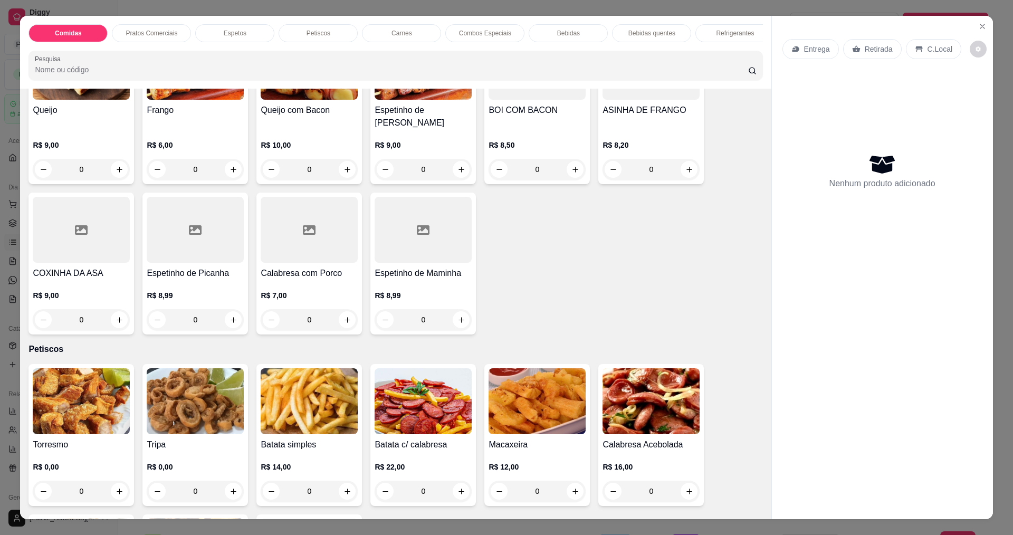
scroll to position [686, 0]
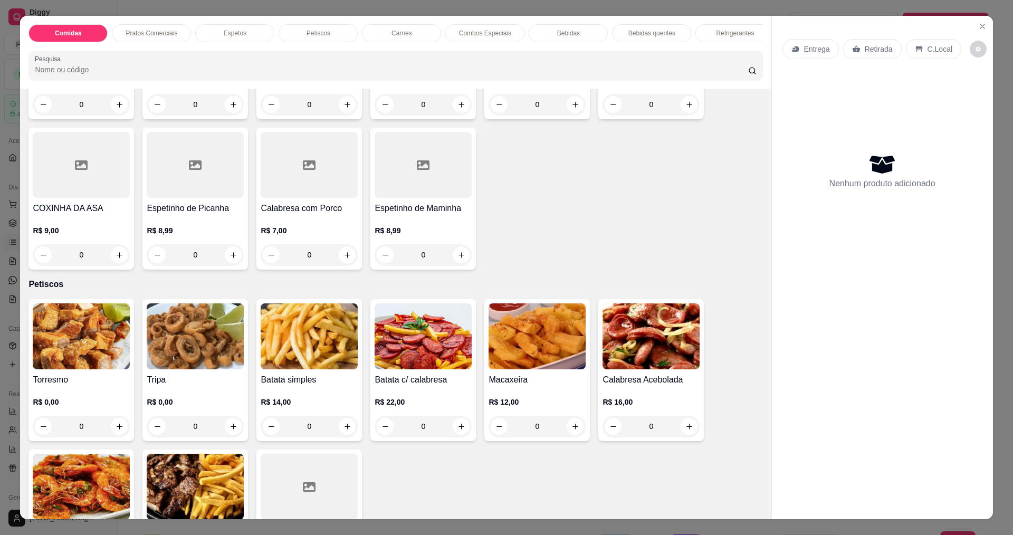
click at [224, 419] on div "0" at bounding box center [195, 426] width 97 height 21
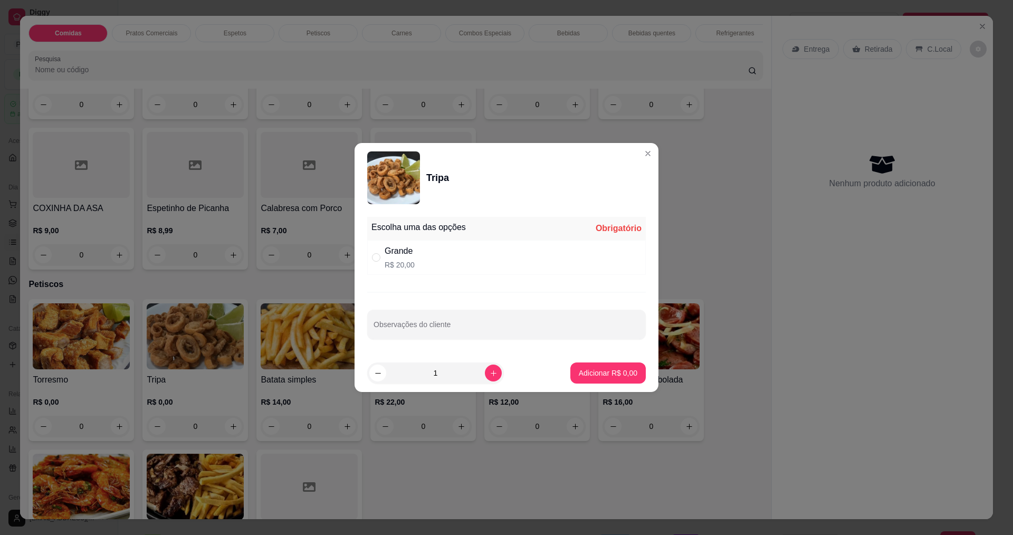
click at [371, 253] on div "Grande R$ 20,00" at bounding box center [506, 257] width 278 height 35
radio input "true"
click at [598, 377] on p "Adicionar R$ 20,00" at bounding box center [605, 373] width 63 height 11
type input "1"
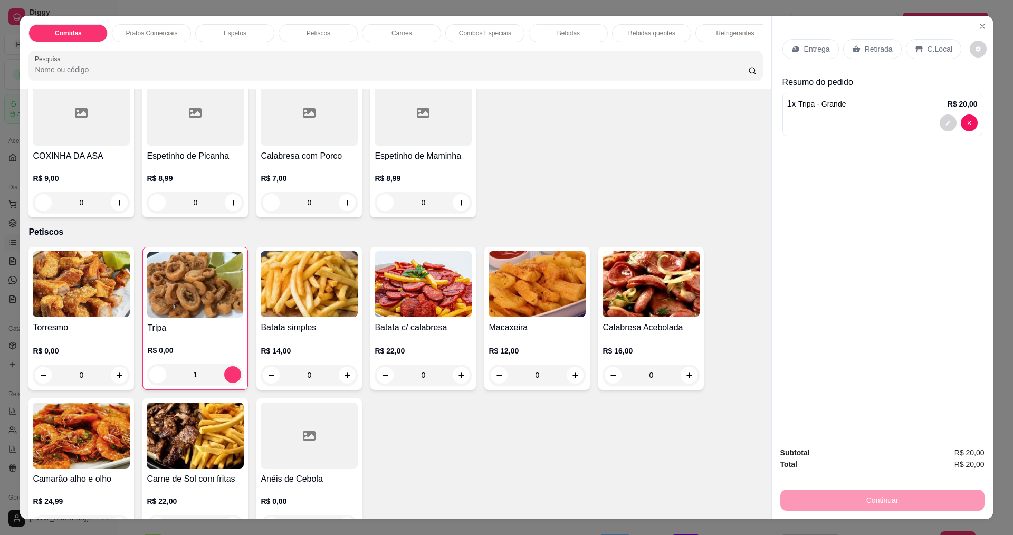
scroll to position [738, 0]
click at [114, 376] on div "0" at bounding box center [81, 374] width 97 height 21
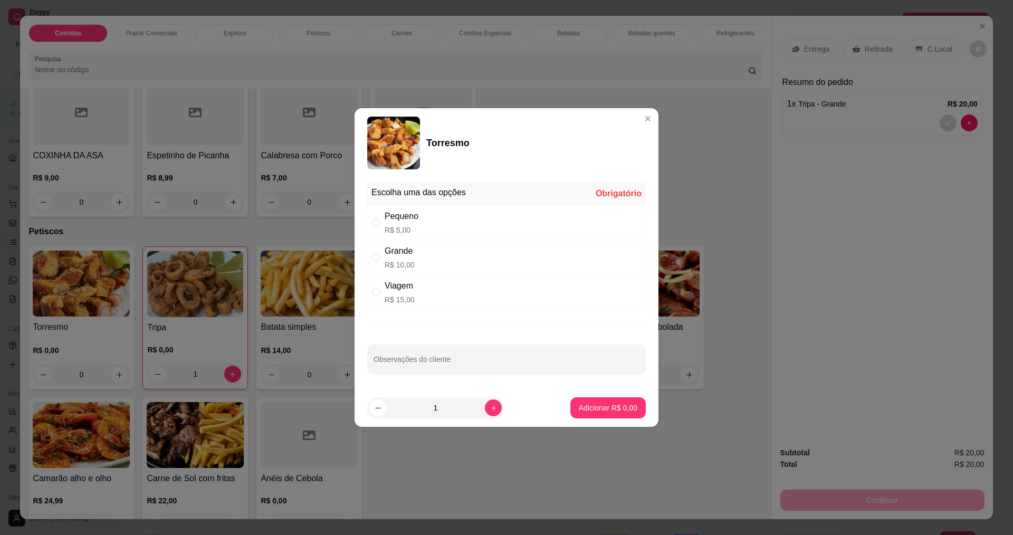
click at [391, 258] on div "Grande R$ 10,00" at bounding box center [399, 257] width 30 height 25
radio input "true"
click at [606, 406] on p "Adicionar R$ 10,00" at bounding box center [605, 407] width 63 height 11
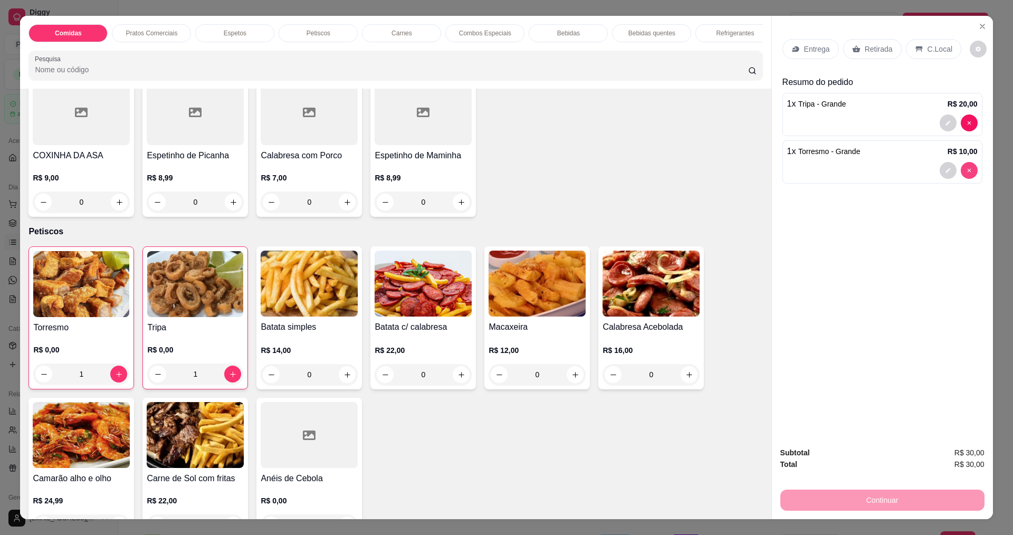
type input "0"
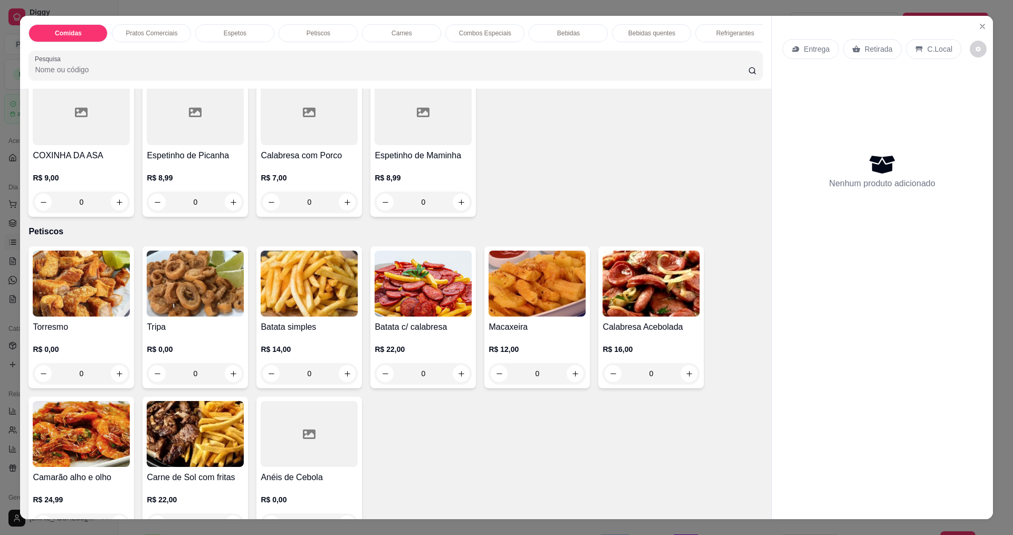
click at [118, 368] on div "0" at bounding box center [81, 373] width 97 height 21
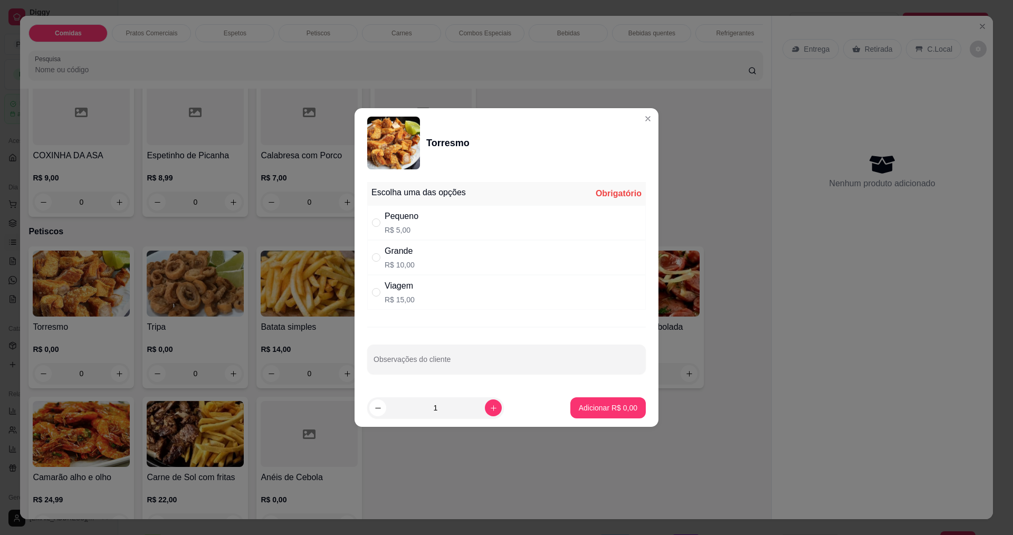
click at [380, 282] on div "Viagem R$ 15,00" at bounding box center [506, 292] width 278 height 35
radio input "true"
click at [611, 411] on p "Adicionar R$ 15,00" at bounding box center [605, 407] width 63 height 11
type input "1"
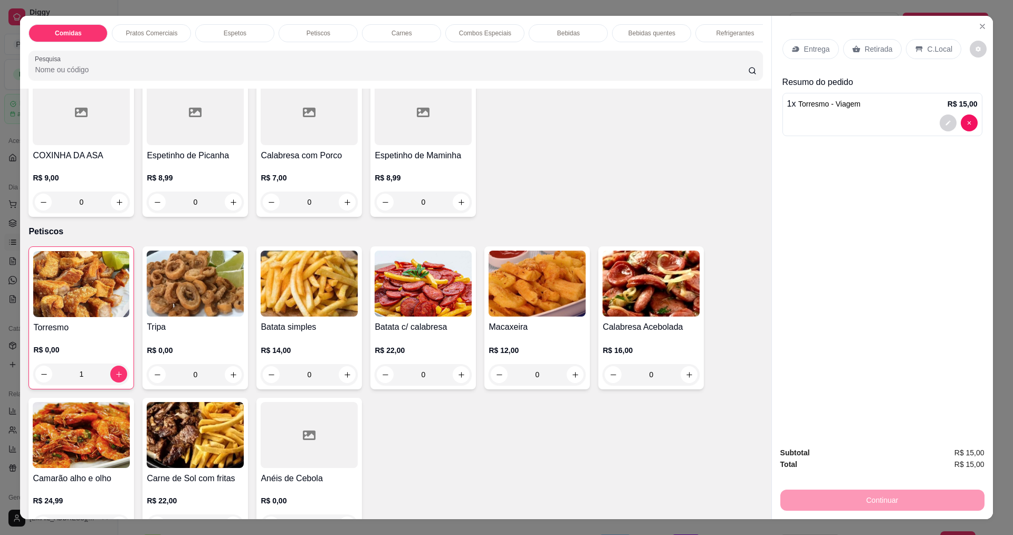
click at [229, 365] on div "0" at bounding box center [195, 374] width 97 height 21
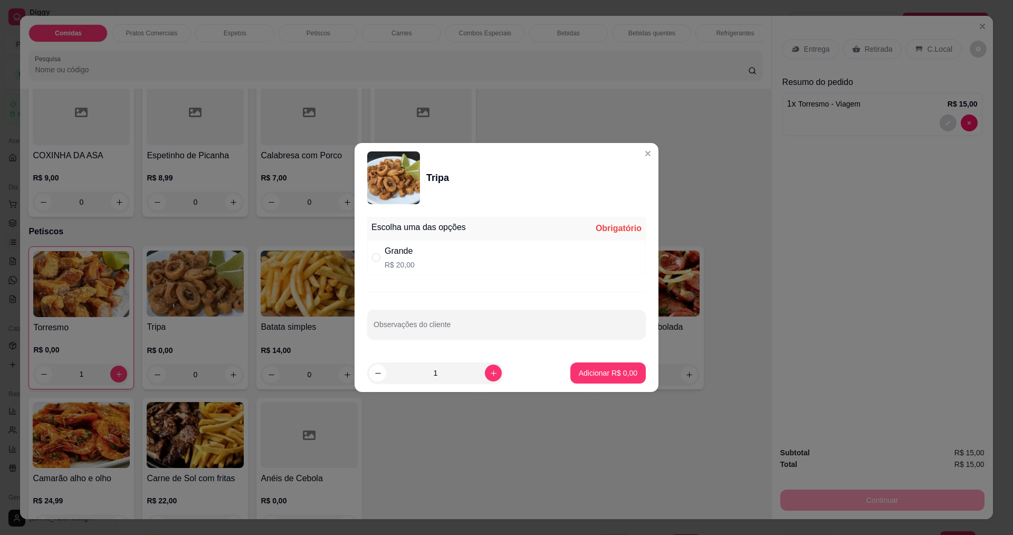
click at [405, 259] on div "Grande R$ 20,00" at bounding box center [399, 257] width 30 height 25
radio input "true"
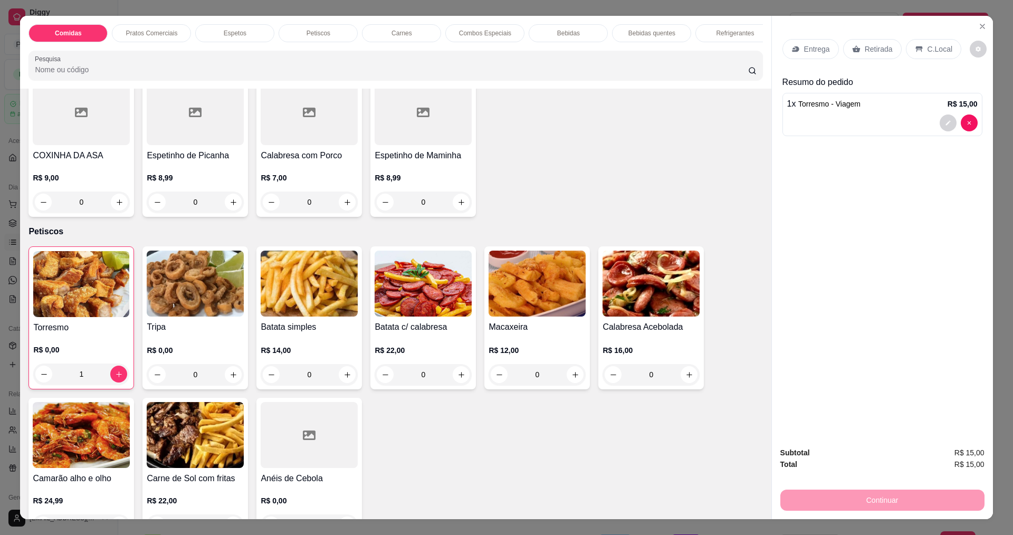
click at [234, 369] on div "0" at bounding box center [195, 374] width 97 height 21
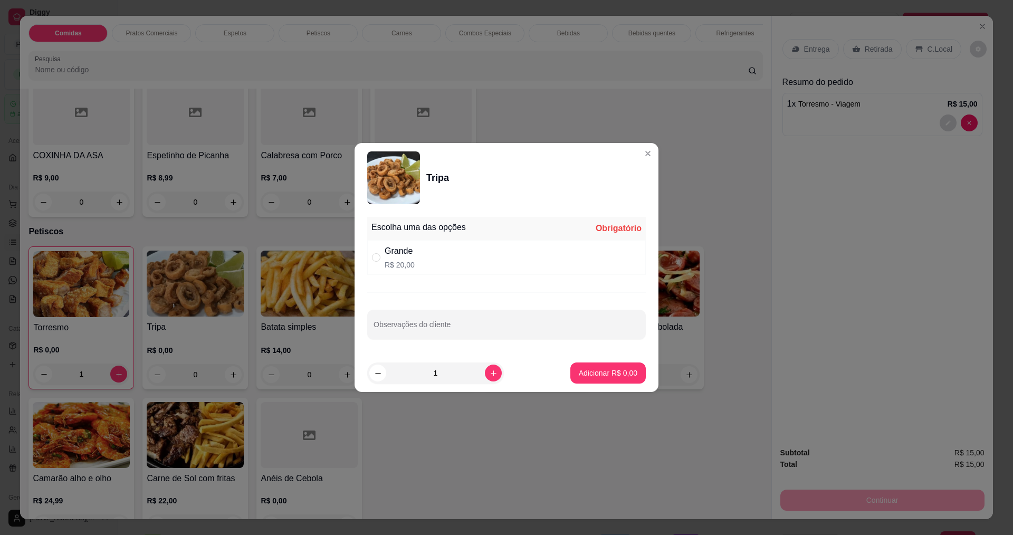
click at [390, 267] on p "R$ 20,00" at bounding box center [399, 264] width 30 height 11
radio input "true"
click at [595, 368] on p "Adicionar R$ 20,00" at bounding box center [605, 373] width 61 height 10
type input "1"
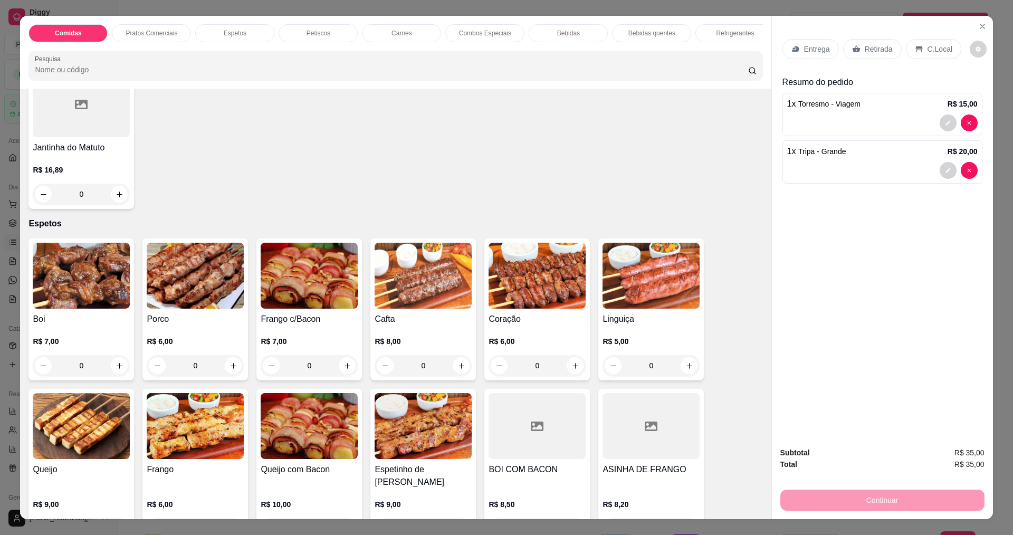
scroll to position [264, 0]
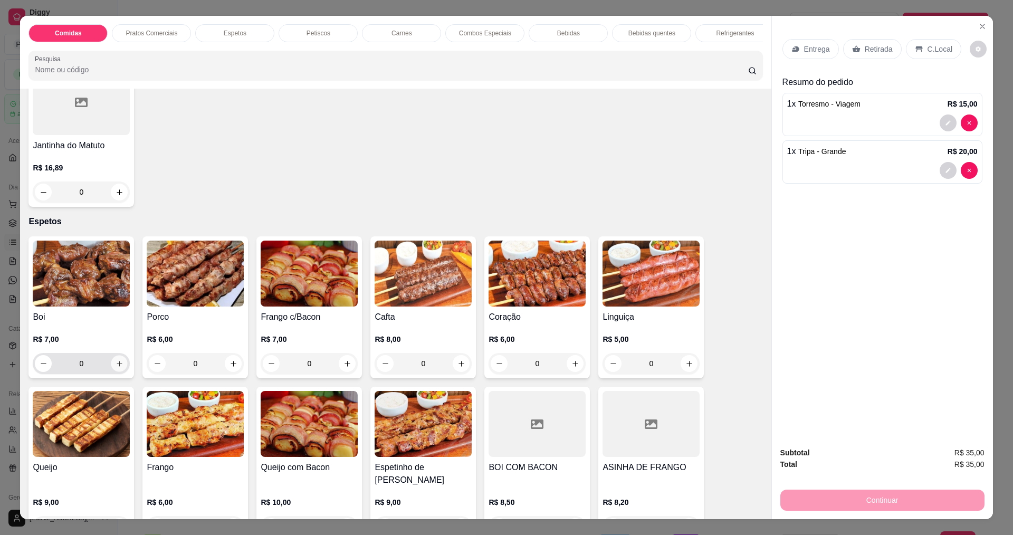
click at [115, 368] on icon "increase-product-quantity" at bounding box center [119, 364] width 8 height 8
type input "2"
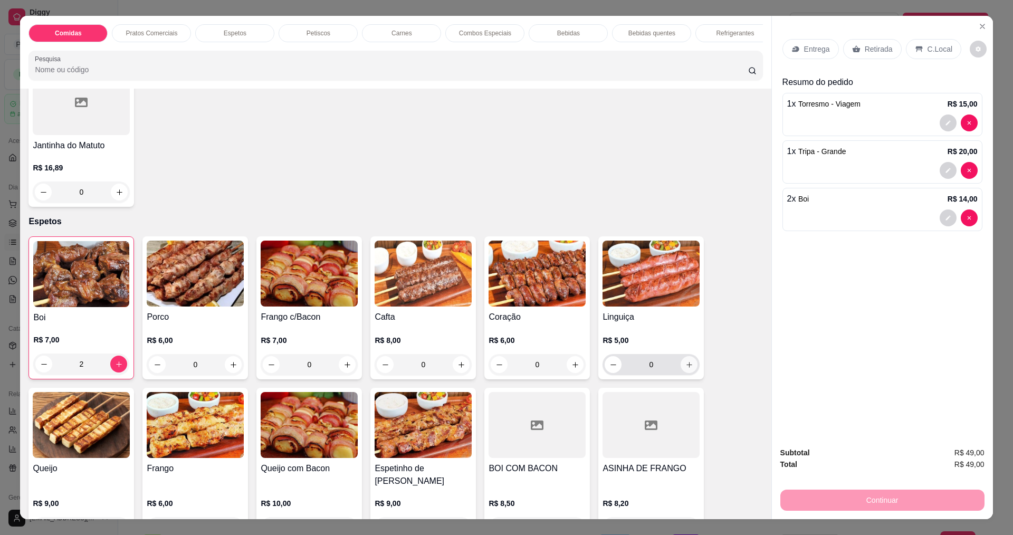
click at [686, 373] on button "increase-product-quantity" at bounding box center [688, 364] width 17 height 17
type input "3"
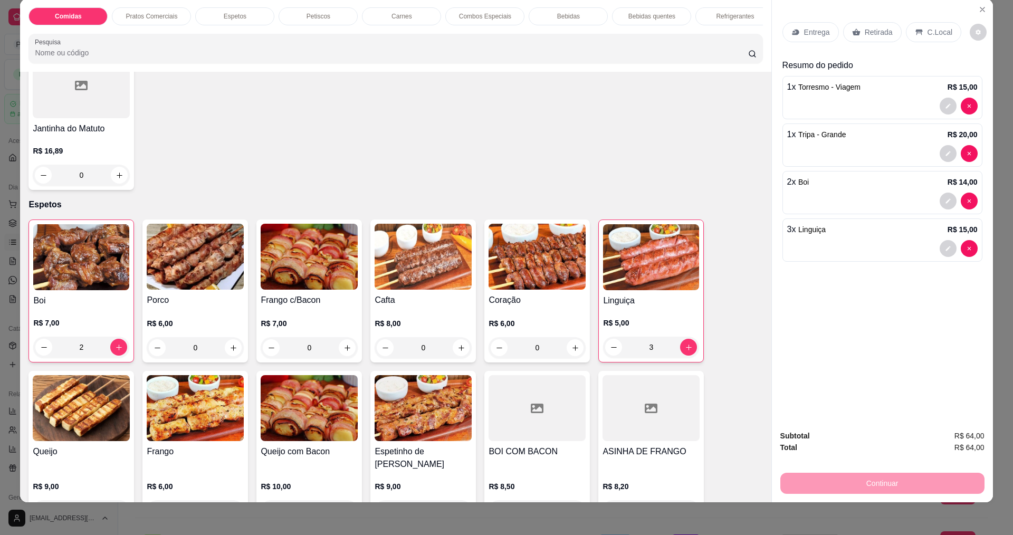
scroll to position [18, 0]
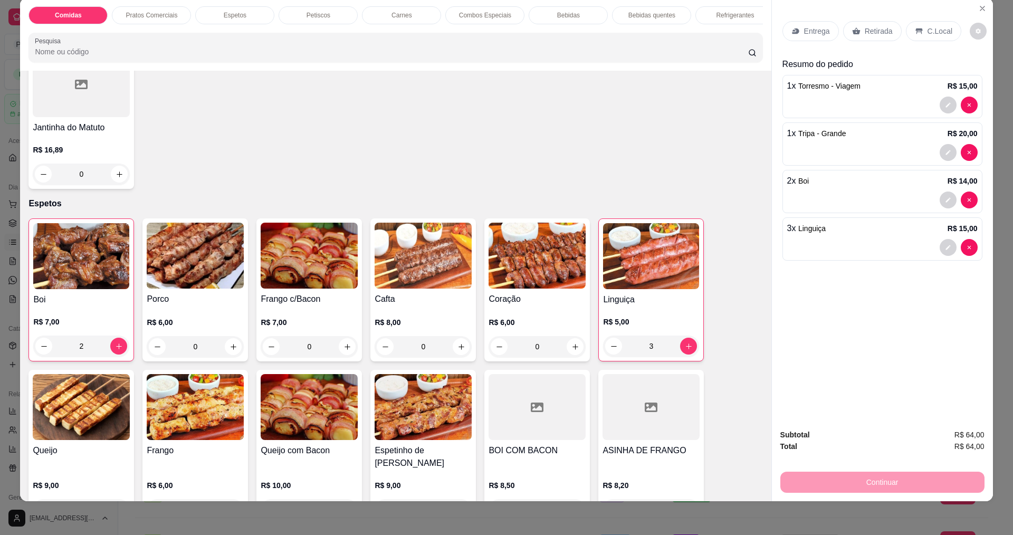
click at [807, 37] on div "Entrega" at bounding box center [810, 31] width 56 height 20
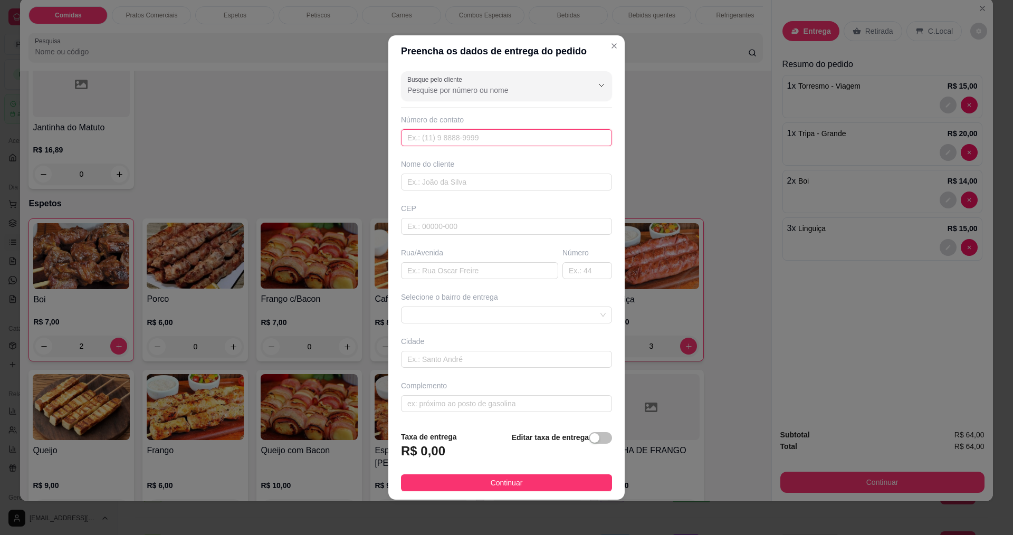
click at [508, 144] on input "text" at bounding box center [506, 137] width 211 height 17
type input "8888"
click at [483, 184] on input "text" at bounding box center [506, 182] width 211 height 17
type input "MILENA"
click at [464, 267] on input "text" at bounding box center [479, 270] width 157 height 17
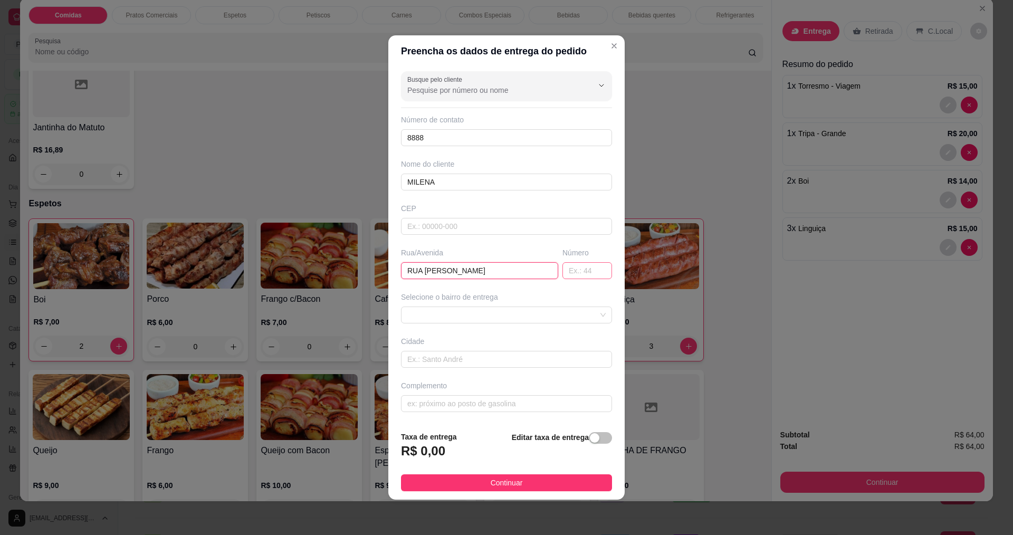
type input "RUA [PERSON_NAME]"
click at [567, 269] on input "text" at bounding box center [587, 270] width 50 height 17
type input "317"
click at [426, 403] on input "text" at bounding box center [506, 403] width 211 height 17
click at [485, 484] on button "Continuar" at bounding box center [506, 482] width 211 height 17
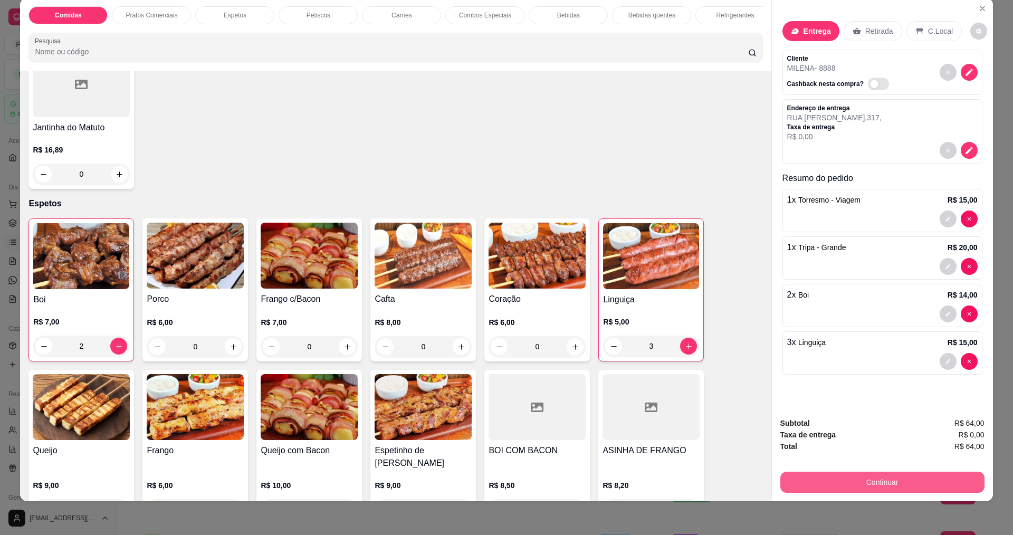
click at [861, 481] on button "Continuar" at bounding box center [882, 481] width 204 height 21
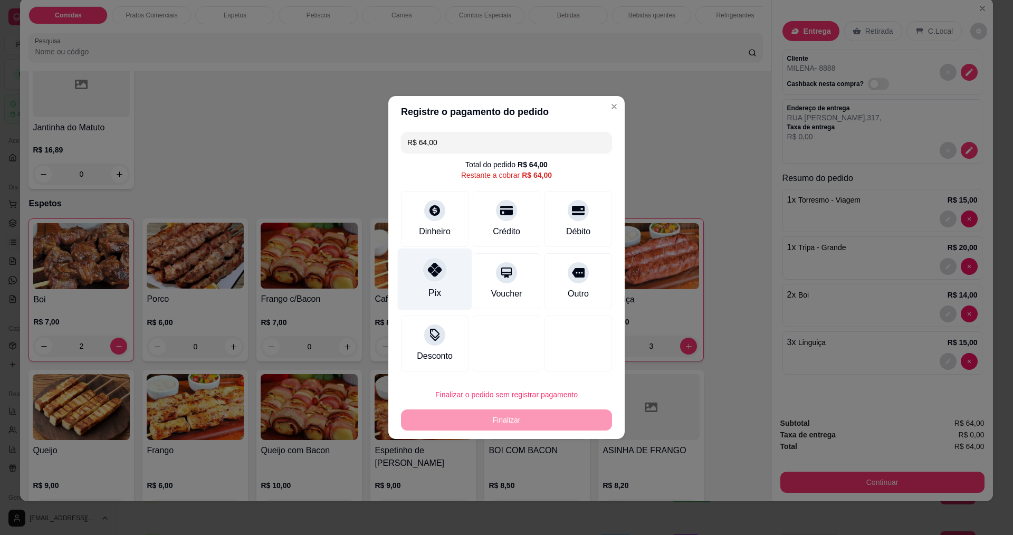
click at [435, 277] on div at bounding box center [434, 269] width 23 height 23
type input "R$ 0,00"
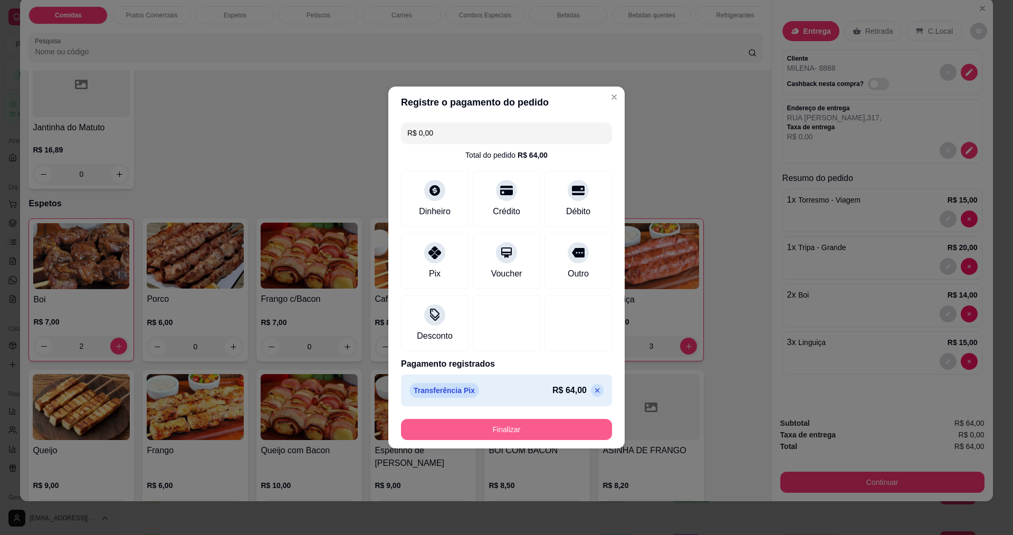
click at [485, 427] on button "Finalizar" at bounding box center [506, 429] width 211 height 21
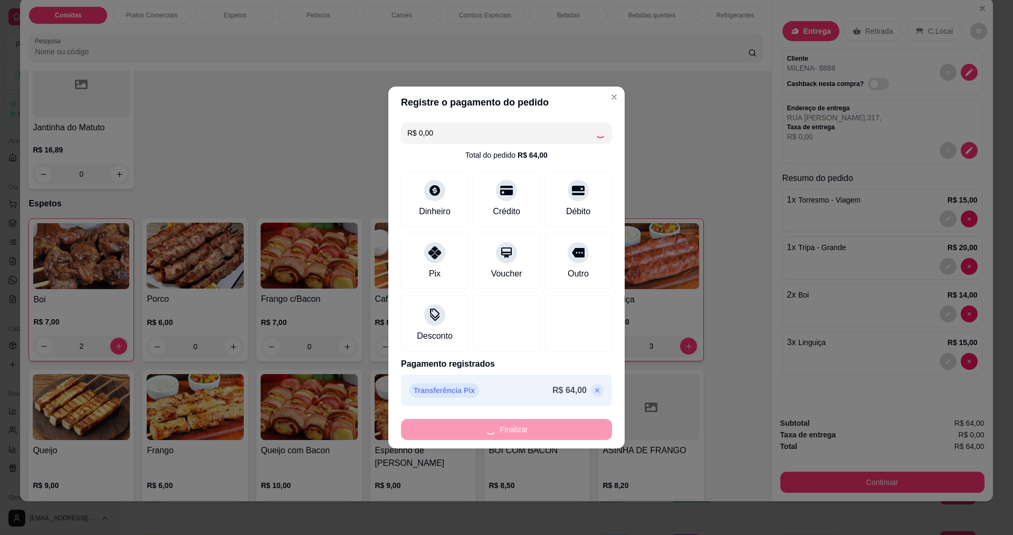
type input "0"
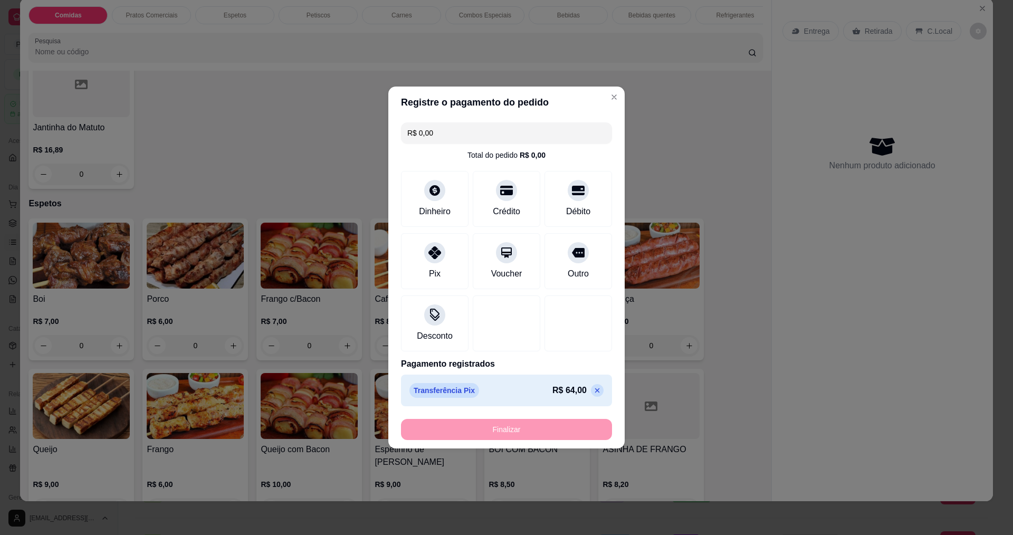
type input "-R$ 64,00"
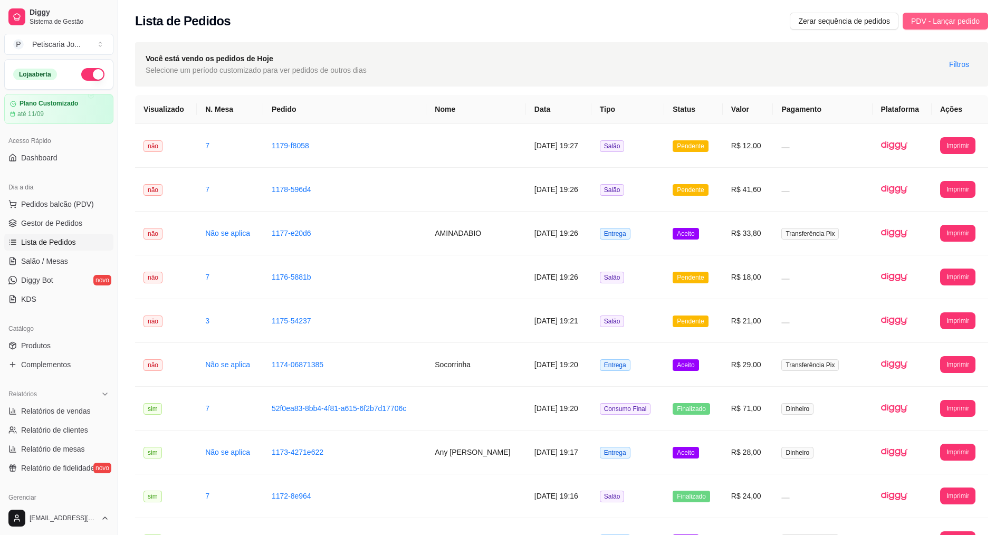
click at [930, 23] on span "PDV - Lançar pedido" at bounding box center [945, 21] width 69 height 12
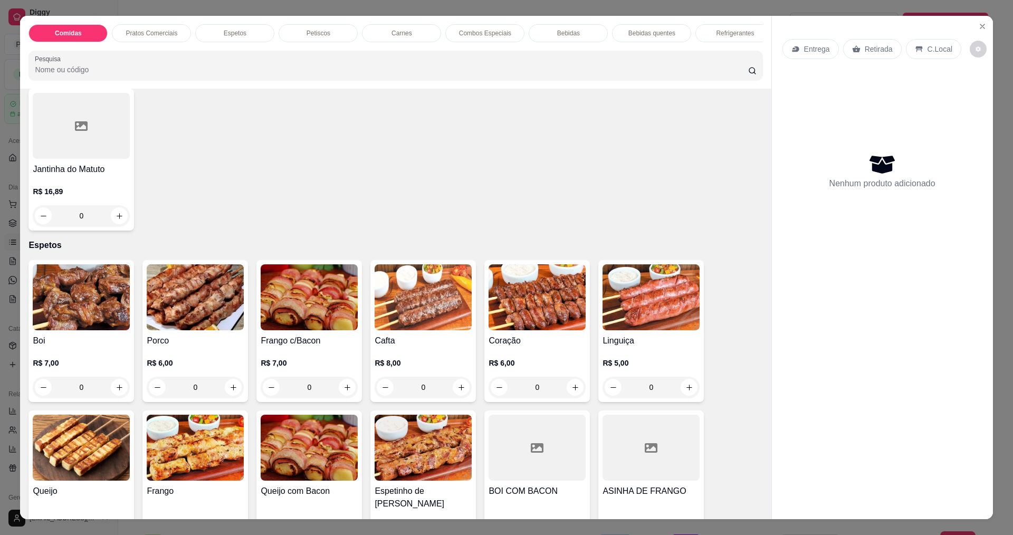
scroll to position [264, 0]
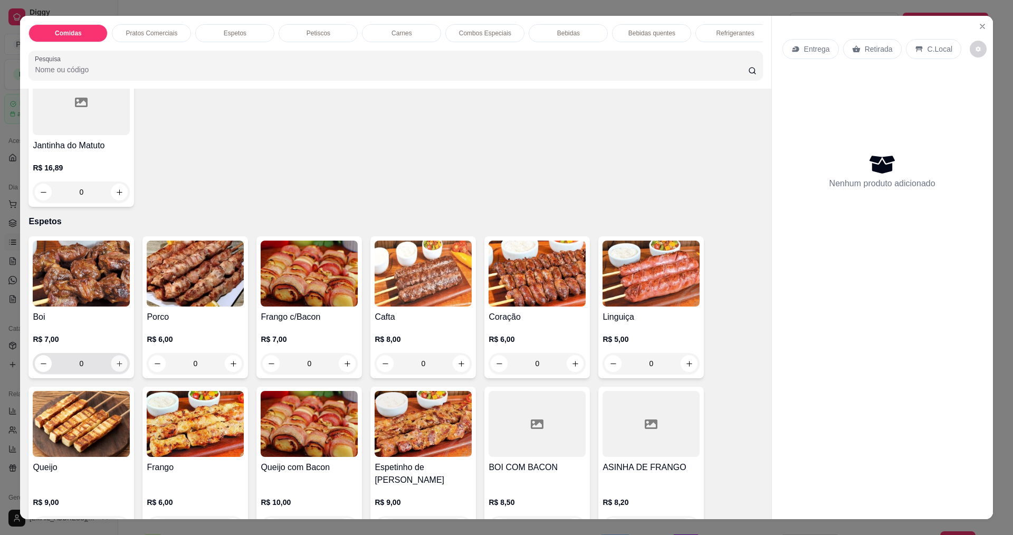
click at [118, 368] on icon "increase-product-quantity" at bounding box center [119, 364] width 8 height 8
type input "1"
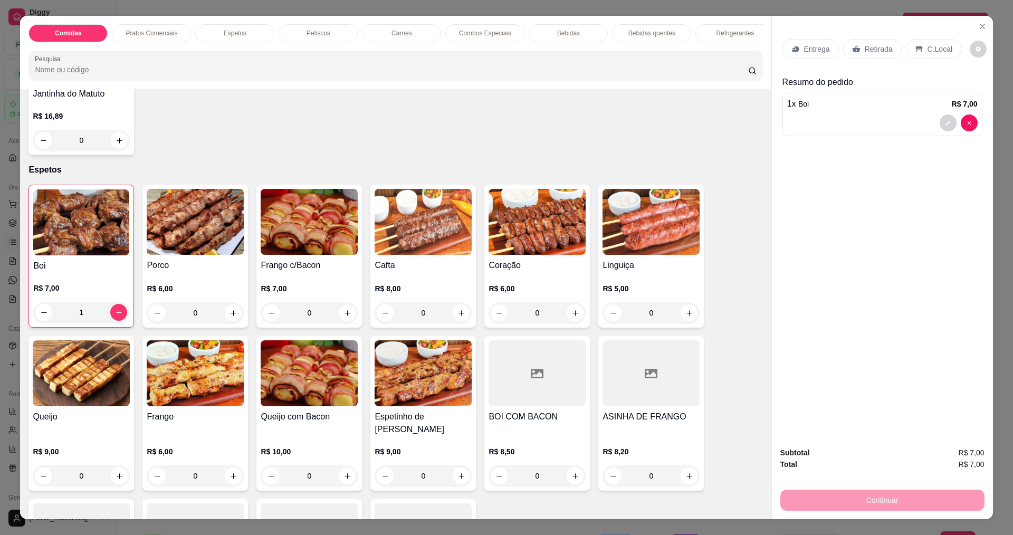
scroll to position [316, 0]
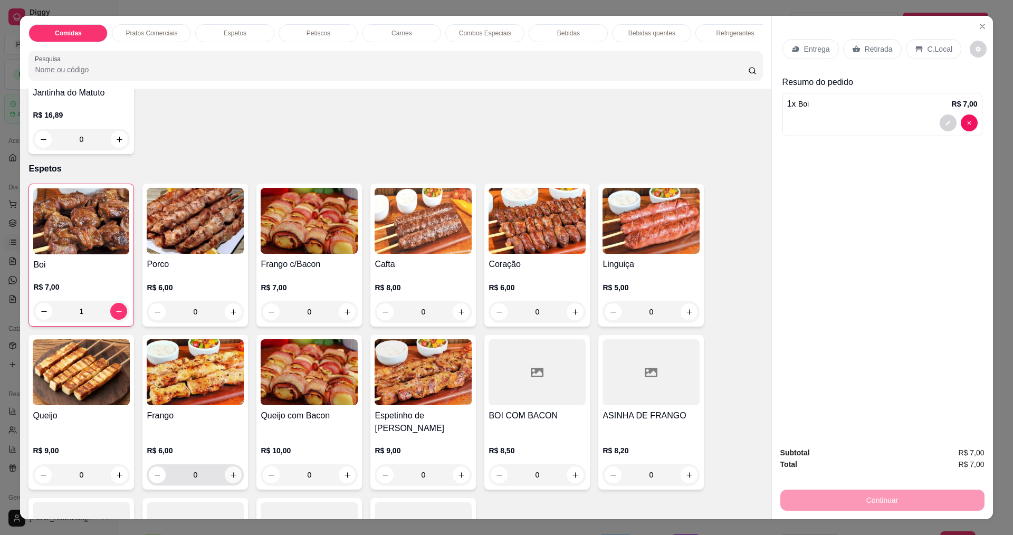
click at [230, 471] on icon "increase-product-quantity" at bounding box center [233, 475] width 8 height 8
type input "1"
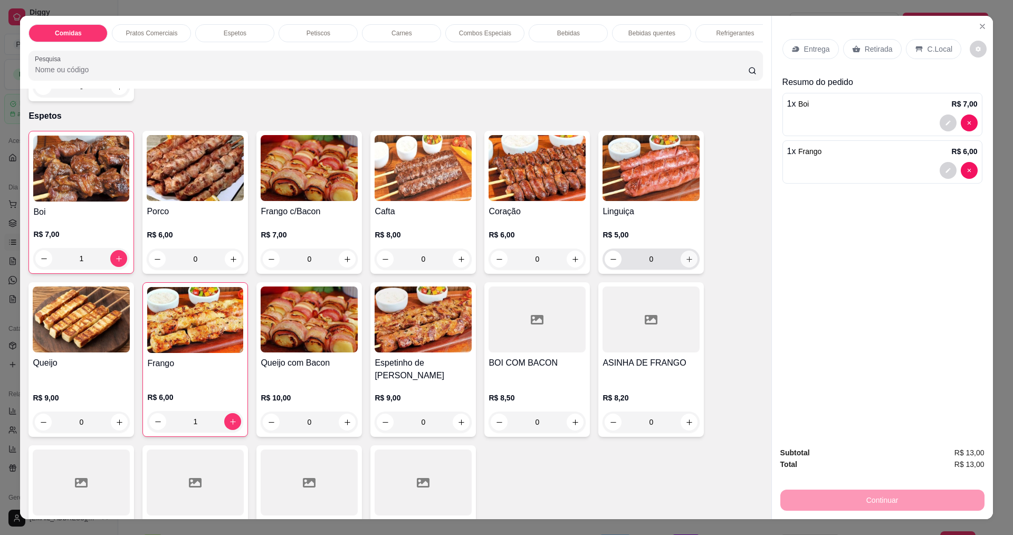
click at [680, 263] on button "increase-product-quantity" at bounding box center [688, 258] width 17 height 17
type input "1"
click at [811, 49] on p "Entrega" at bounding box center [817, 49] width 26 height 11
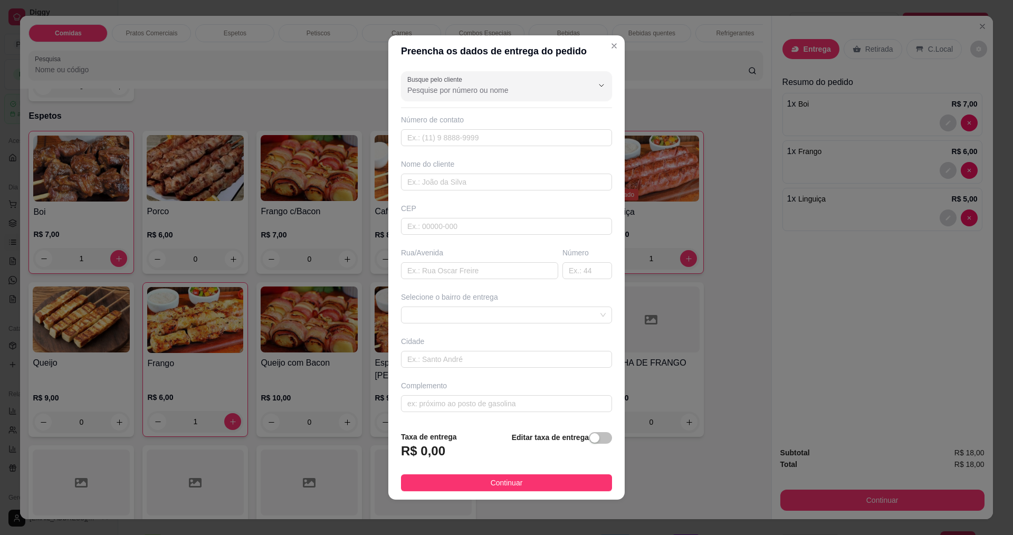
click at [415, 128] on div "Número de contato" at bounding box center [506, 130] width 211 height 32
click at [419, 143] on input "text" at bounding box center [506, 137] width 211 height 17
type input "888"
click at [439, 185] on input "text" at bounding box center [506, 182] width 211 height 17
type input "[PERSON_NAME]"
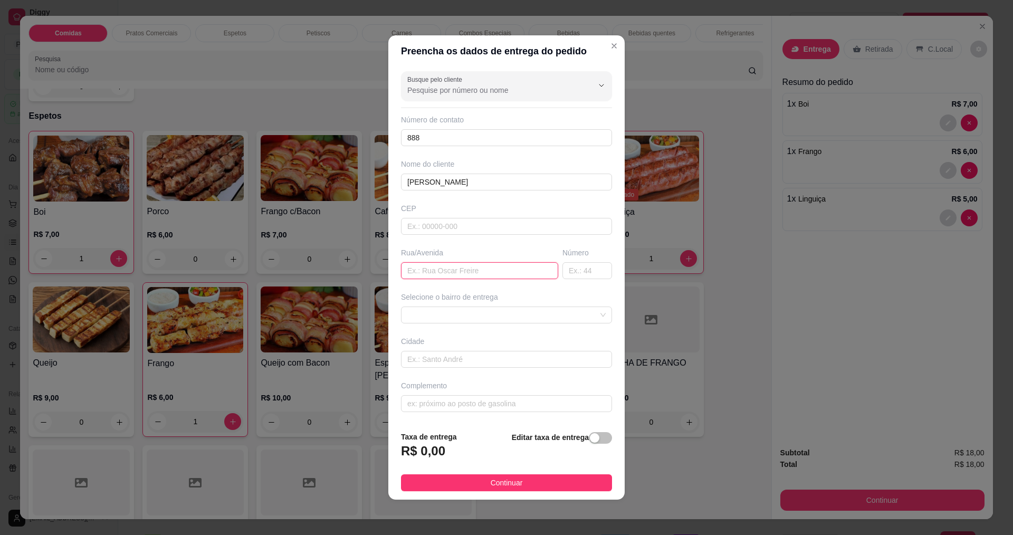
click at [425, 270] on input "text" at bounding box center [479, 270] width 157 height 17
click at [445, 277] on input "text" at bounding box center [479, 270] width 157 height 17
type input "RUA PROF [PERSON_NAME]"
click at [596, 270] on input "text" at bounding box center [587, 270] width 50 height 17
type input "735"
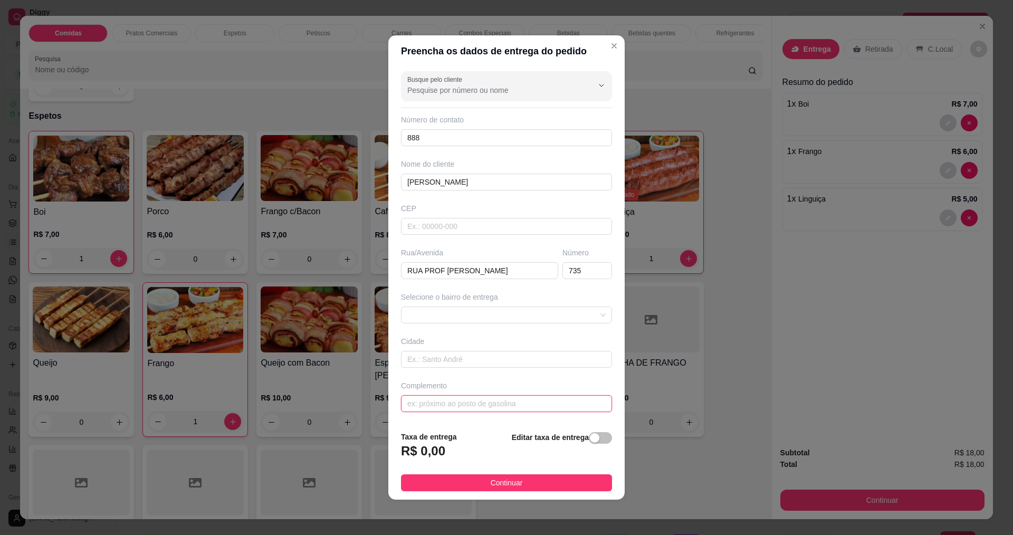
click at [427, 404] on input "text" at bounding box center [506, 403] width 211 height 17
click at [495, 480] on span "Continuar" at bounding box center [506, 483] width 32 height 12
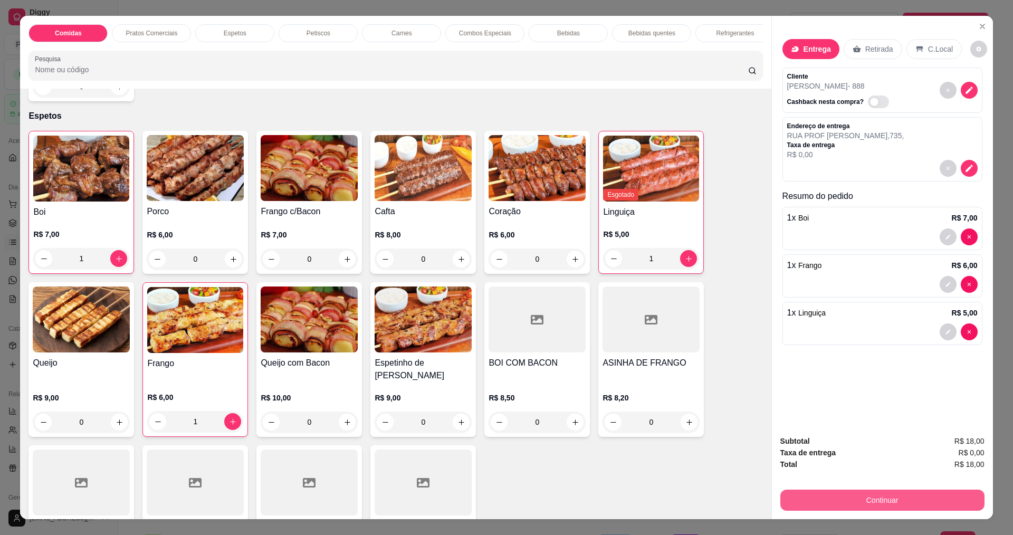
click at [923, 500] on button "Continuar" at bounding box center [882, 499] width 204 height 21
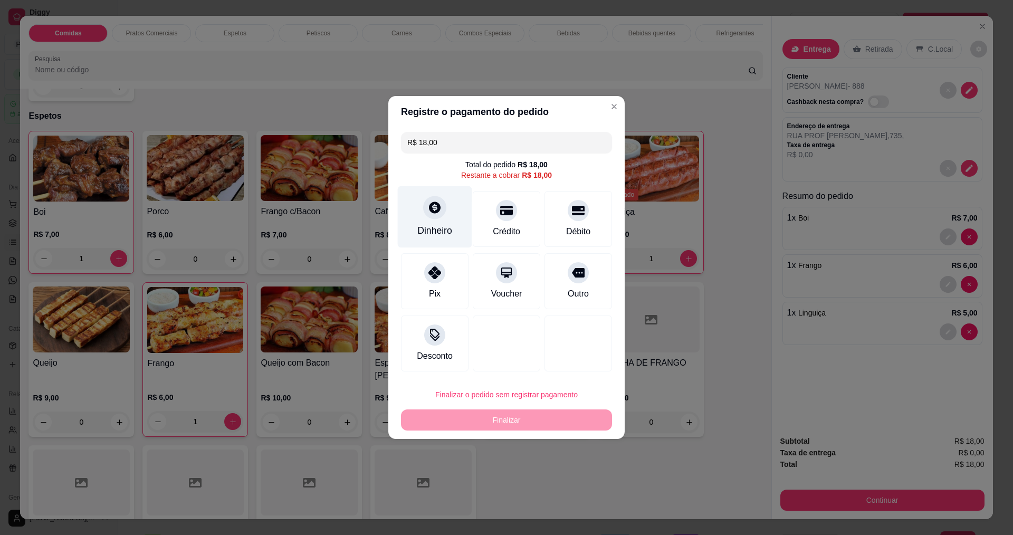
click at [438, 228] on div "Dinheiro" at bounding box center [434, 231] width 35 height 14
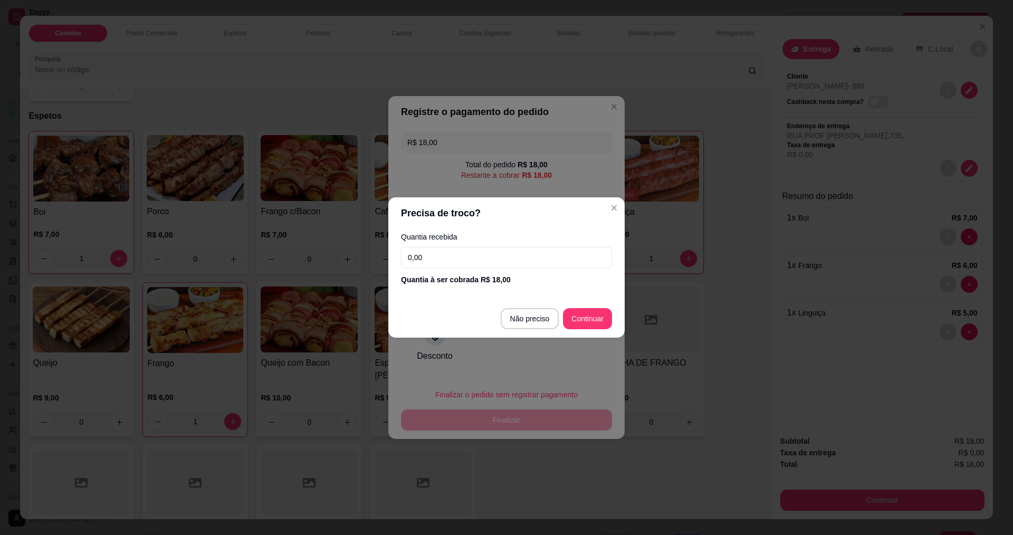
click at [488, 253] on input "0,00" at bounding box center [506, 257] width 211 height 21
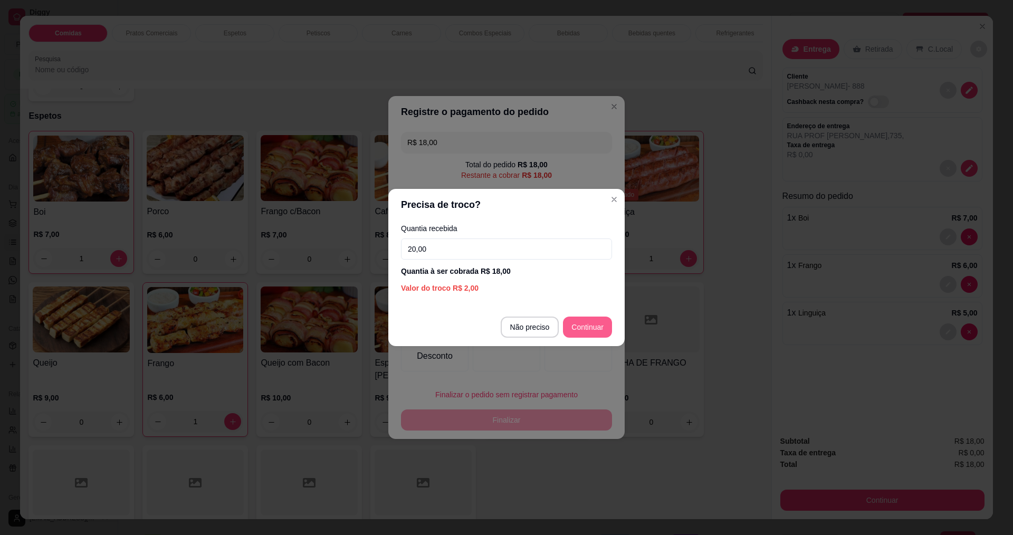
type input "20,00"
type input "R$ 0,00"
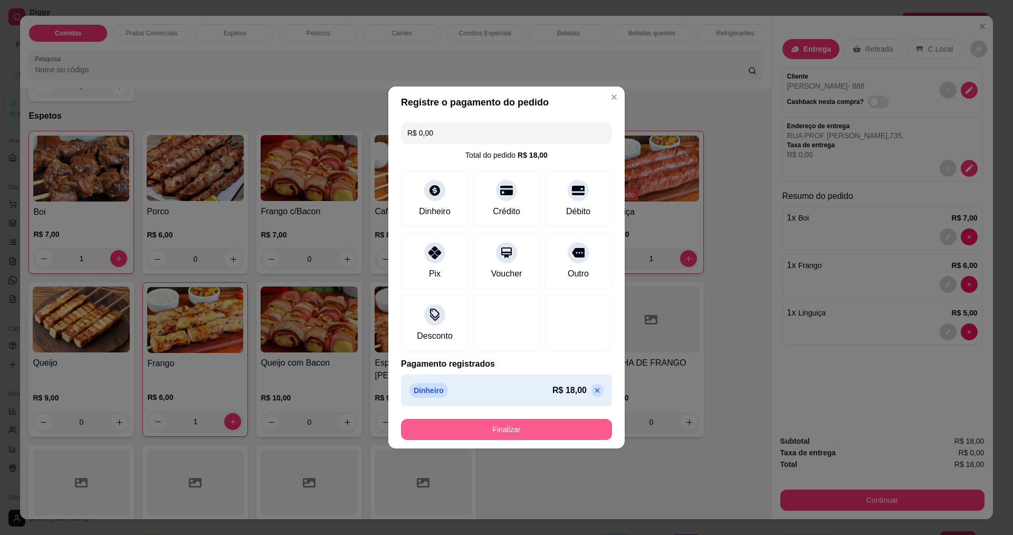
click at [539, 432] on button "Finalizar" at bounding box center [506, 429] width 211 height 21
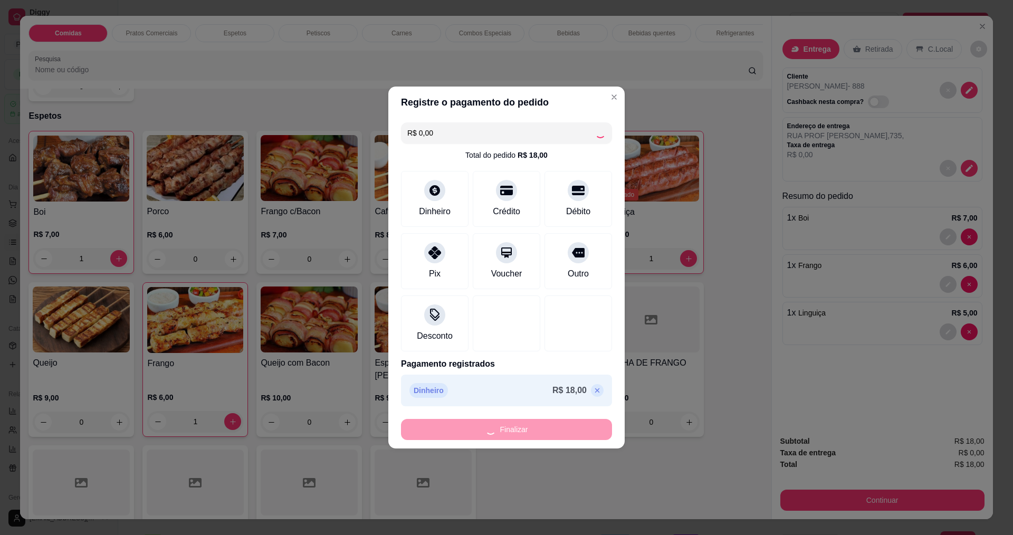
type input "0"
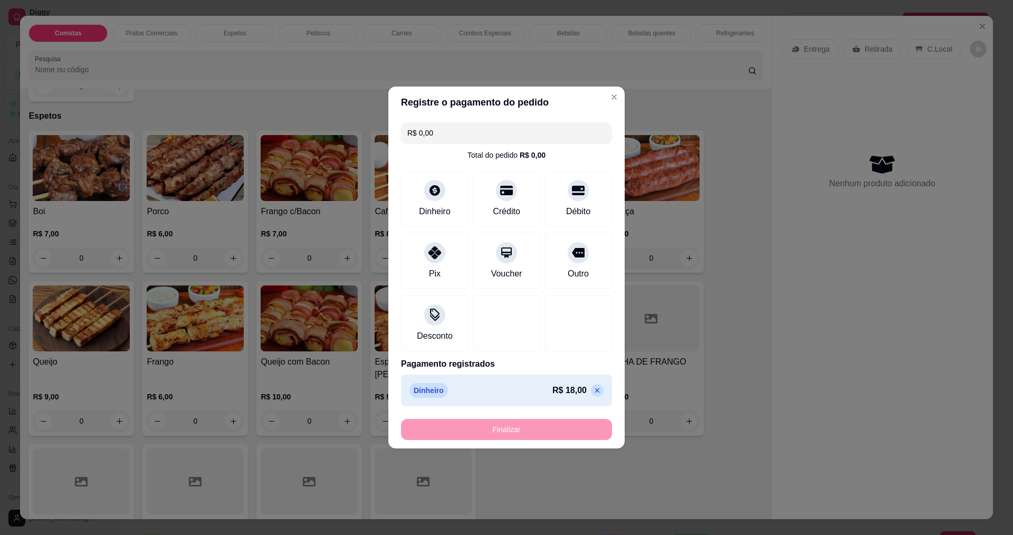
type input "-R$ 18,00"
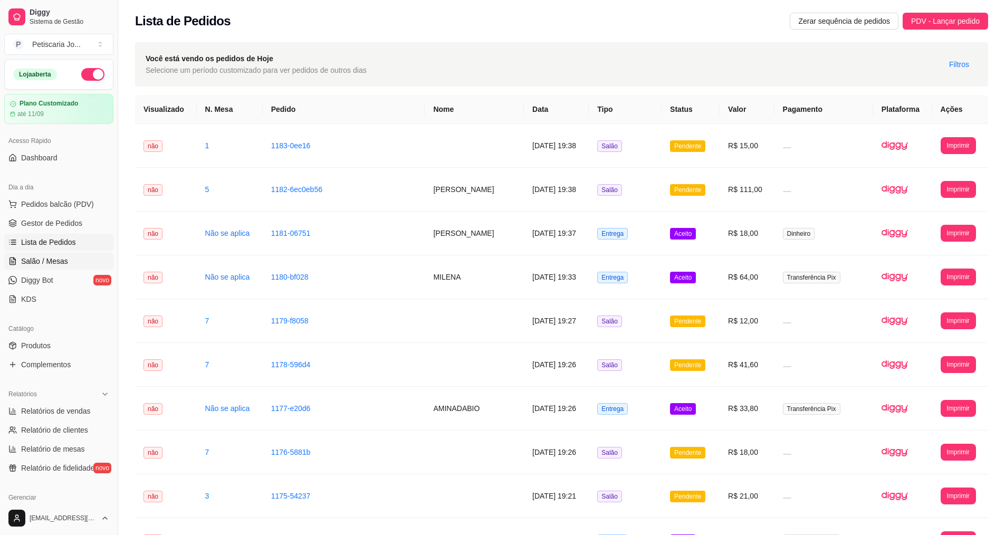
click at [54, 259] on span "Salão / Mesas" at bounding box center [44, 261] width 47 height 11
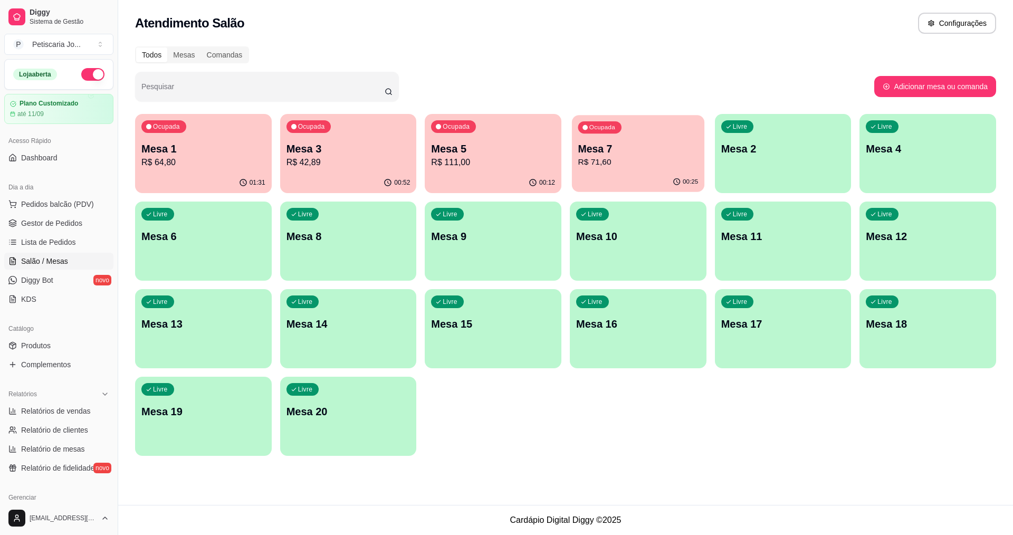
click at [582, 160] on p "R$ 71,60" at bounding box center [638, 162] width 120 height 12
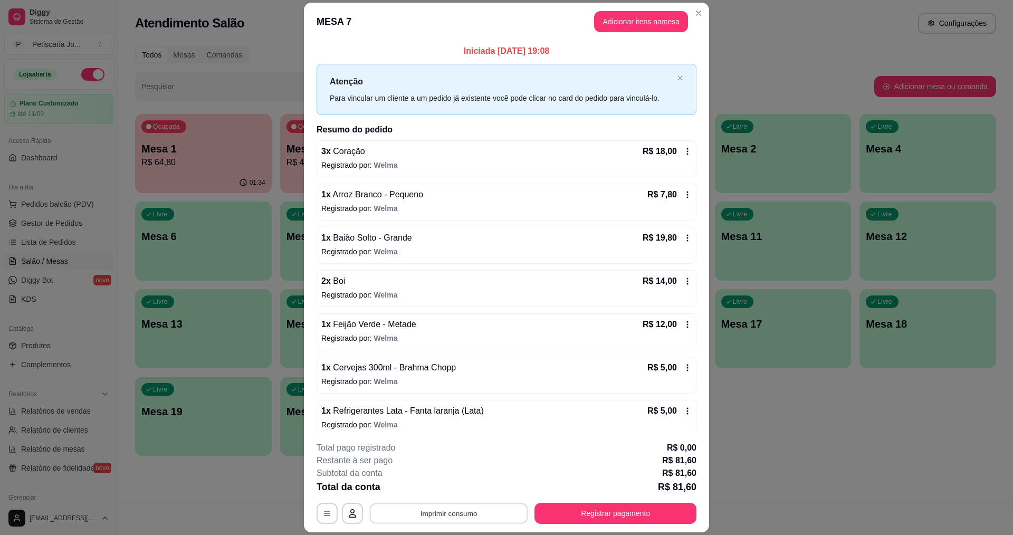
click at [460, 514] on button "Imprimir consumo" at bounding box center [449, 513] width 158 height 21
click at [448, 492] on button "IMPRESSORA" at bounding box center [448, 488] width 76 height 17
click at [622, 509] on button "Registrar pagamento" at bounding box center [615, 513] width 157 height 21
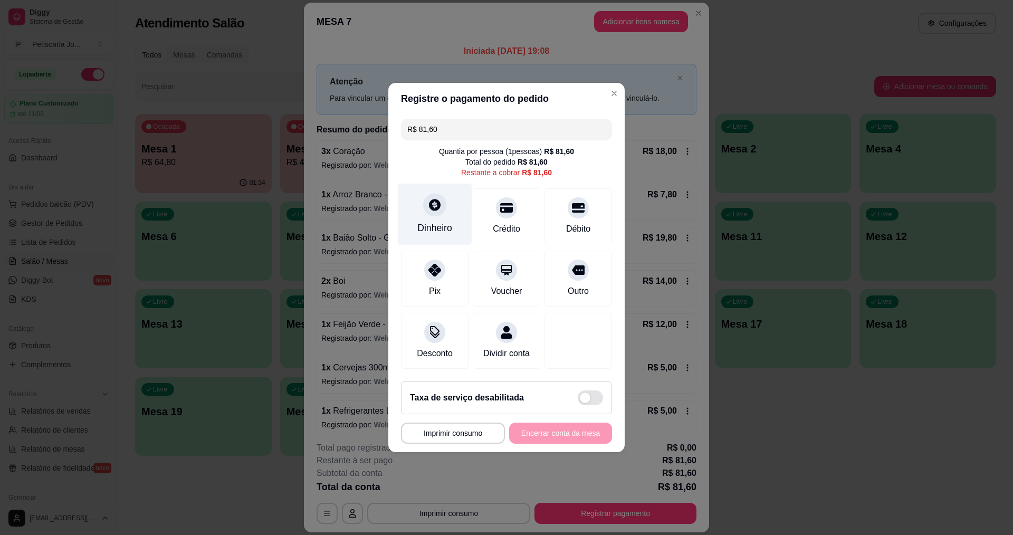
click at [432, 224] on div "Dinheiro" at bounding box center [434, 228] width 35 height 14
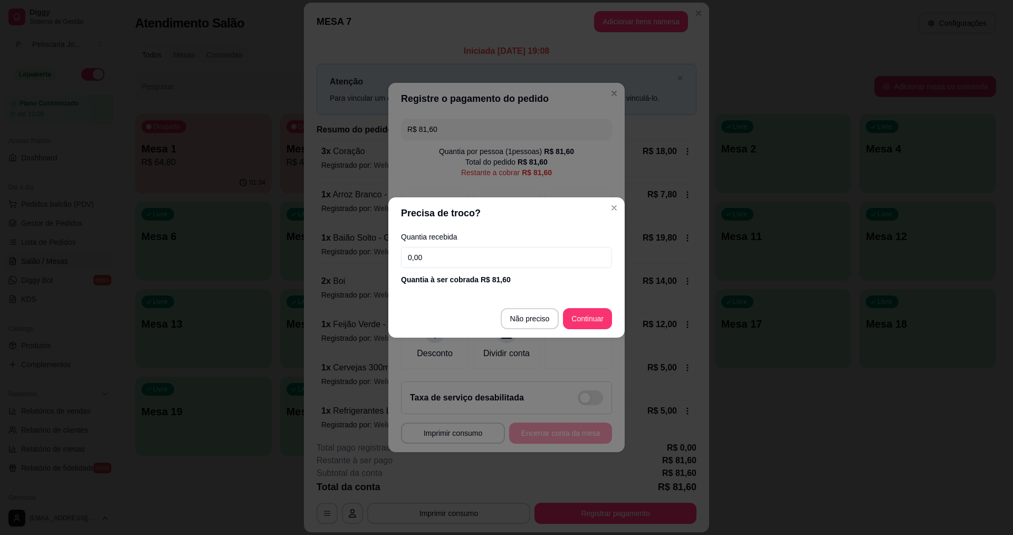
click at [439, 257] on input "0,00" at bounding box center [506, 257] width 211 height 21
type input "81,60"
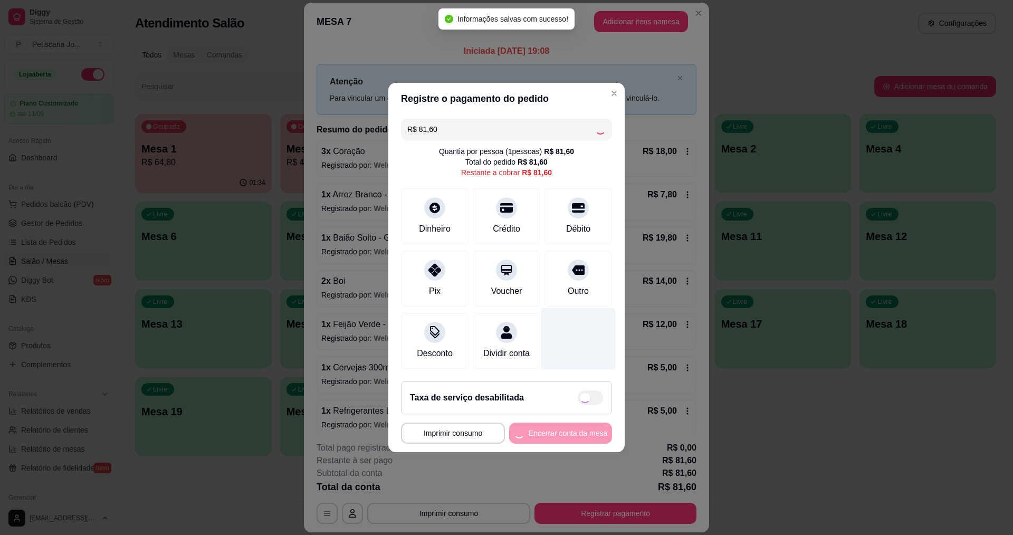
type input "R$ 0,00"
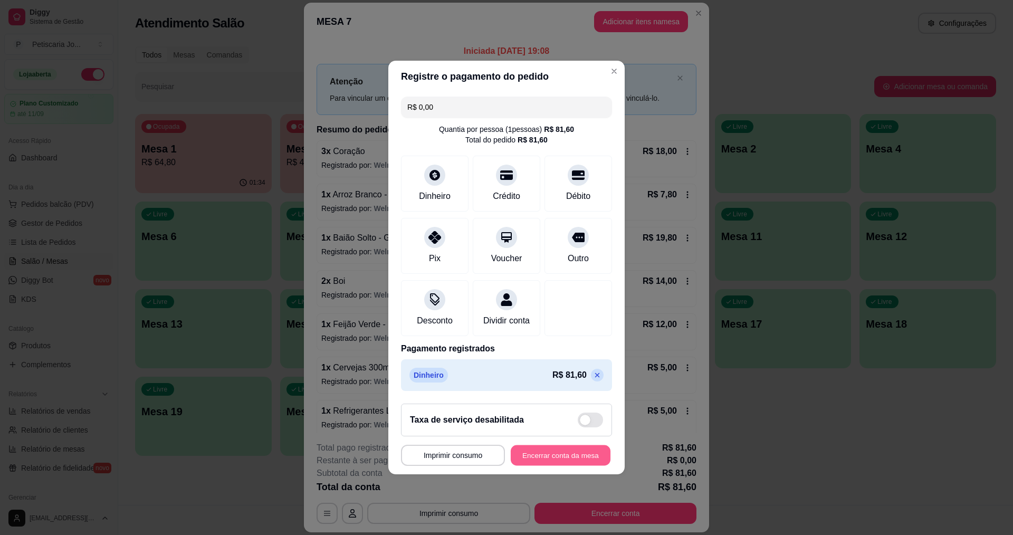
click at [527, 458] on button "Encerrar conta da mesa" at bounding box center [560, 455] width 100 height 21
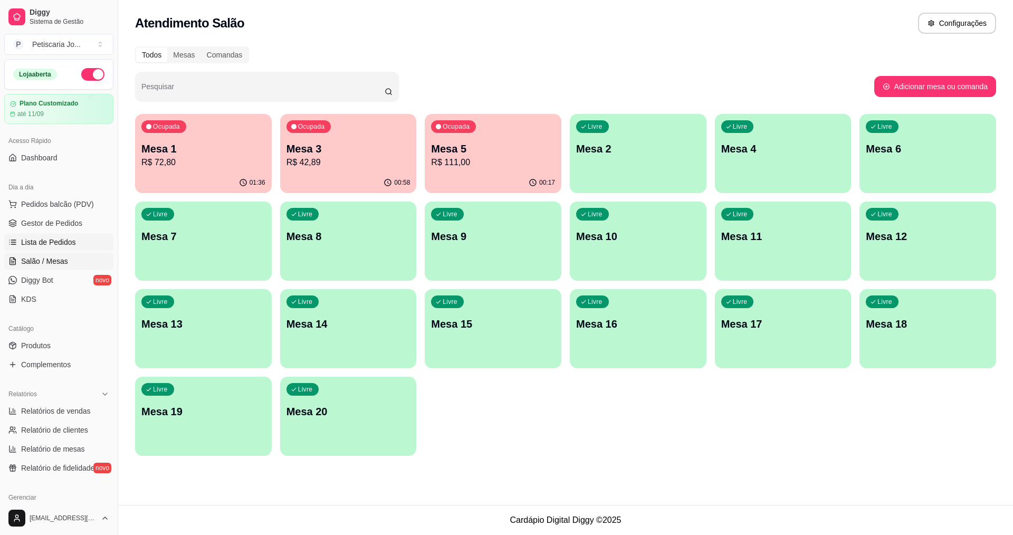
click at [41, 239] on span "Lista de Pedidos" at bounding box center [48, 242] width 55 height 11
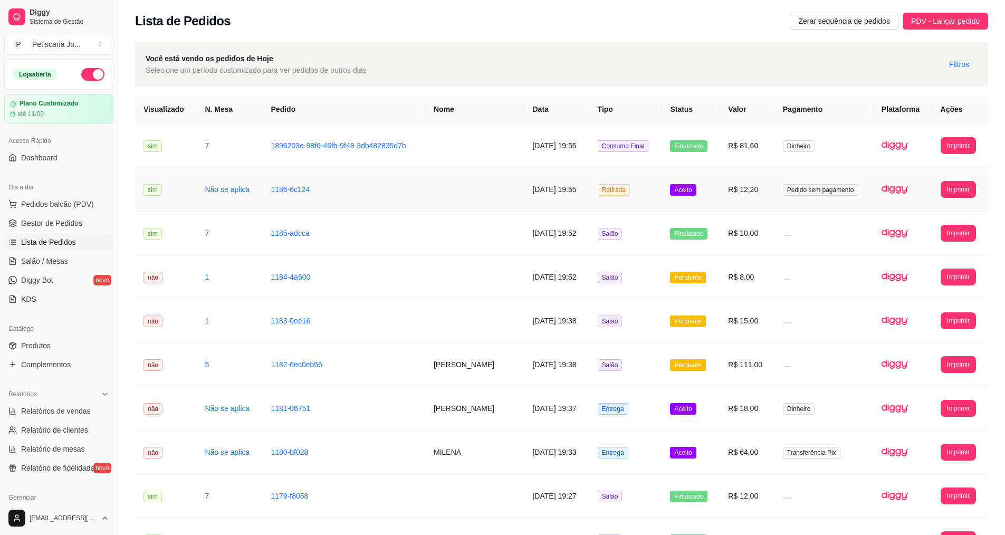
click at [695, 189] on span "Aceito" at bounding box center [683, 190] width 26 height 12
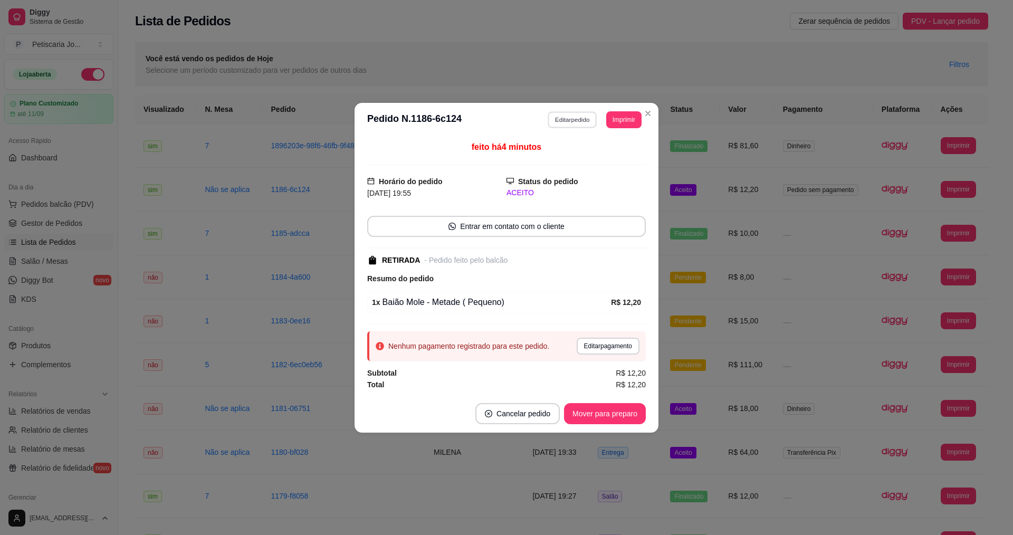
click at [571, 124] on button "Editar pedido" at bounding box center [572, 119] width 49 height 16
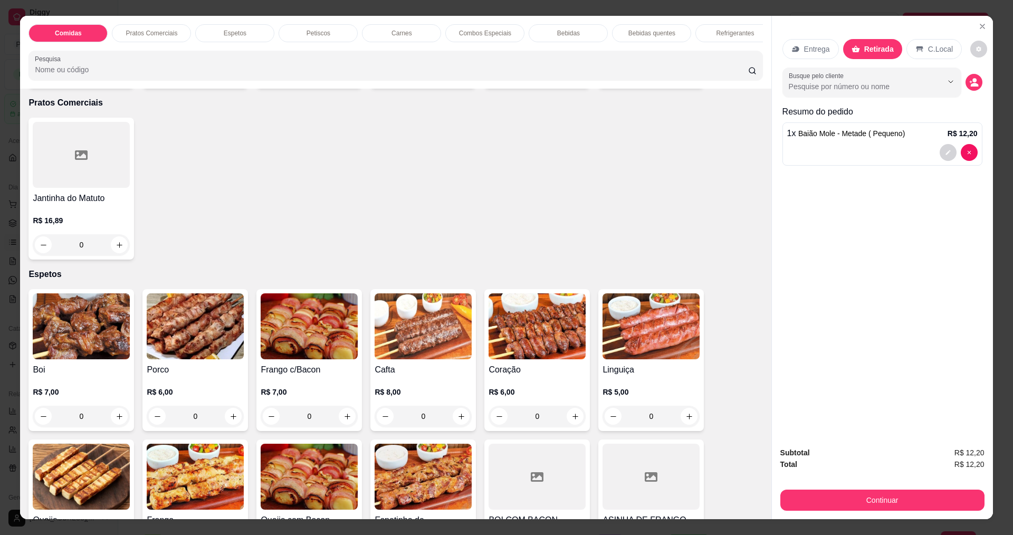
scroll to position [264, 0]
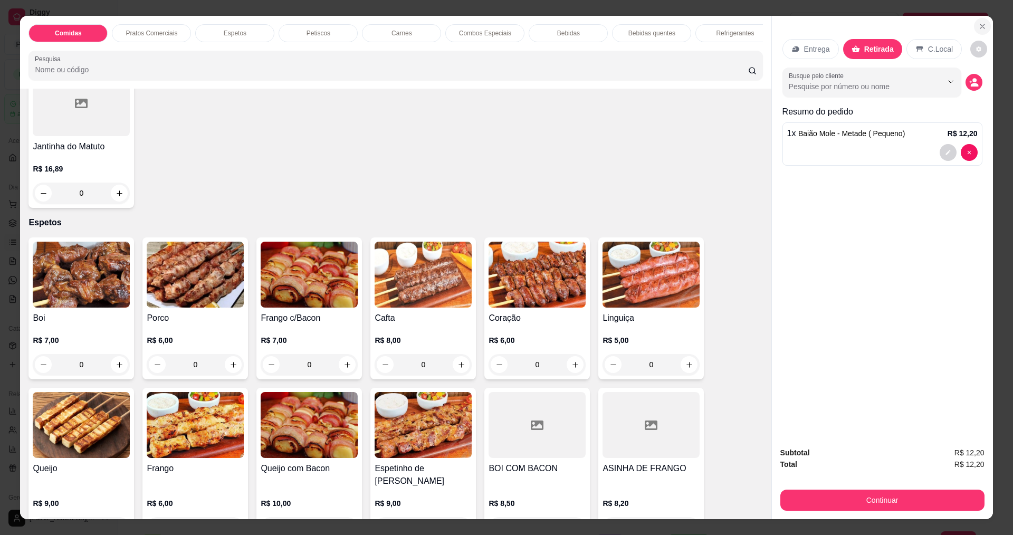
click at [978, 24] on icon "Close" at bounding box center [982, 26] width 8 height 8
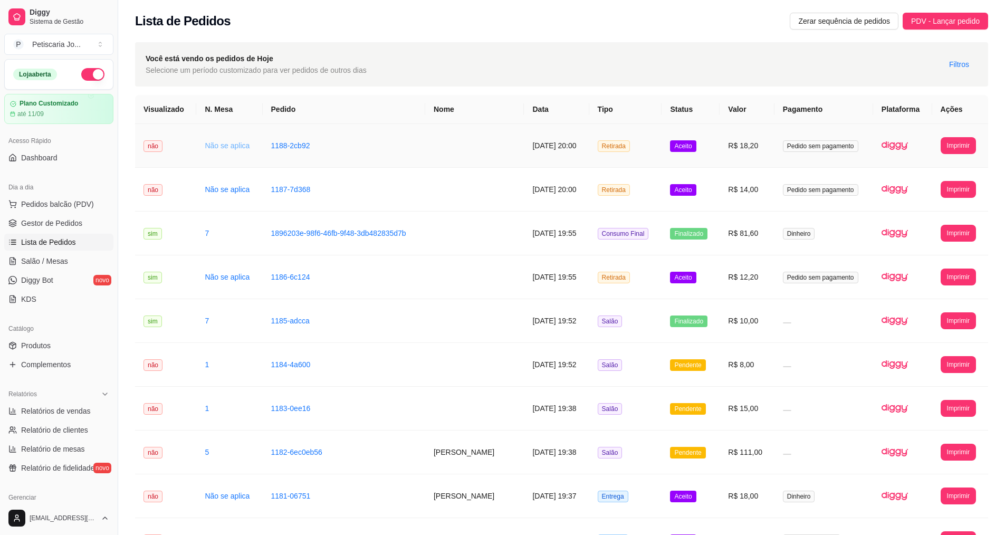
click at [225, 144] on link "Não se aplica" at bounding box center [227, 145] width 45 height 8
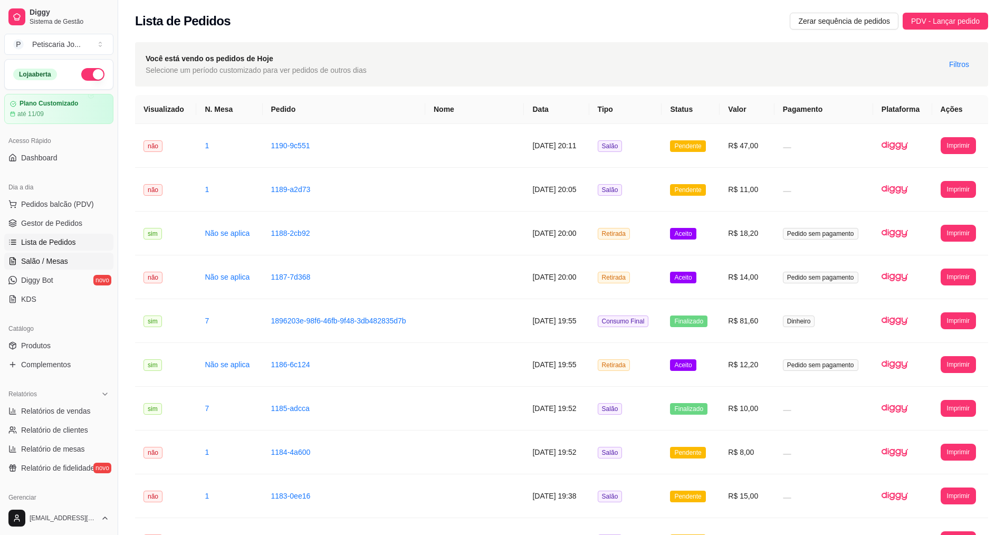
click at [21, 263] on span "Salão / Mesas" at bounding box center [44, 261] width 47 height 11
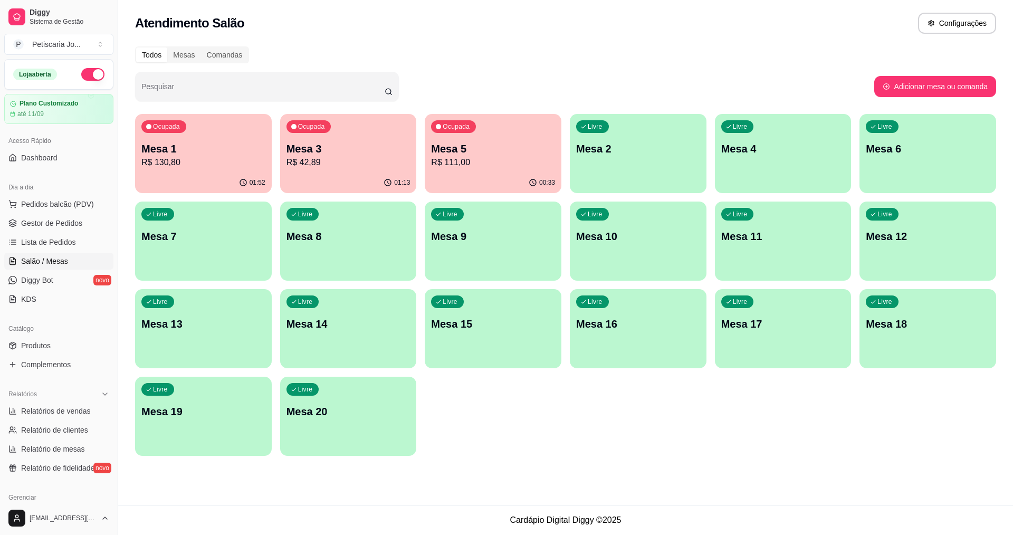
click at [186, 168] on p "R$ 130,80" at bounding box center [203, 162] width 124 height 13
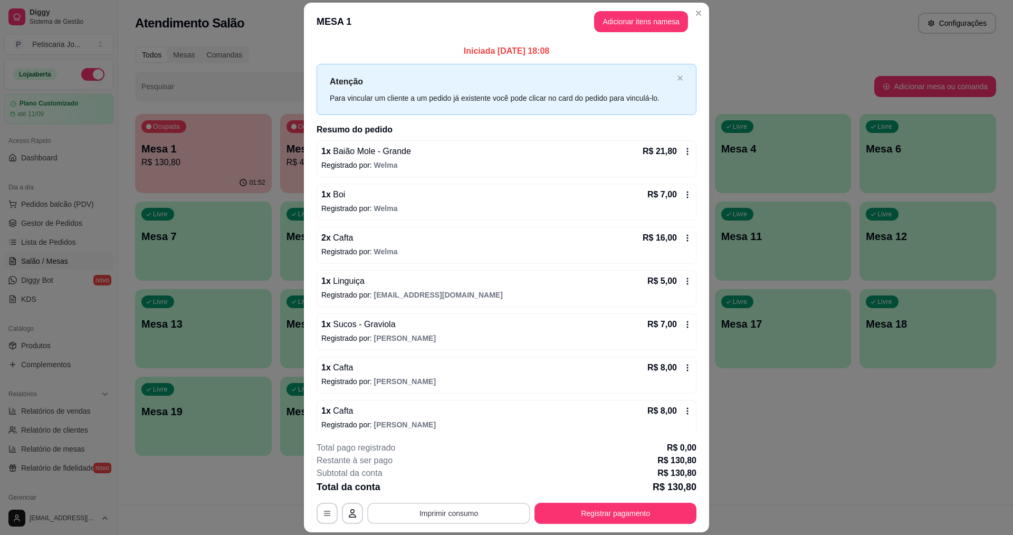
click at [464, 521] on button "Imprimir consumo" at bounding box center [448, 513] width 163 height 21
click at [445, 489] on button "IMPRESSORA" at bounding box center [448, 488] width 76 height 17
click at [610, 499] on div "**********" at bounding box center [506, 482] width 380 height 82
click at [616, 518] on button "Registrar pagamento" at bounding box center [615, 513] width 162 height 21
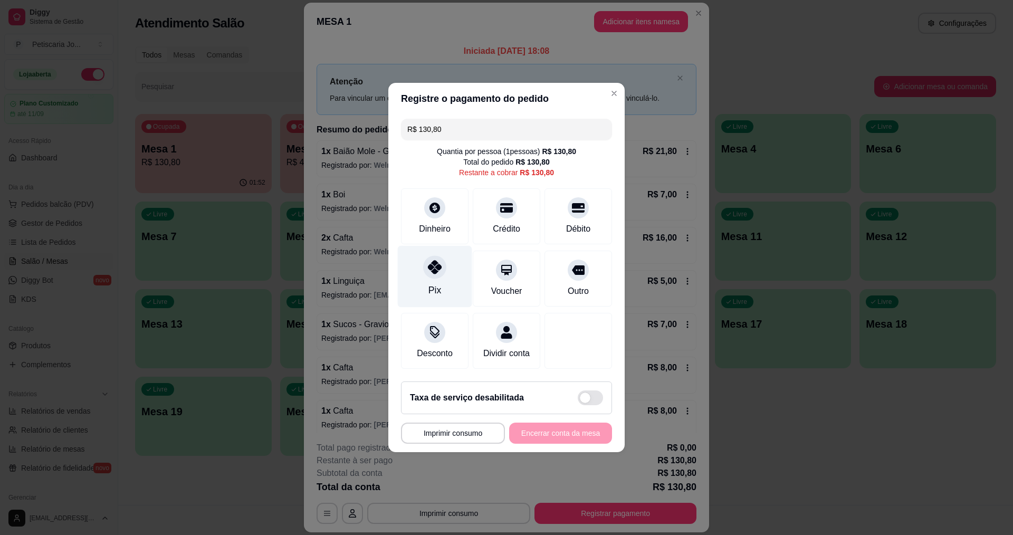
click at [430, 262] on icon at bounding box center [435, 267] width 14 height 14
type input "R$ 0,00"
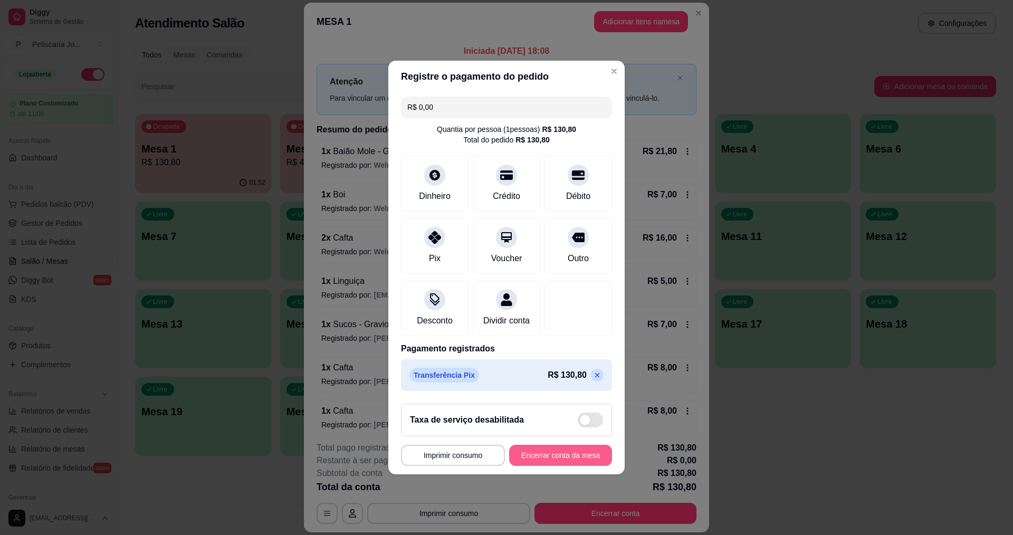
click at [540, 465] on button "Encerrar conta da mesa" at bounding box center [560, 455] width 103 height 21
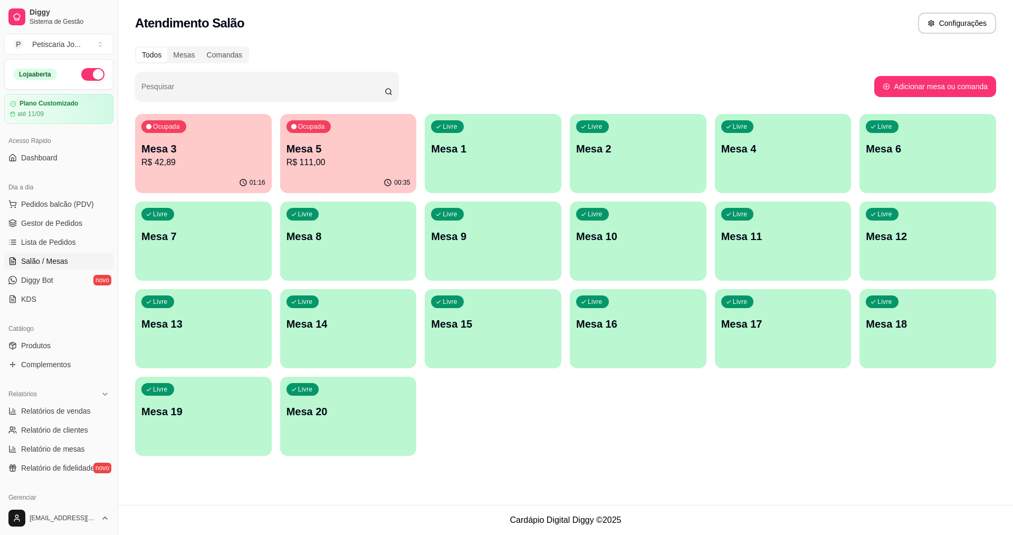
click at [317, 168] on p "R$ 111,00" at bounding box center [348, 162] width 124 height 13
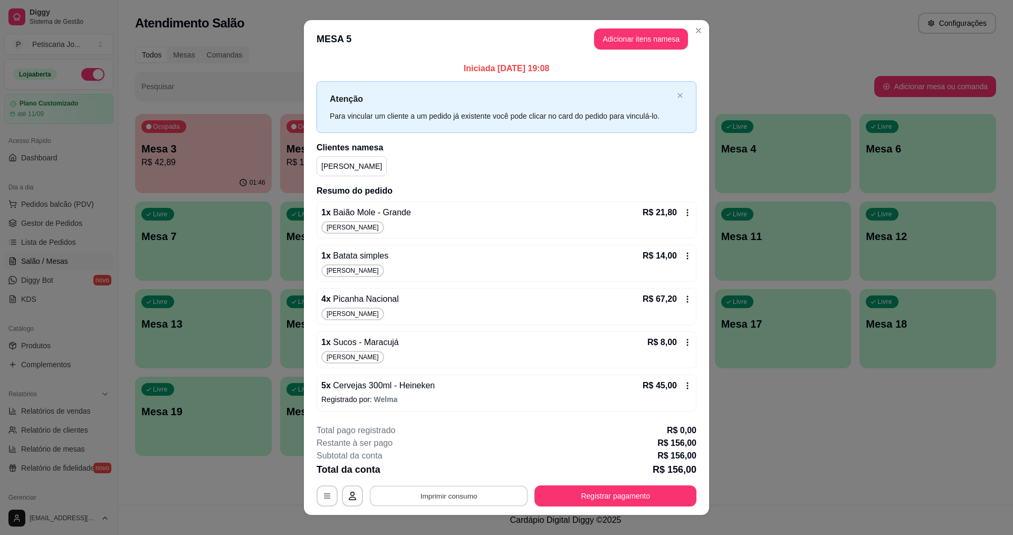
click at [437, 495] on button "Imprimir consumo" at bounding box center [449, 495] width 158 height 21
click at [445, 475] on button "IMPRESSORA" at bounding box center [448, 471] width 74 height 16
click at [653, 498] on button "Registrar pagamento" at bounding box center [615, 495] width 157 height 21
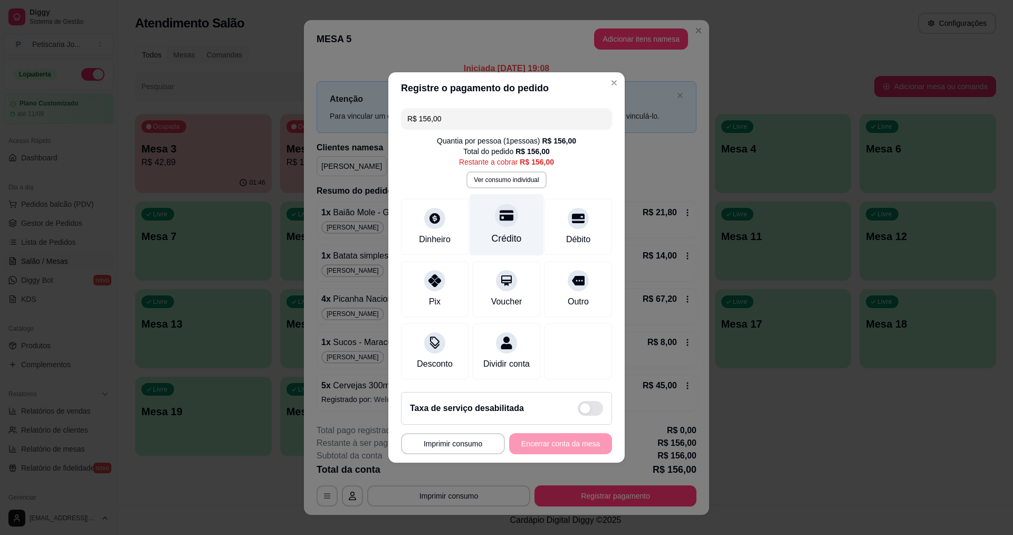
click at [502, 222] on div "Crédito" at bounding box center [506, 225] width 74 height 62
type input "R$ 0,00"
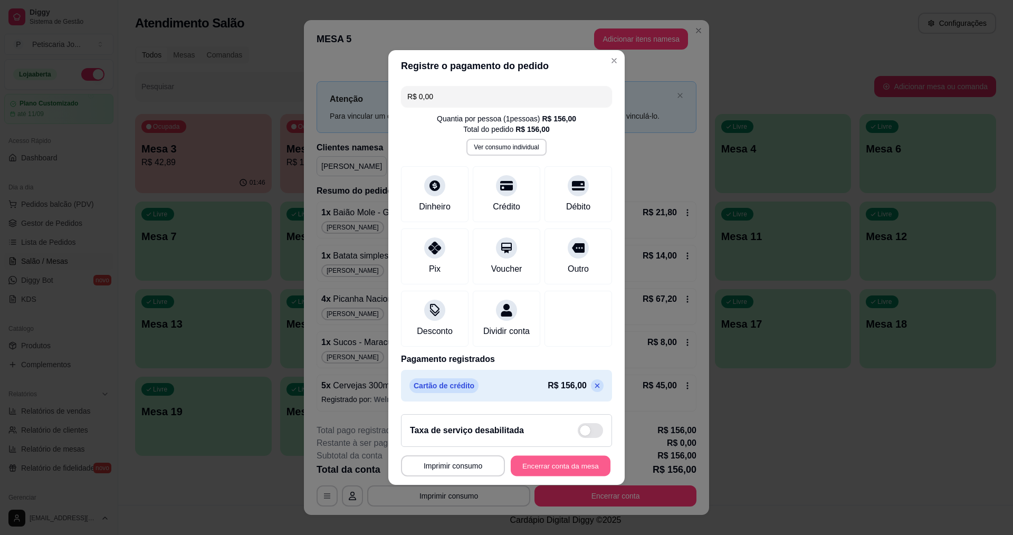
click at [548, 466] on button "Encerrar conta da mesa" at bounding box center [560, 466] width 100 height 21
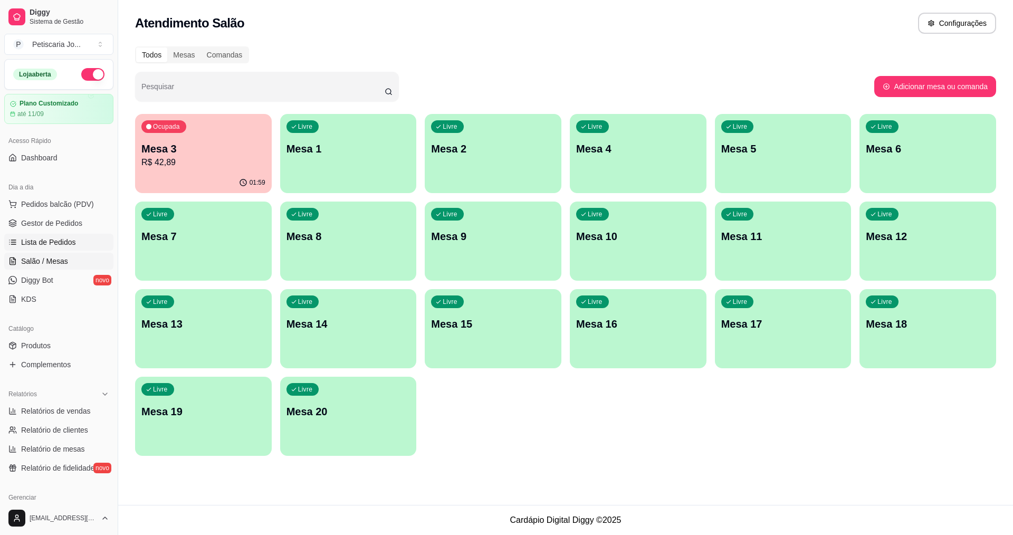
click at [45, 240] on span "Lista de Pedidos" at bounding box center [48, 242] width 55 height 11
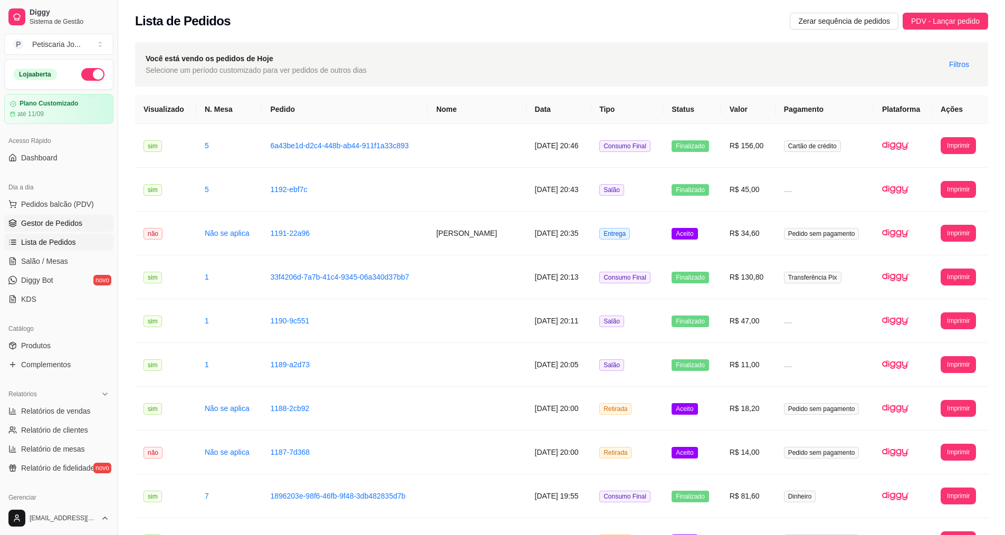
click at [86, 227] on link "Gestor de Pedidos" at bounding box center [58, 223] width 109 height 17
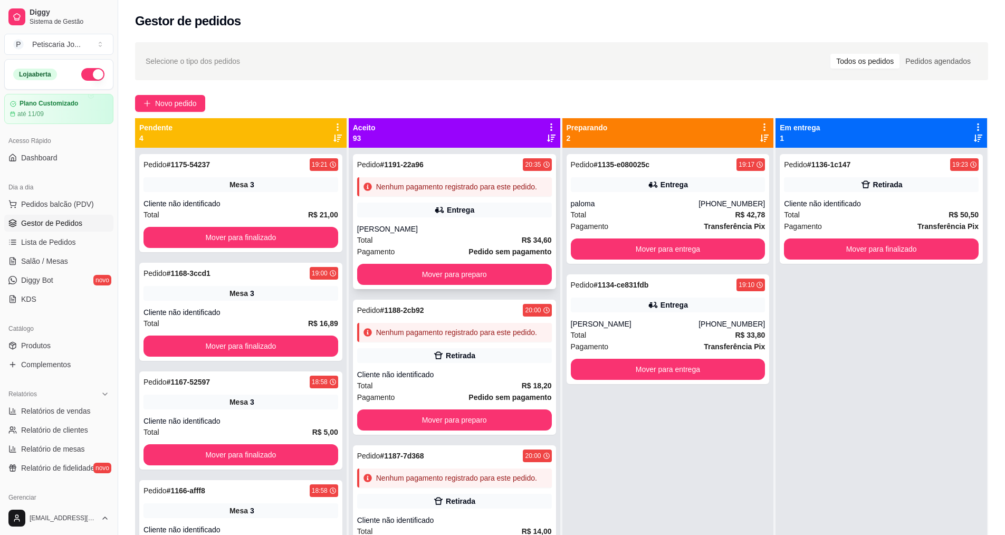
click at [419, 217] on div "Entrega" at bounding box center [454, 210] width 195 height 15
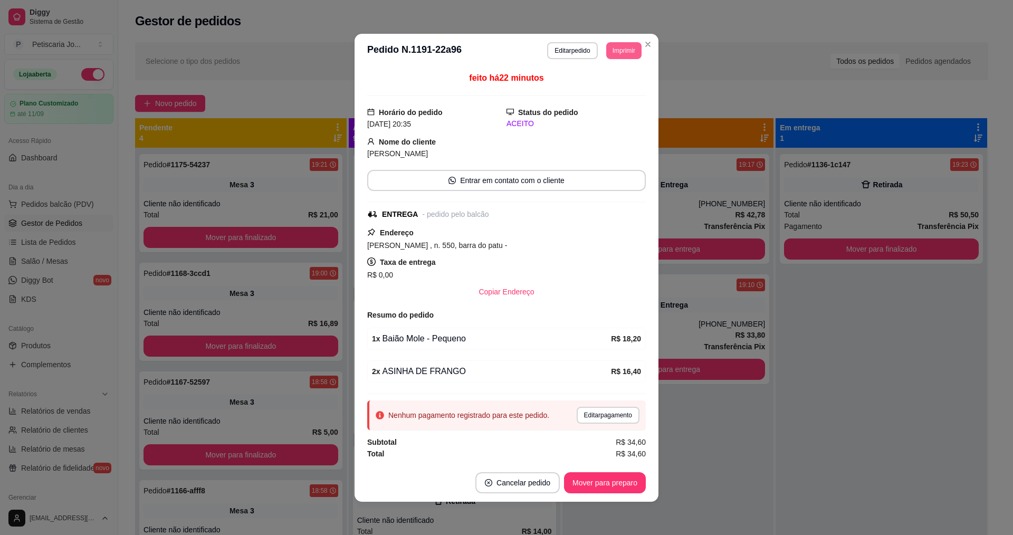
click at [623, 53] on button "Imprimir" at bounding box center [623, 50] width 35 height 17
click at [603, 84] on button "IMPRESSORA" at bounding box center [600, 87] width 74 height 16
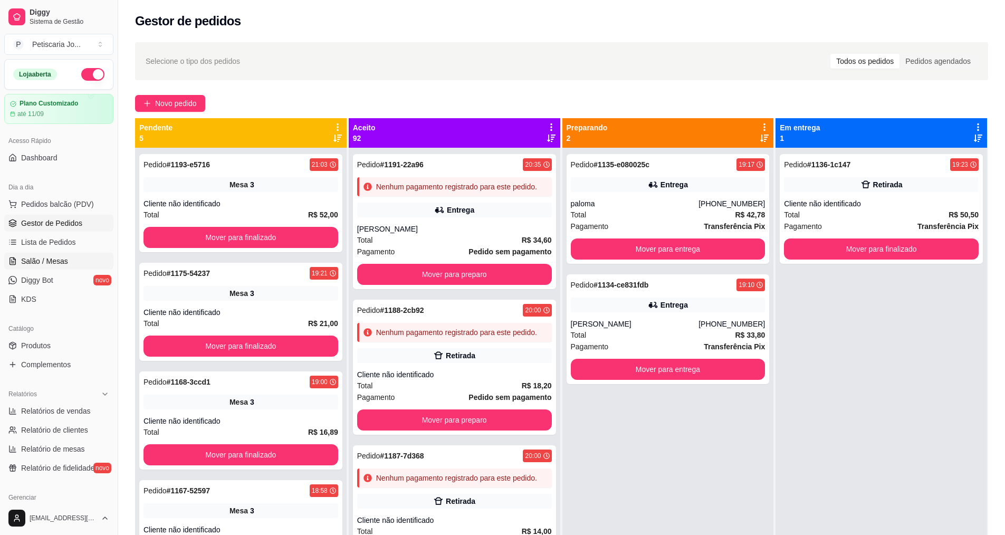
click at [60, 262] on span "Salão / Mesas" at bounding box center [44, 261] width 47 height 11
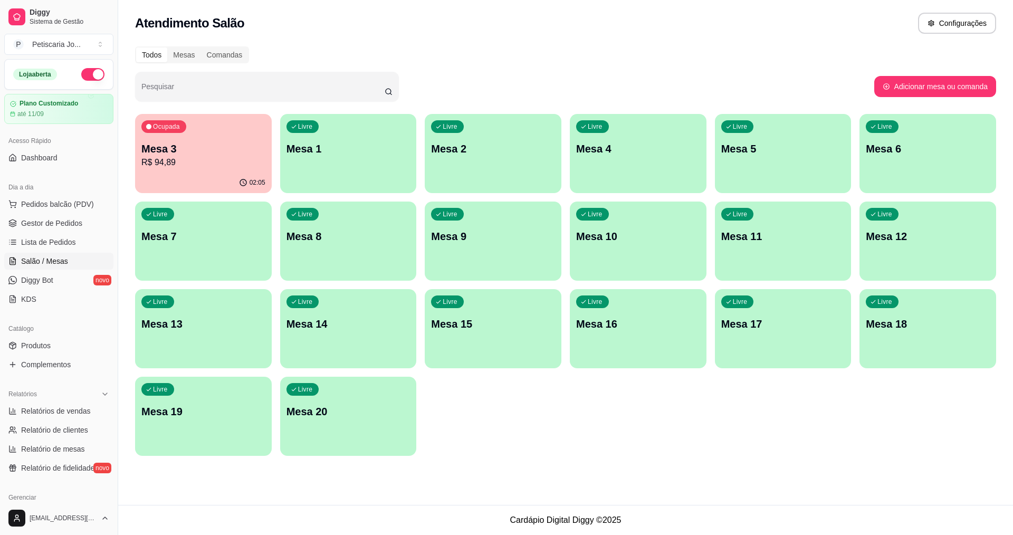
click at [176, 161] on p "R$ 94,89" at bounding box center [203, 162] width 124 height 13
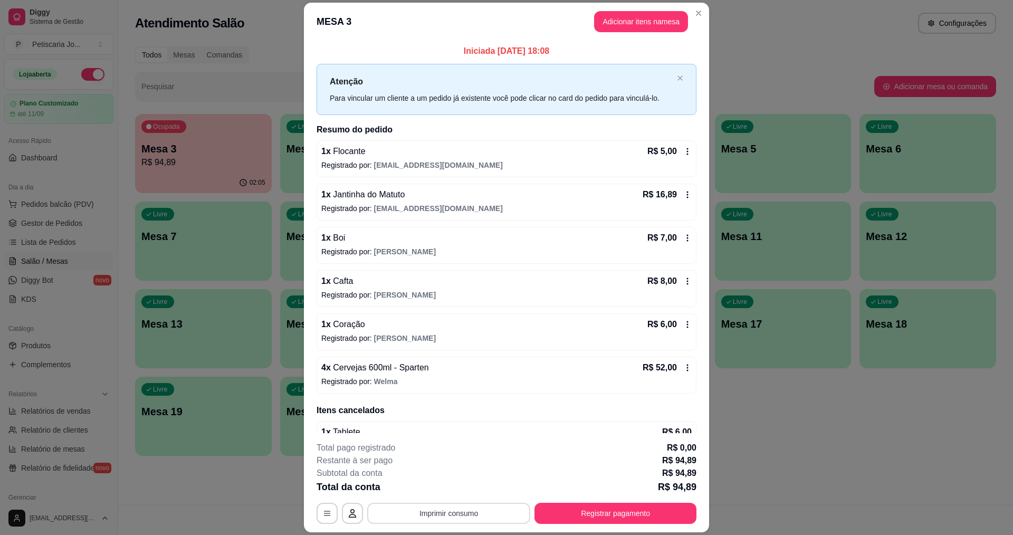
click at [427, 510] on button "Imprimir consumo" at bounding box center [448, 513] width 163 height 21
click at [426, 486] on button "IMPRESSORA" at bounding box center [448, 488] width 74 height 16
click at [629, 508] on button "Registrar pagamento" at bounding box center [615, 513] width 157 height 21
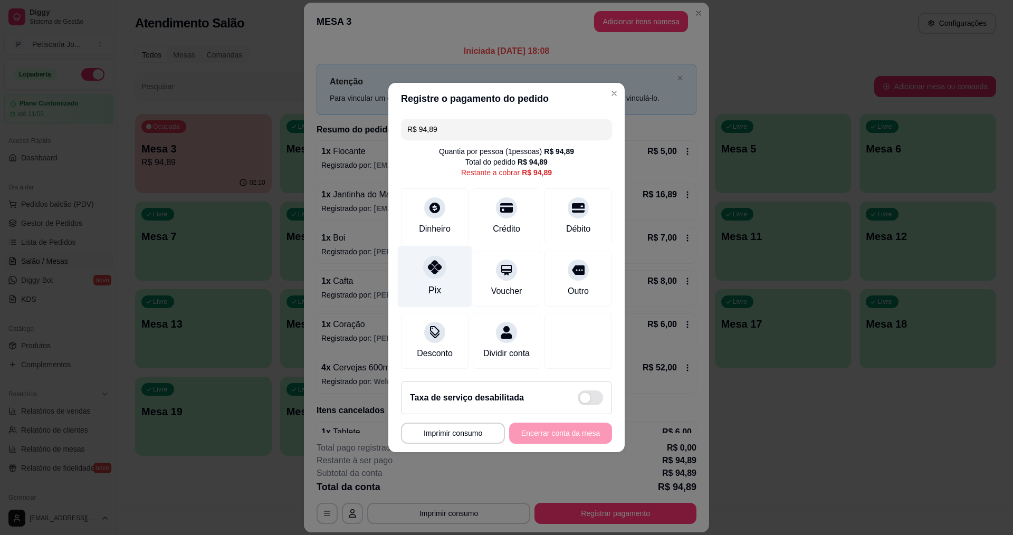
click at [429, 271] on div at bounding box center [434, 266] width 23 height 23
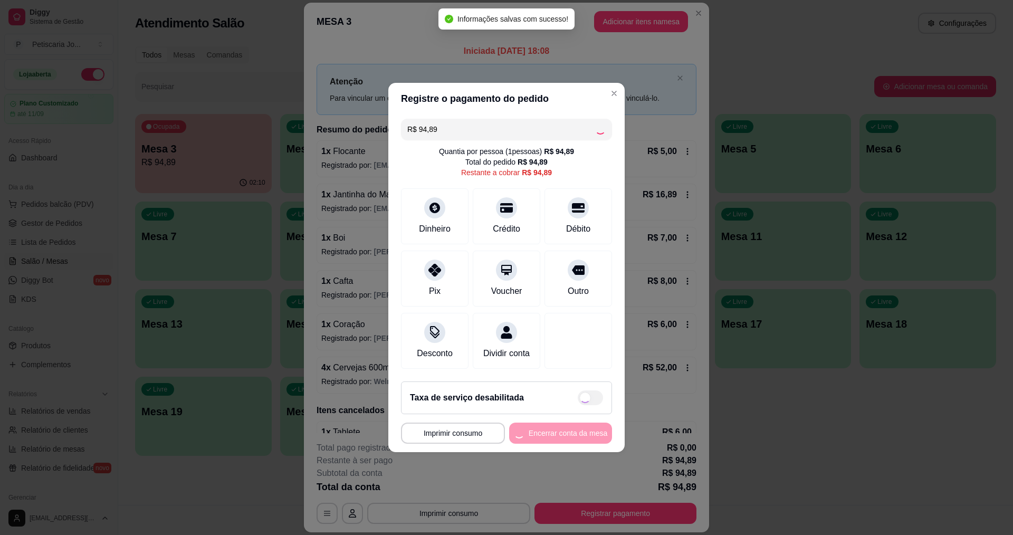
type input "R$ 0,00"
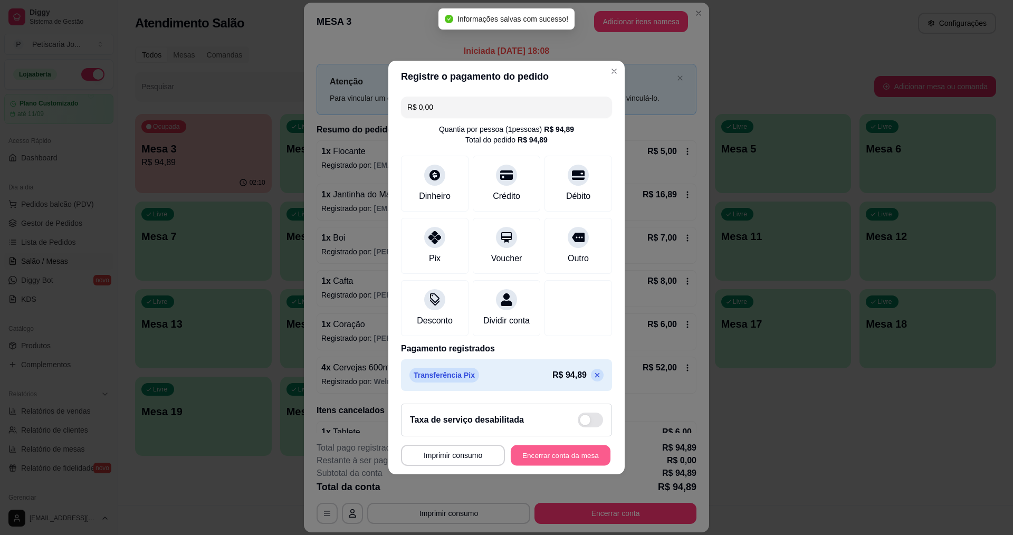
click at [562, 456] on button "Encerrar conta da mesa" at bounding box center [560, 455] width 100 height 21
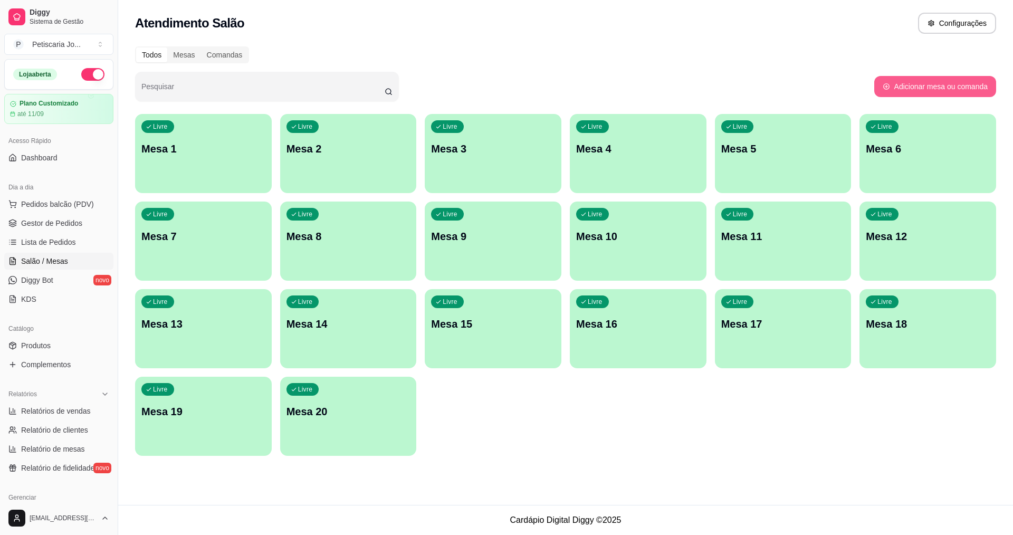
click at [940, 86] on button "Adicionar mesa ou comanda" at bounding box center [935, 86] width 122 height 21
select select "TABLE"
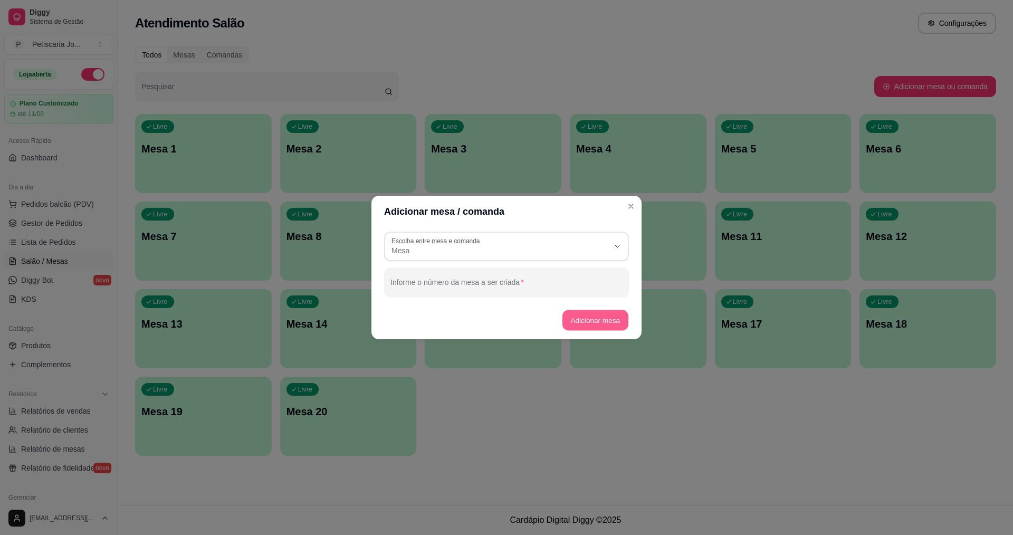
click at [582, 317] on button "Adicionar mesa" at bounding box center [595, 320] width 66 height 21
click at [594, 315] on button "Adicionar mesa" at bounding box center [595, 320] width 66 height 21
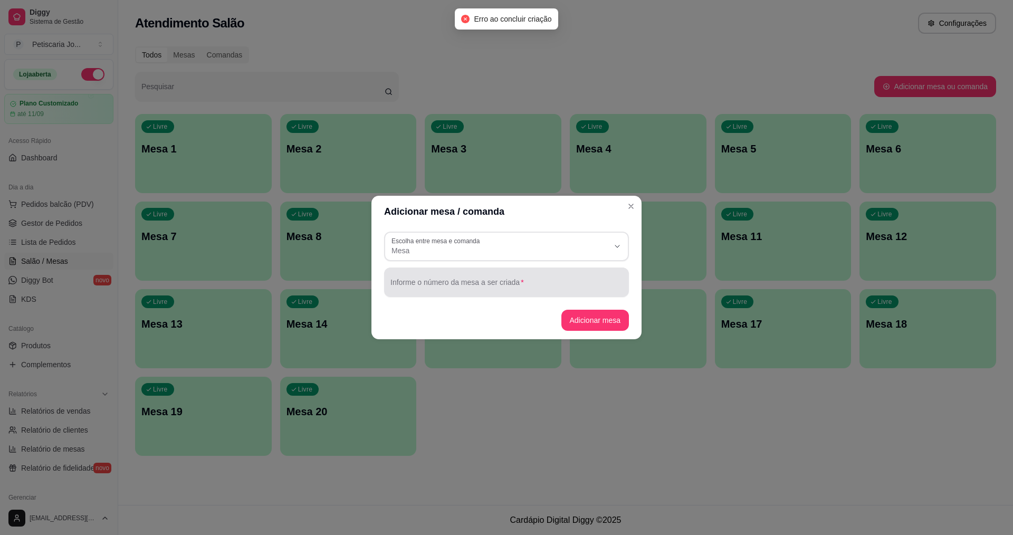
click at [510, 276] on div at bounding box center [506, 282] width 232 height 21
click at [638, 200] on header "Adicionar mesa / comanda" at bounding box center [506, 212] width 270 height 32
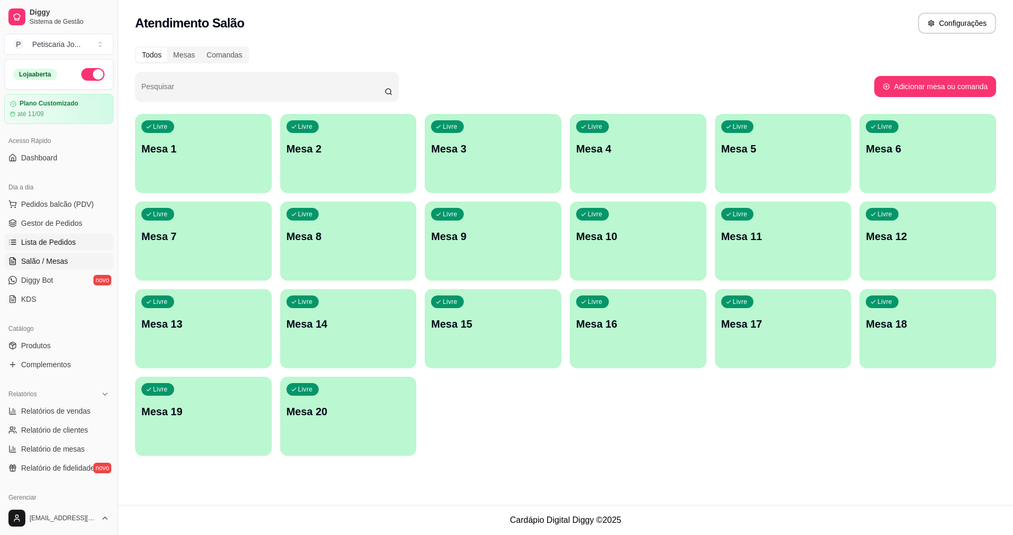
click at [40, 241] on span "Lista de Pedidos" at bounding box center [48, 242] width 55 height 11
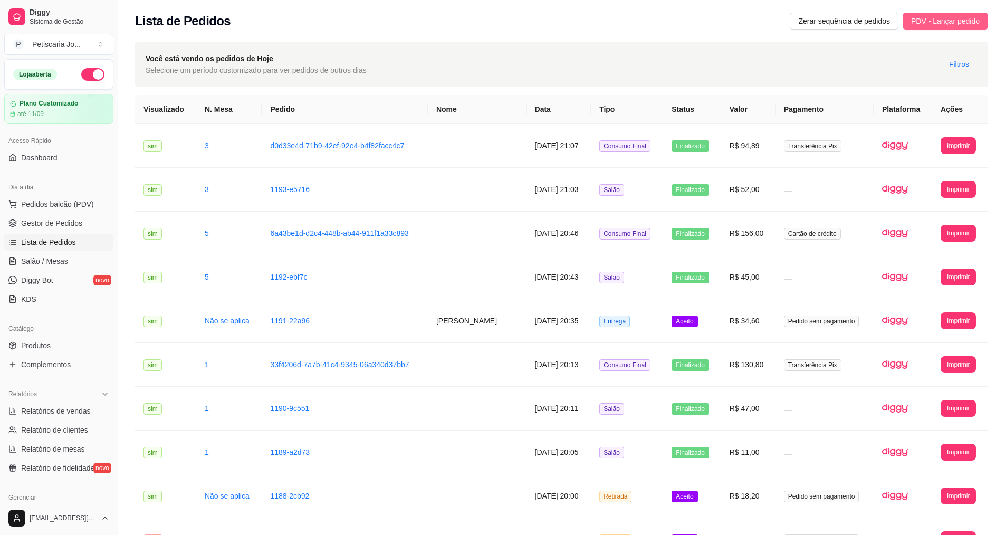
click at [924, 20] on span "PDV - Lançar pedido" at bounding box center [945, 21] width 69 height 12
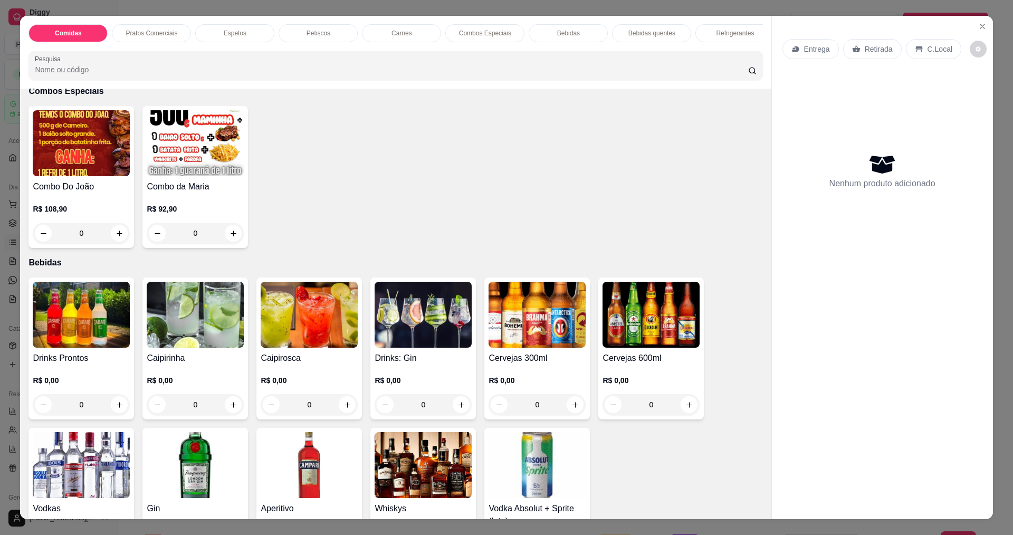
scroll to position [1371, 0]
click at [533, 332] on img at bounding box center [536, 315] width 97 height 66
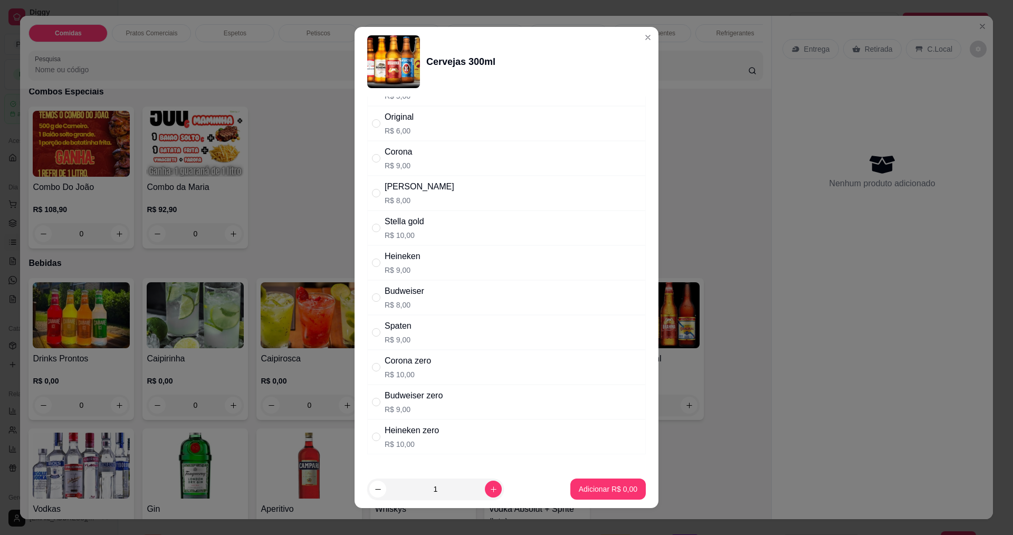
scroll to position [158, 0]
click at [398, 273] on p "R$ 9,00" at bounding box center [402, 269] width 36 height 11
radio input "true"
click at [489, 488] on icon "increase-product-quantity" at bounding box center [493, 489] width 8 height 8
type input "2"
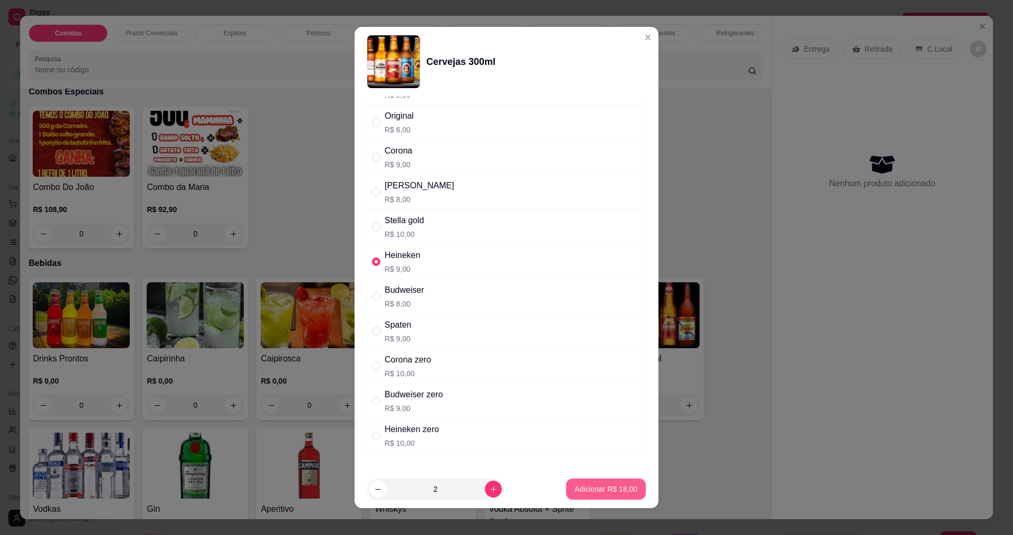
click at [613, 491] on p "Adicionar R$ 18,00" at bounding box center [605, 489] width 63 height 11
type input "2"
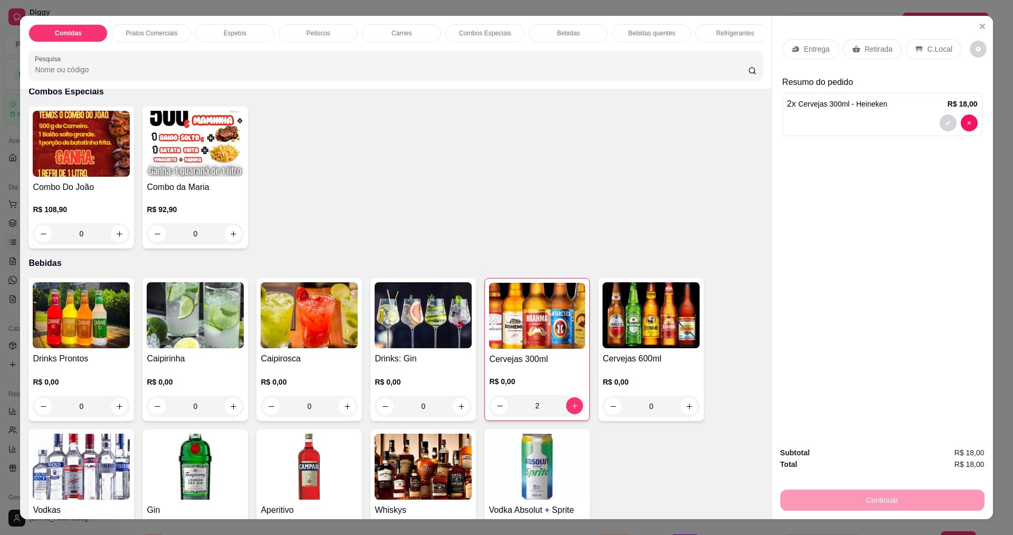
click at [812, 51] on p "Entrega" at bounding box center [817, 49] width 26 height 11
click at [927, 51] on p "C.Local" at bounding box center [939, 49] width 25 height 11
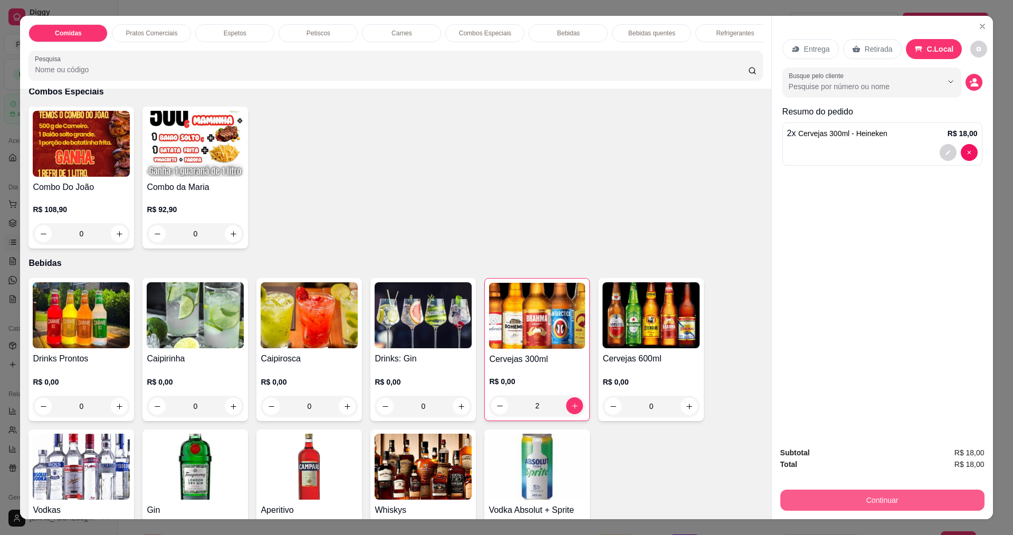
click at [865, 495] on button "Continuar" at bounding box center [882, 499] width 204 height 21
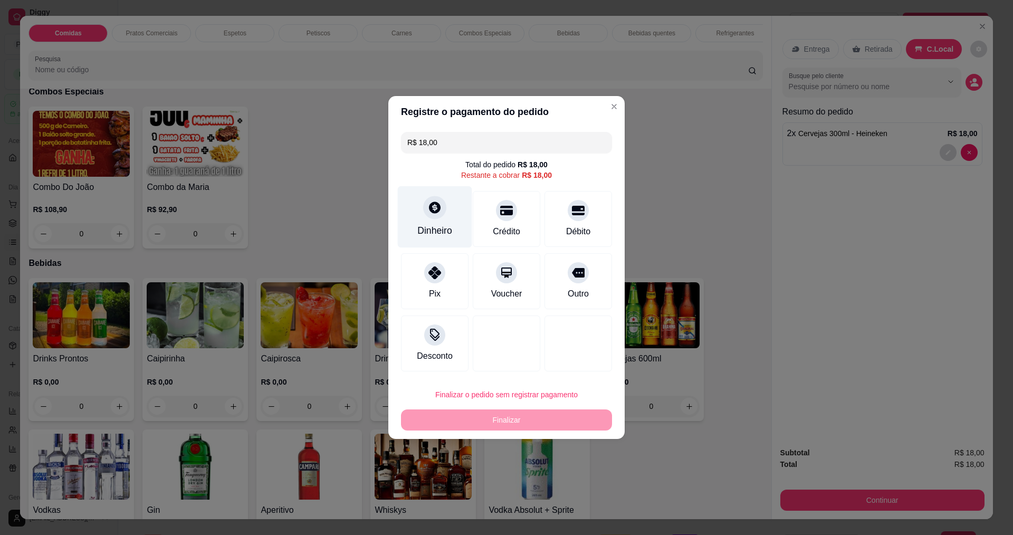
click at [433, 220] on div "Dinheiro" at bounding box center [435, 217] width 74 height 62
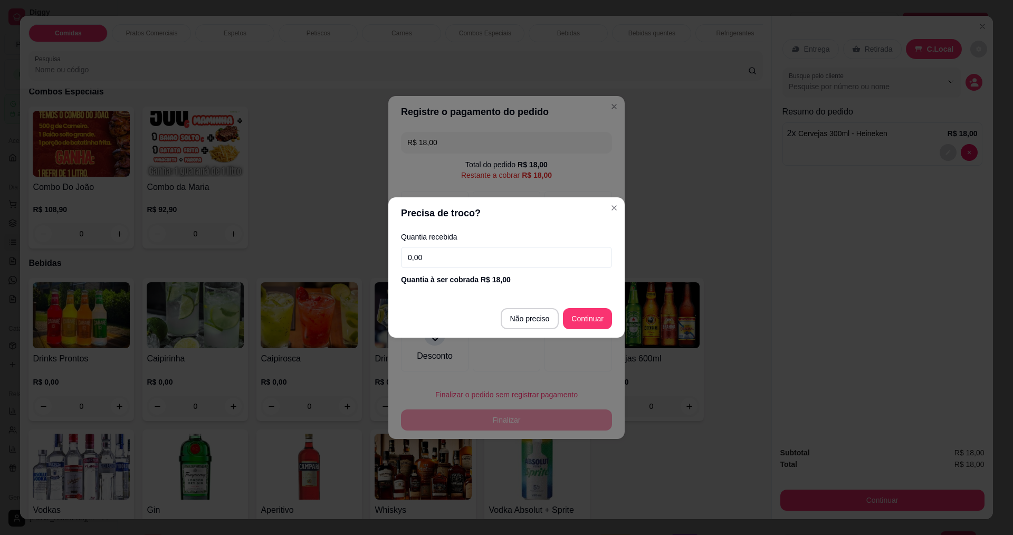
click at [522, 238] on label "Quantia recebida" at bounding box center [506, 236] width 211 height 7
click at [519, 247] on input "0,00" at bounding box center [506, 257] width 211 height 21
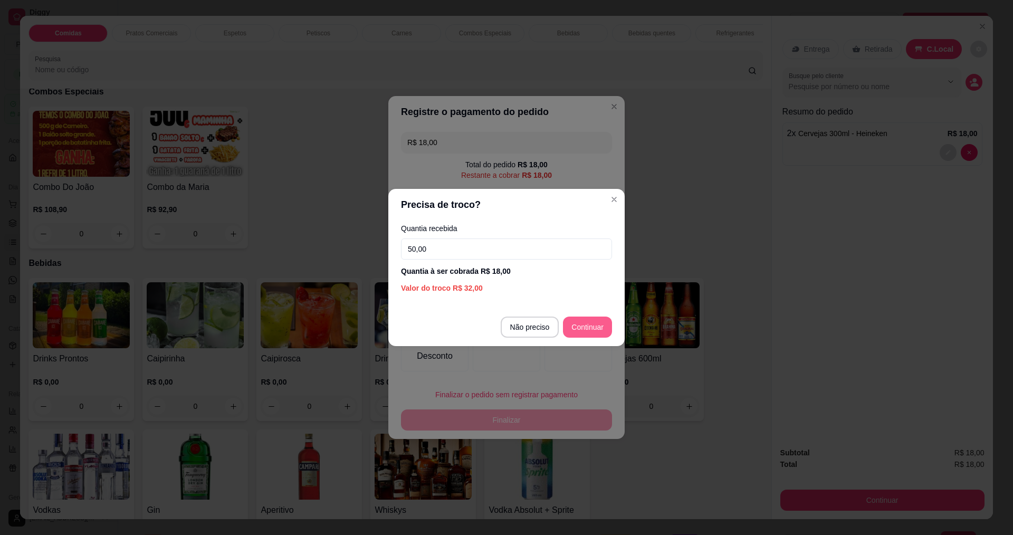
type input "50,00"
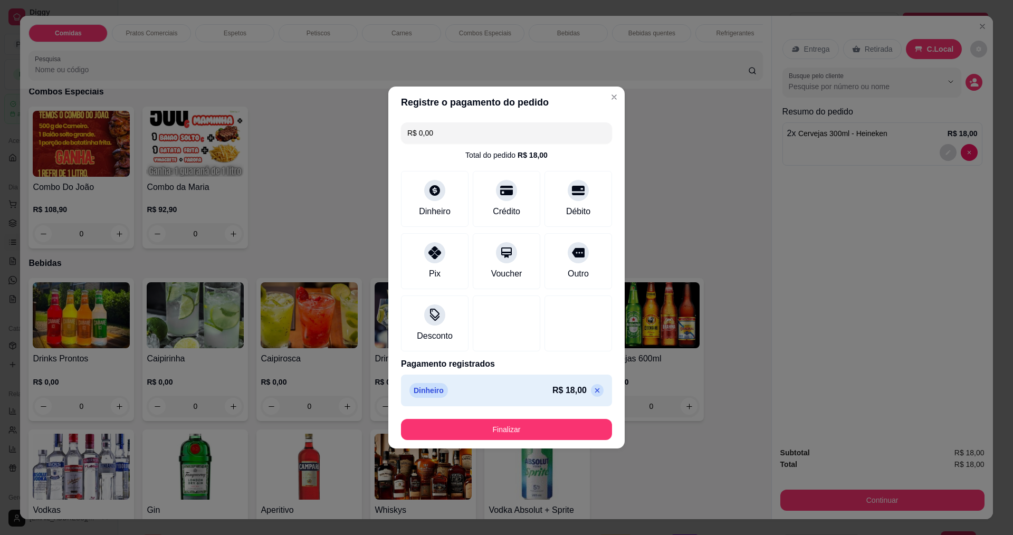
type input "R$ 0,00"
click at [525, 432] on button "Finalizar" at bounding box center [506, 429] width 211 height 21
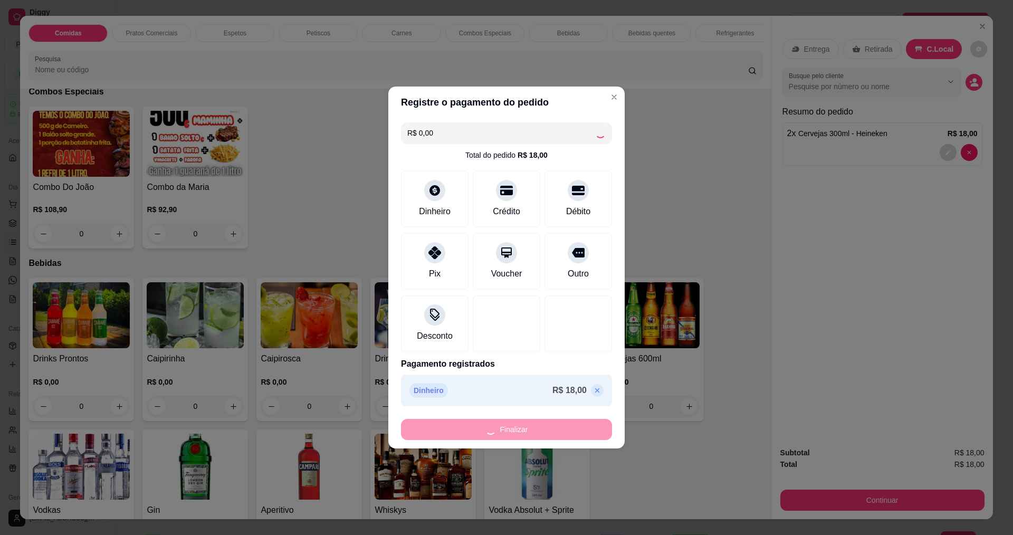
type input "0"
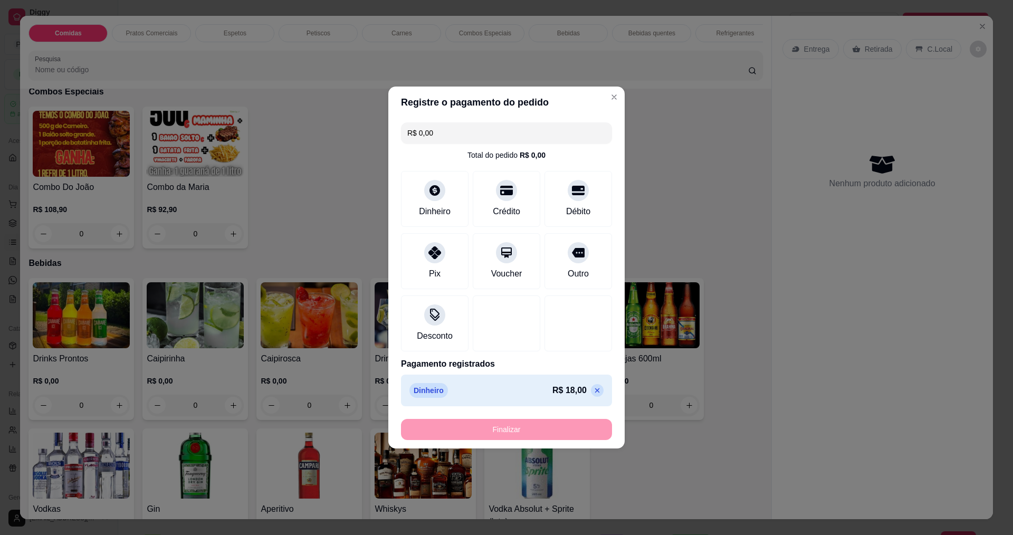
type input "-R$ 18,00"
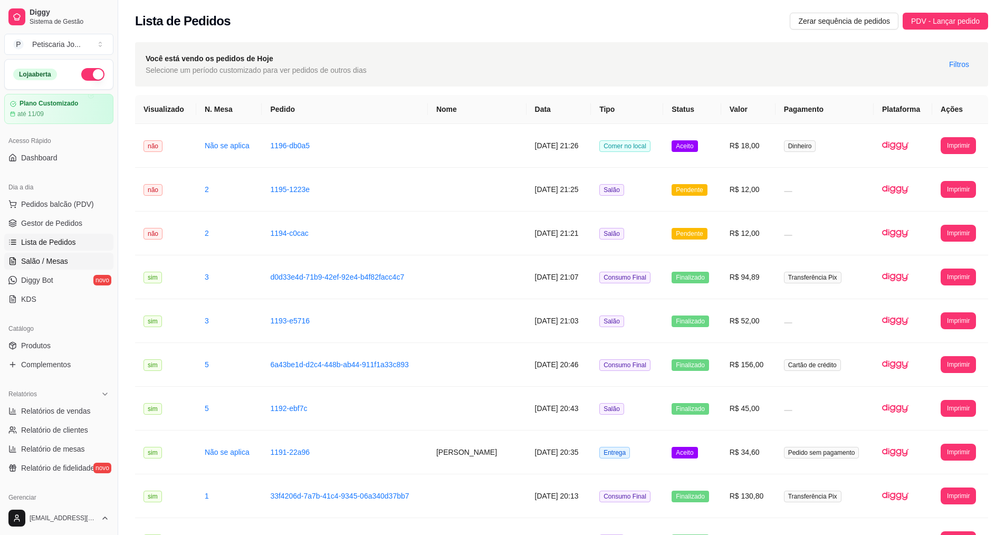
click at [18, 259] on link "Salão / Mesas" at bounding box center [58, 261] width 109 height 17
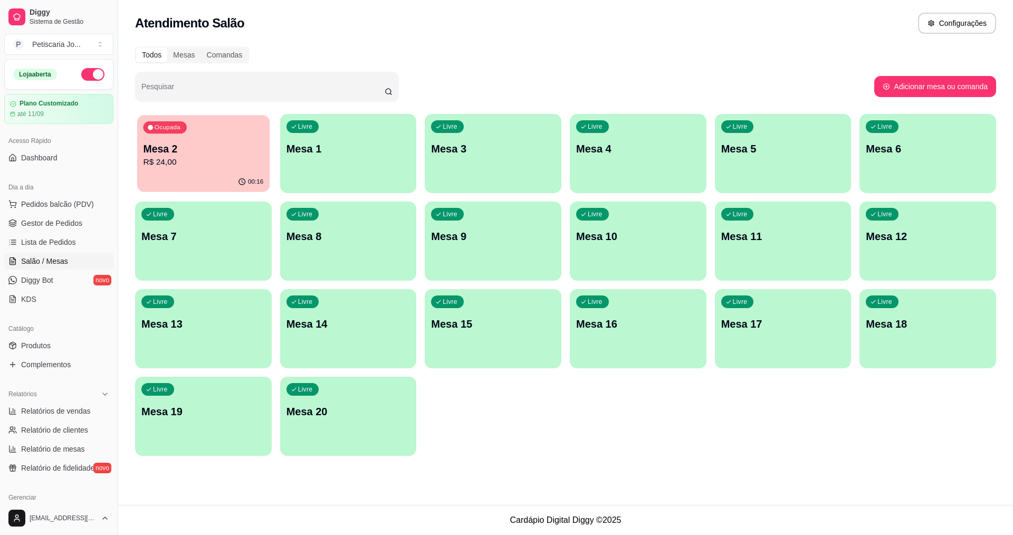
click at [204, 170] on div "Ocupada Mesa 2 R$ 24,00" at bounding box center [203, 143] width 132 height 57
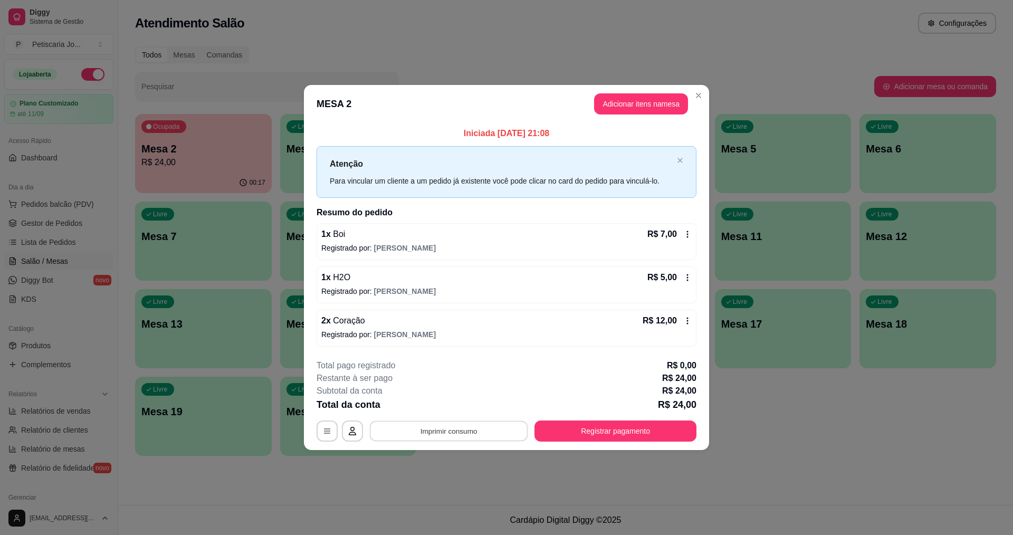
click at [460, 439] on button "Imprimir consumo" at bounding box center [449, 430] width 158 height 21
click at [445, 410] on button "IMPRESSORA" at bounding box center [452, 406] width 74 height 16
